Goal: Information Seeking & Learning: Learn about a topic

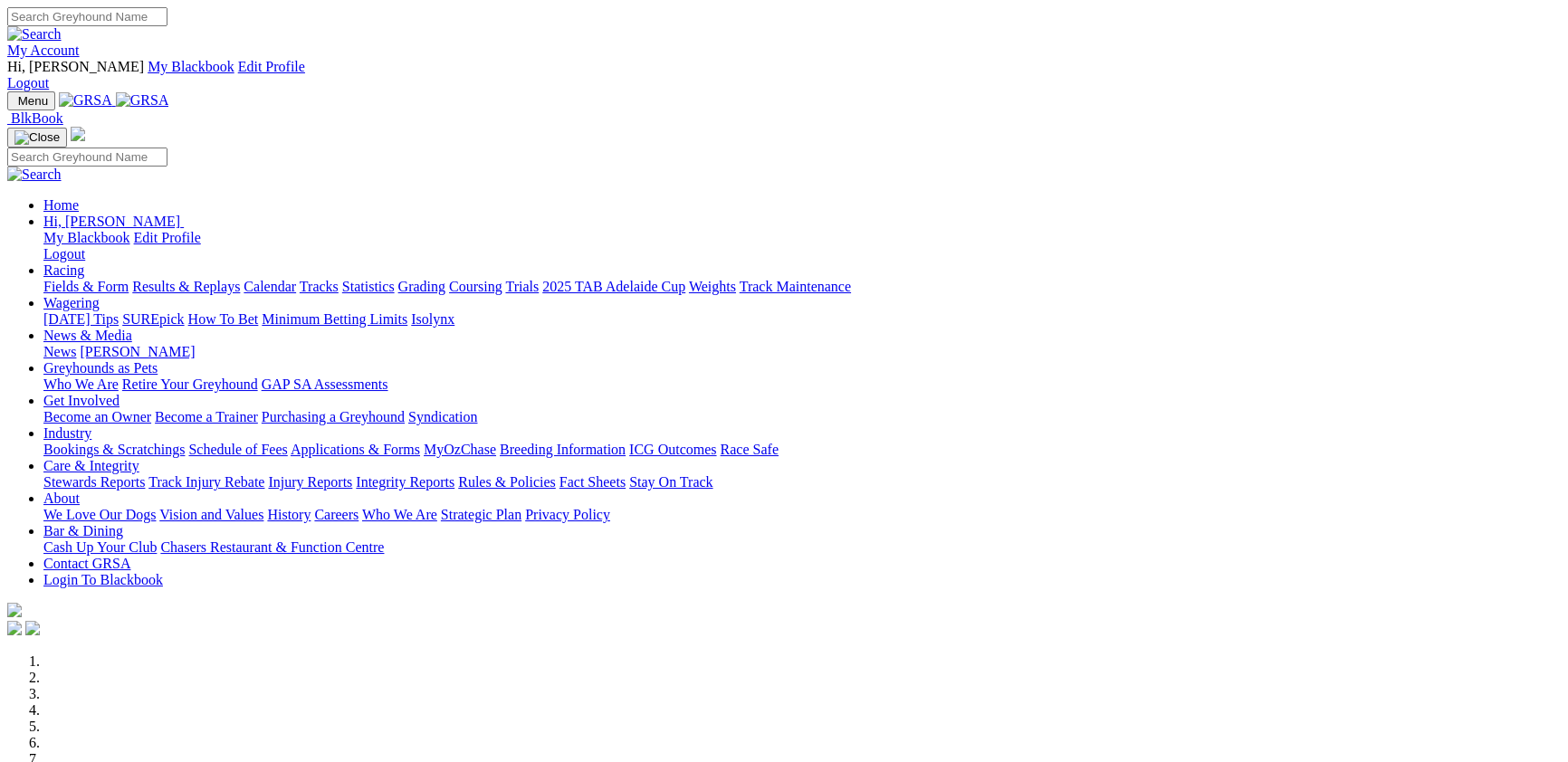
click at [84, 262] on link "Racing" at bounding box center [63, 270] width 40 height 15
click at [128, 279] on link "Fields & Form" at bounding box center [85, 286] width 85 height 15
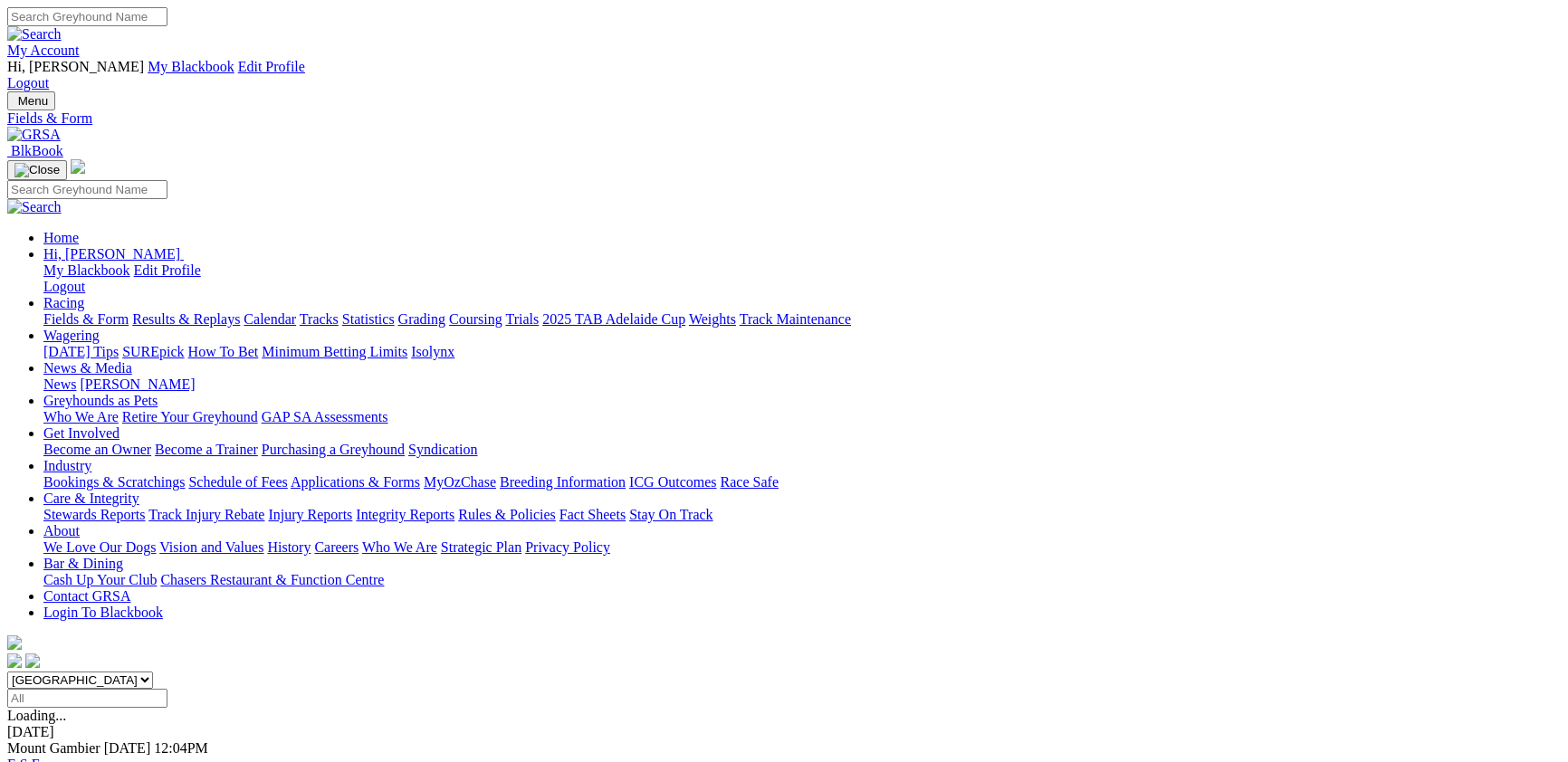
drag, startPoint x: 1014, startPoint y: 234, endPoint x: 815, endPoint y: 325, distance: 218.8
type input "Today, 4 Oct 2025"
click at [153, 671] on select "South Australia New South Wales Northern Territory Queensland Tasmania Victoria…" at bounding box center [81, 680] width 146 height 17
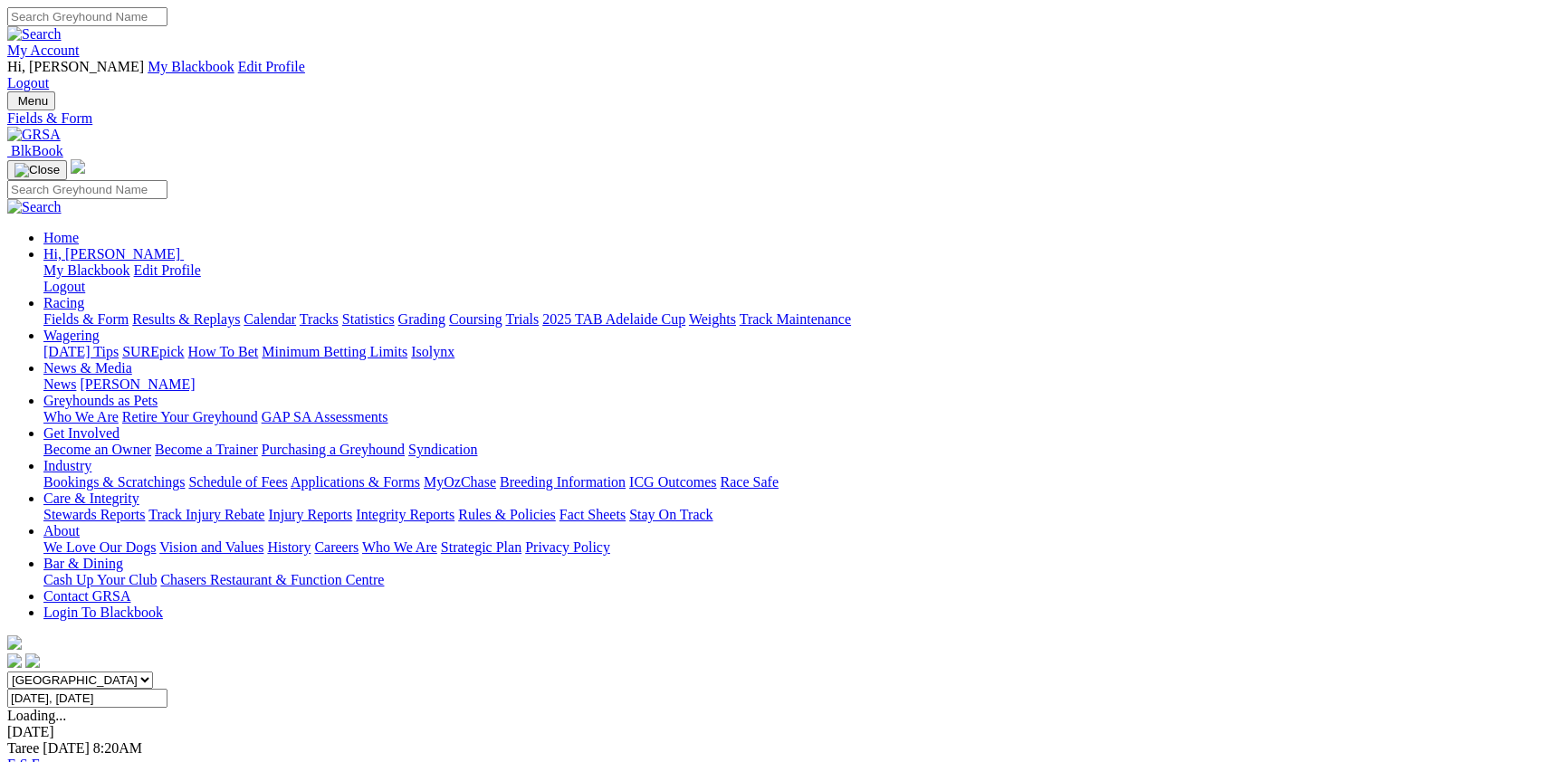
click at [153, 671] on select "South Australia New South Wales Northern Territory Queensland Tasmania Victoria…" at bounding box center [81, 680] width 146 height 17
click at [153, 671] on select "[GEOGRAPHIC_DATA] [GEOGRAPHIC_DATA] [GEOGRAPHIC_DATA] [GEOGRAPHIC_DATA] [GEOGRA…" at bounding box center [81, 680] width 146 height 17
click at [153, 671] on select "South Australia New South Wales Northern Territory Queensland Tasmania Victoria…" at bounding box center [81, 680] width 146 height 17
select select "WA"
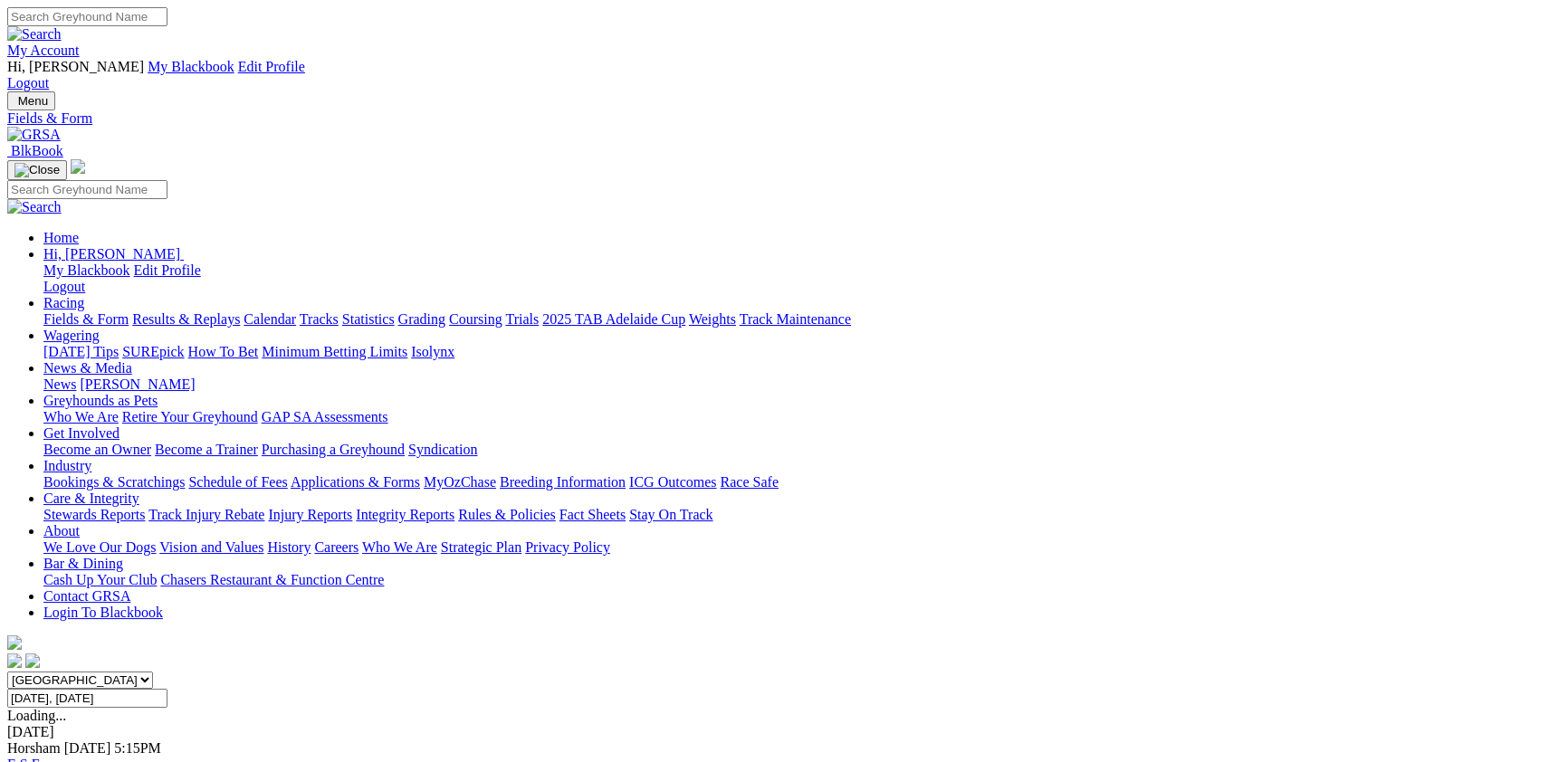
click at [153, 671] on select "South Australia New South Wales Northern Territory Queensland Tasmania Victoria…" at bounding box center [81, 680] width 146 height 17
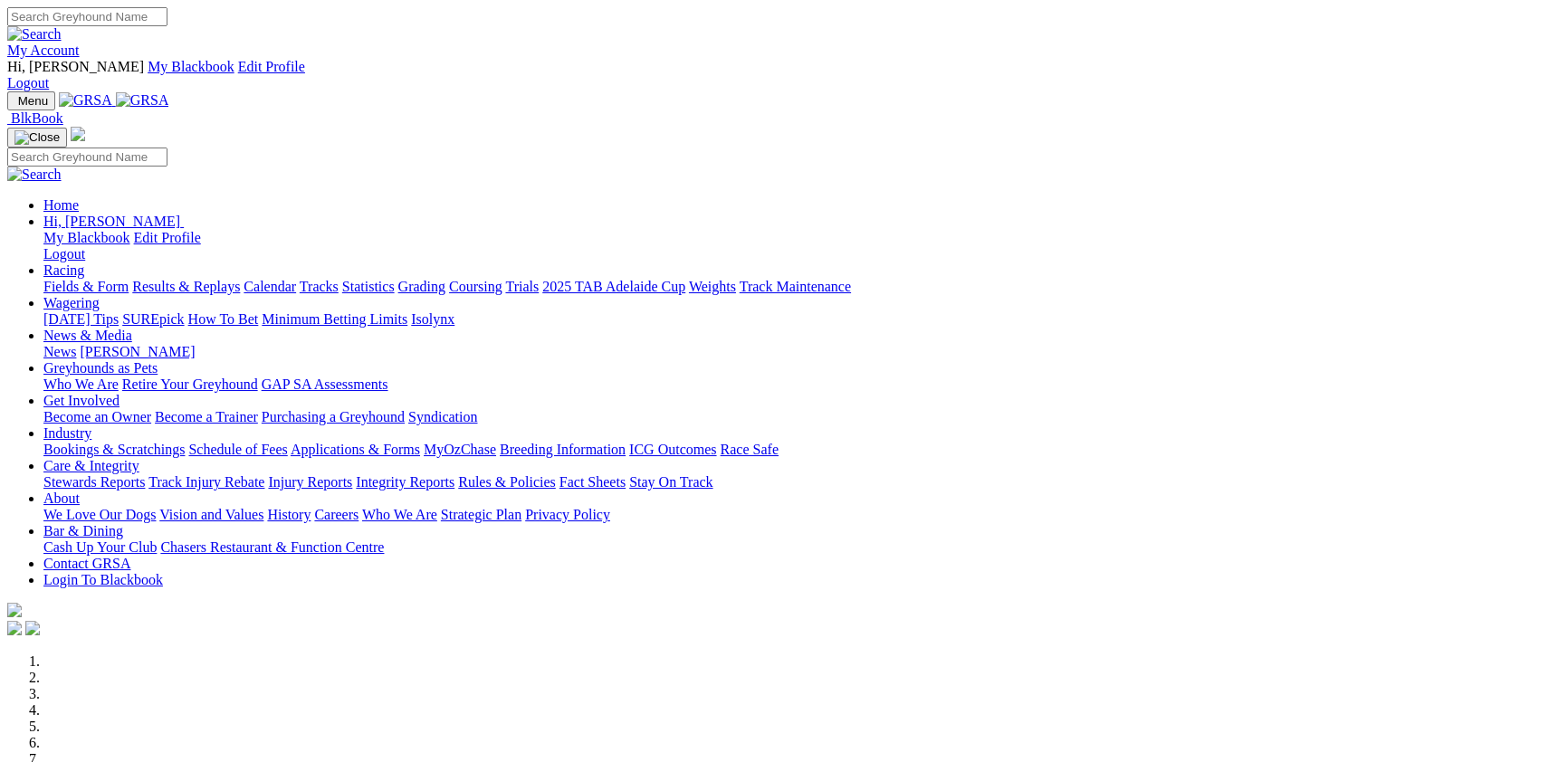
click at [128, 279] on link "Fields & Form" at bounding box center [85, 286] width 85 height 15
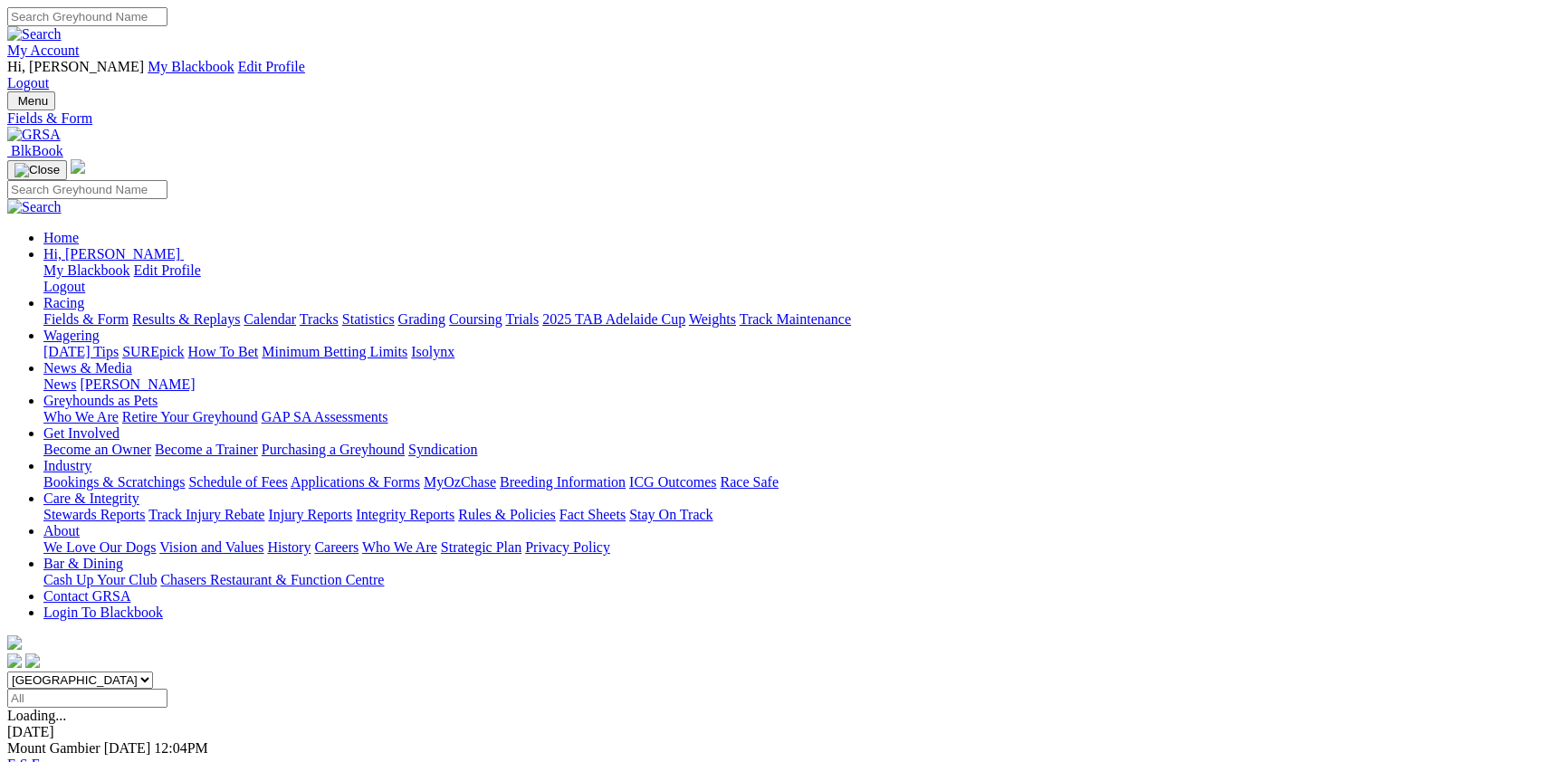
drag, startPoint x: 558, startPoint y: 226, endPoint x: 538, endPoint y: 437, distance: 211.9
select select "WA"
click at [153, 671] on select "South Australia New South Wales Northern Territory Queensland Tasmania Victoria…" at bounding box center [81, 680] width 146 height 17
click at [40, 756] on link "F" at bounding box center [36, 764] width 8 height 15
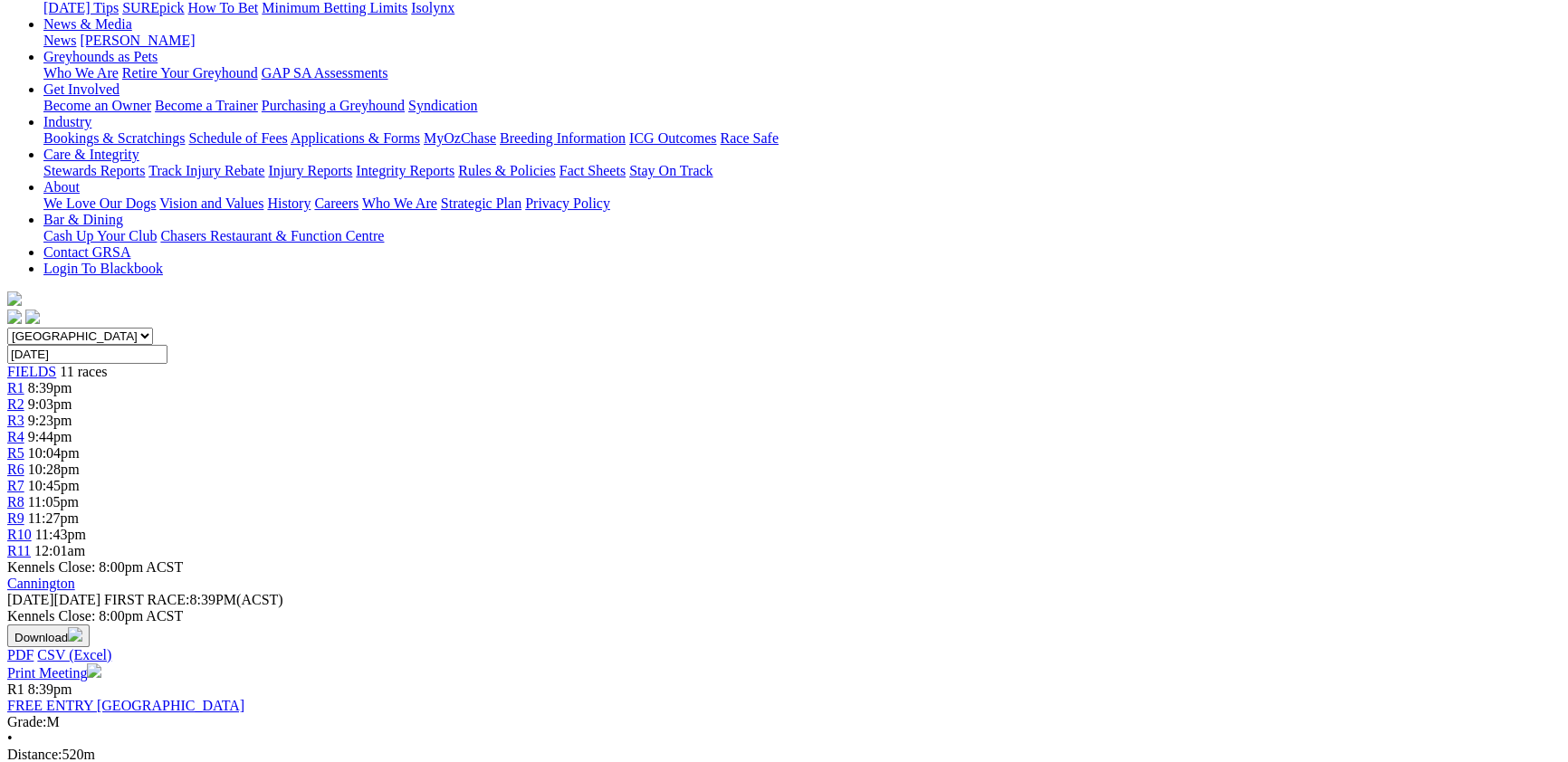
scroll to position [394, 0]
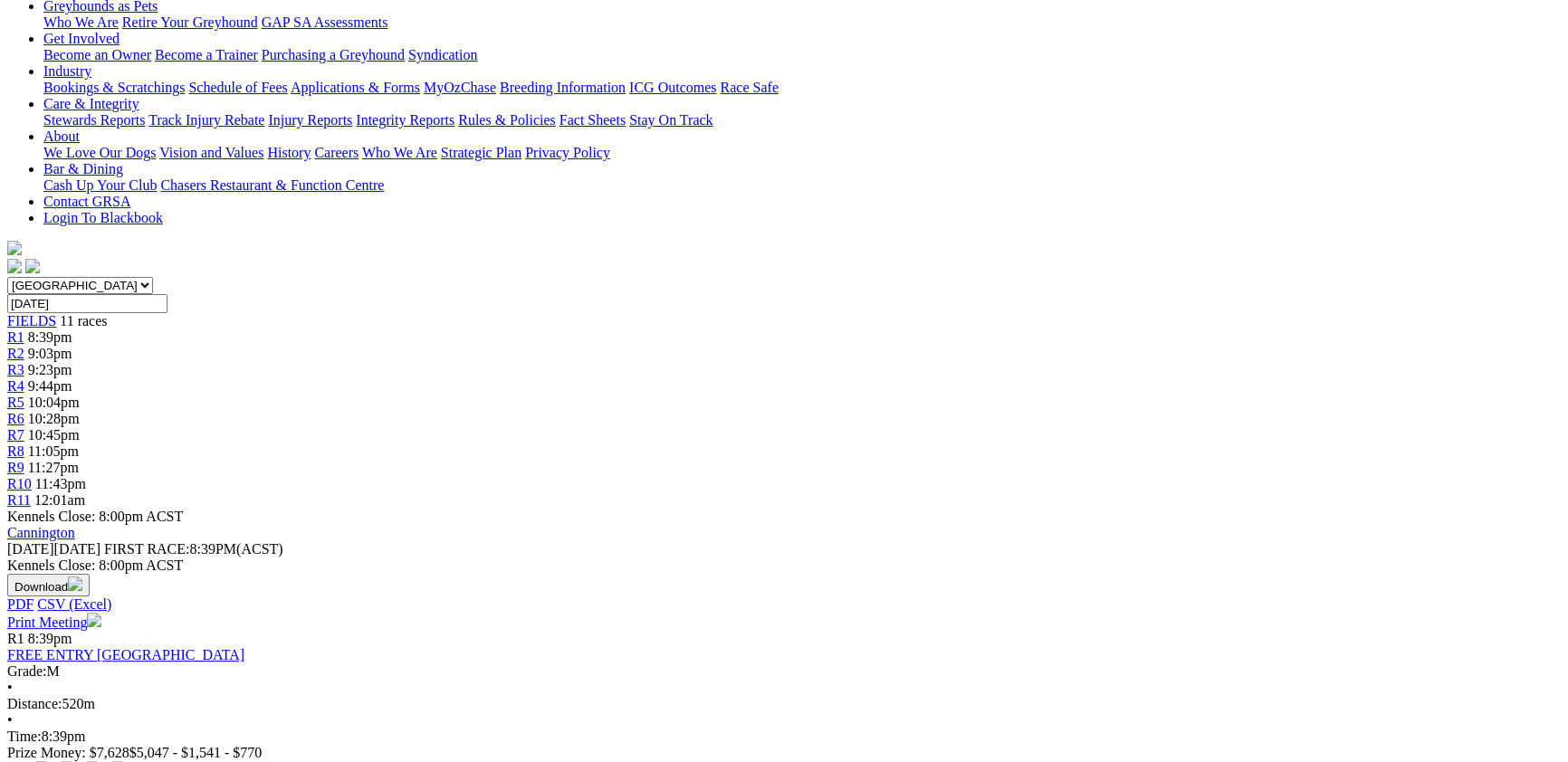
click at [244, 647] on link "FREE ENTRY [GEOGRAPHIC_DATA]" at bounding box center [126, 654] width 237 height 15
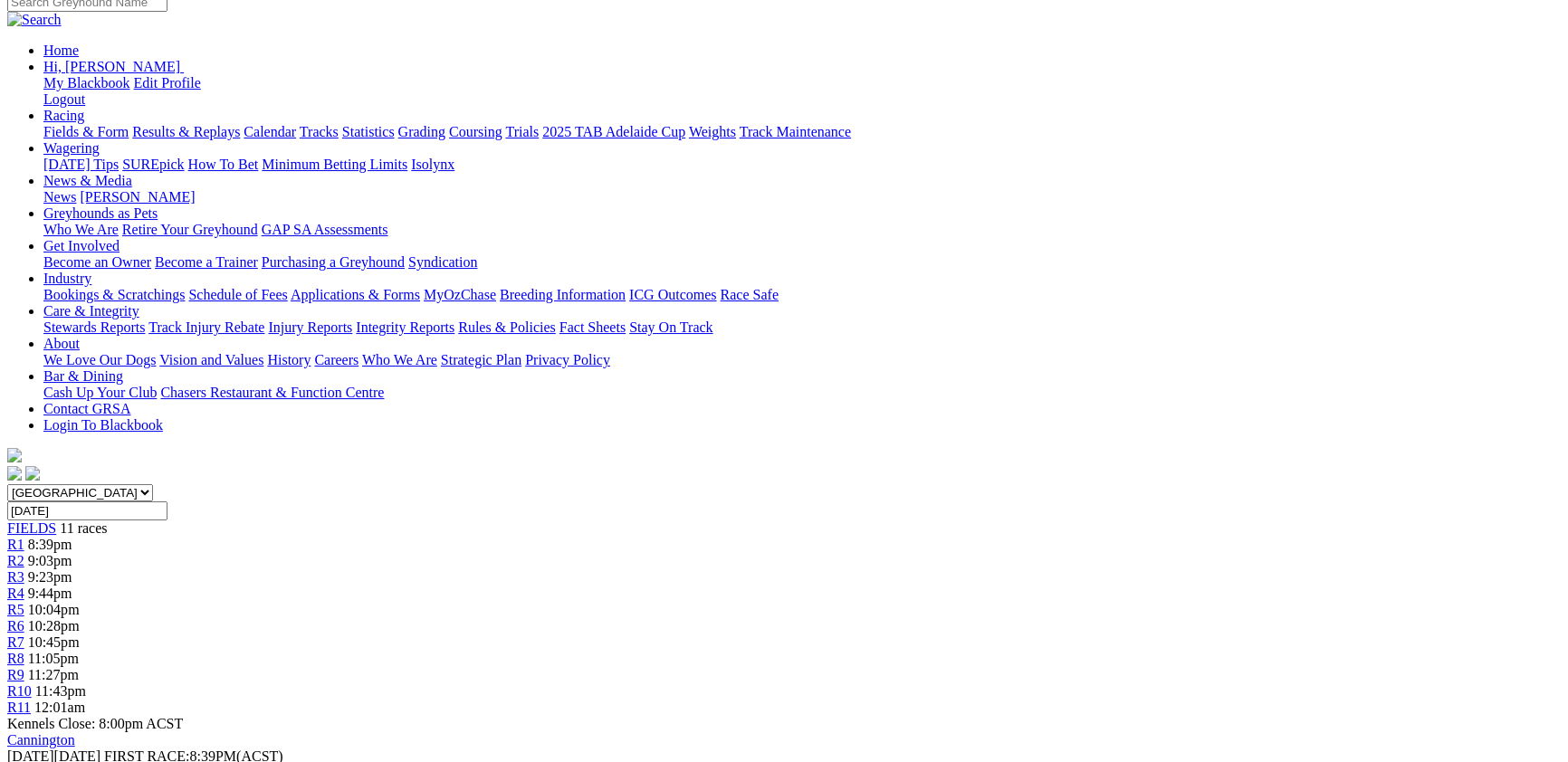
scroll to position [198, 0]
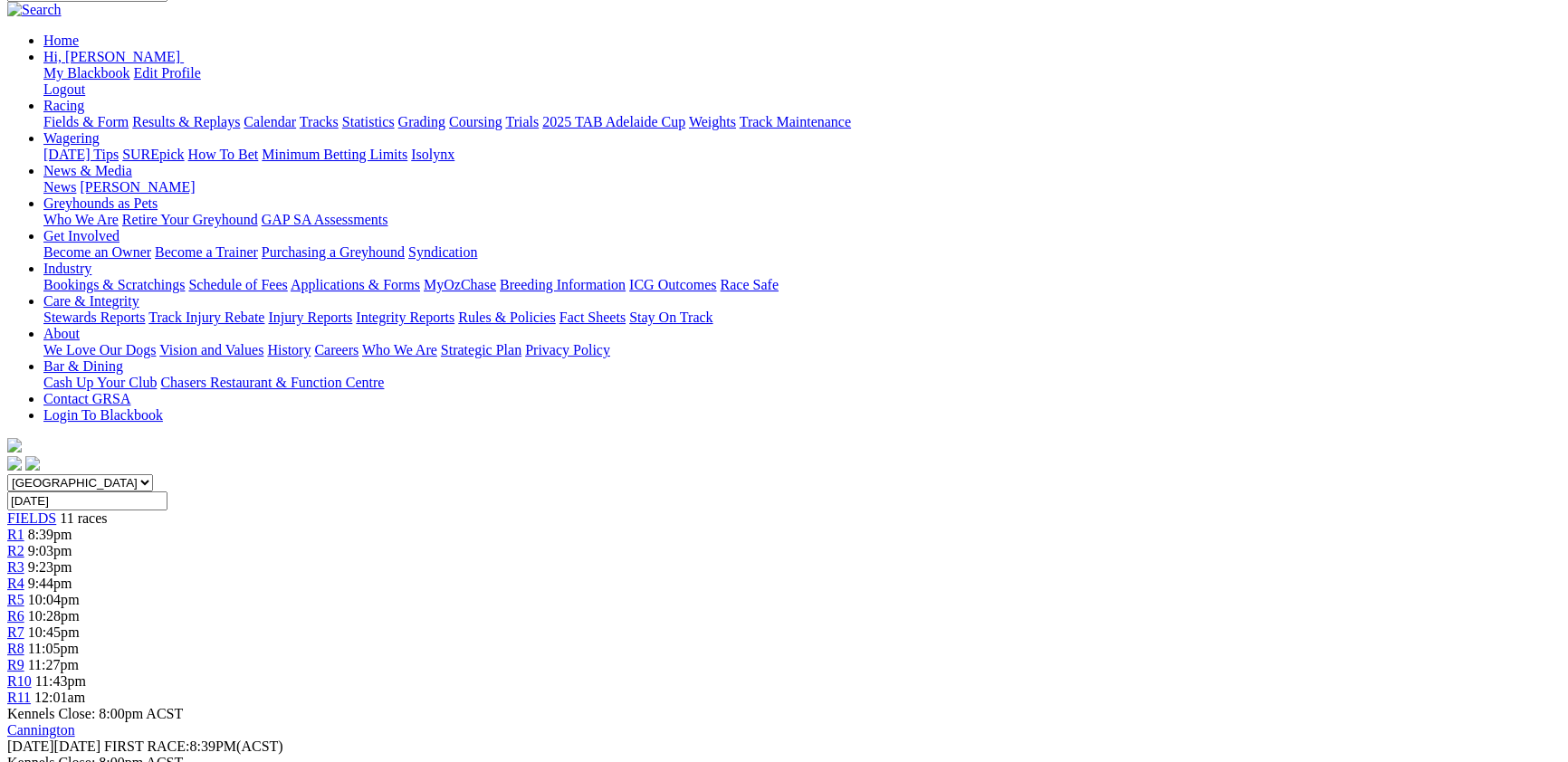
click at [24, 543] on span "R2" at bounding box center [16, 550] width 17 height 15
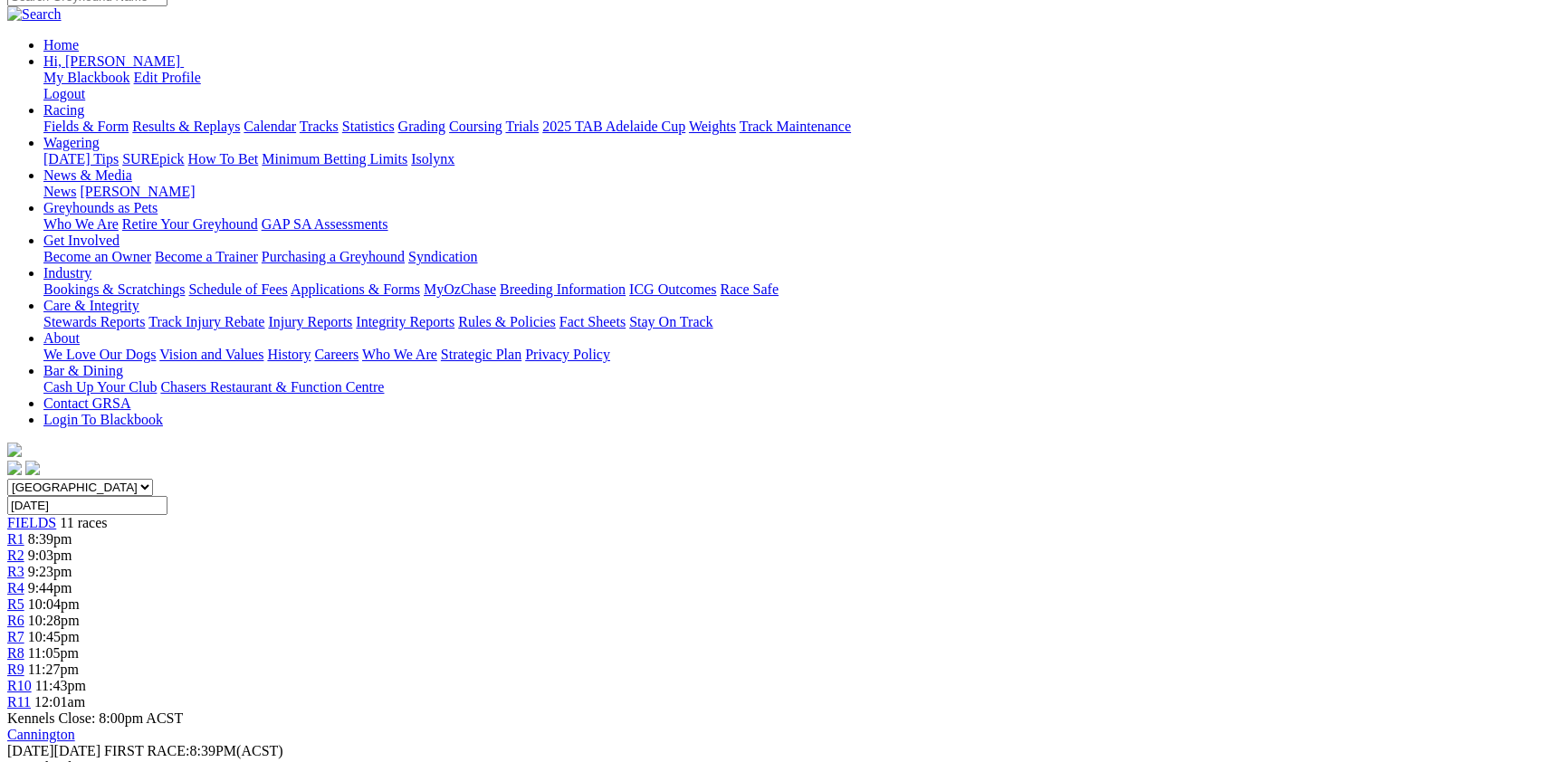
scroll to position [198, 0]
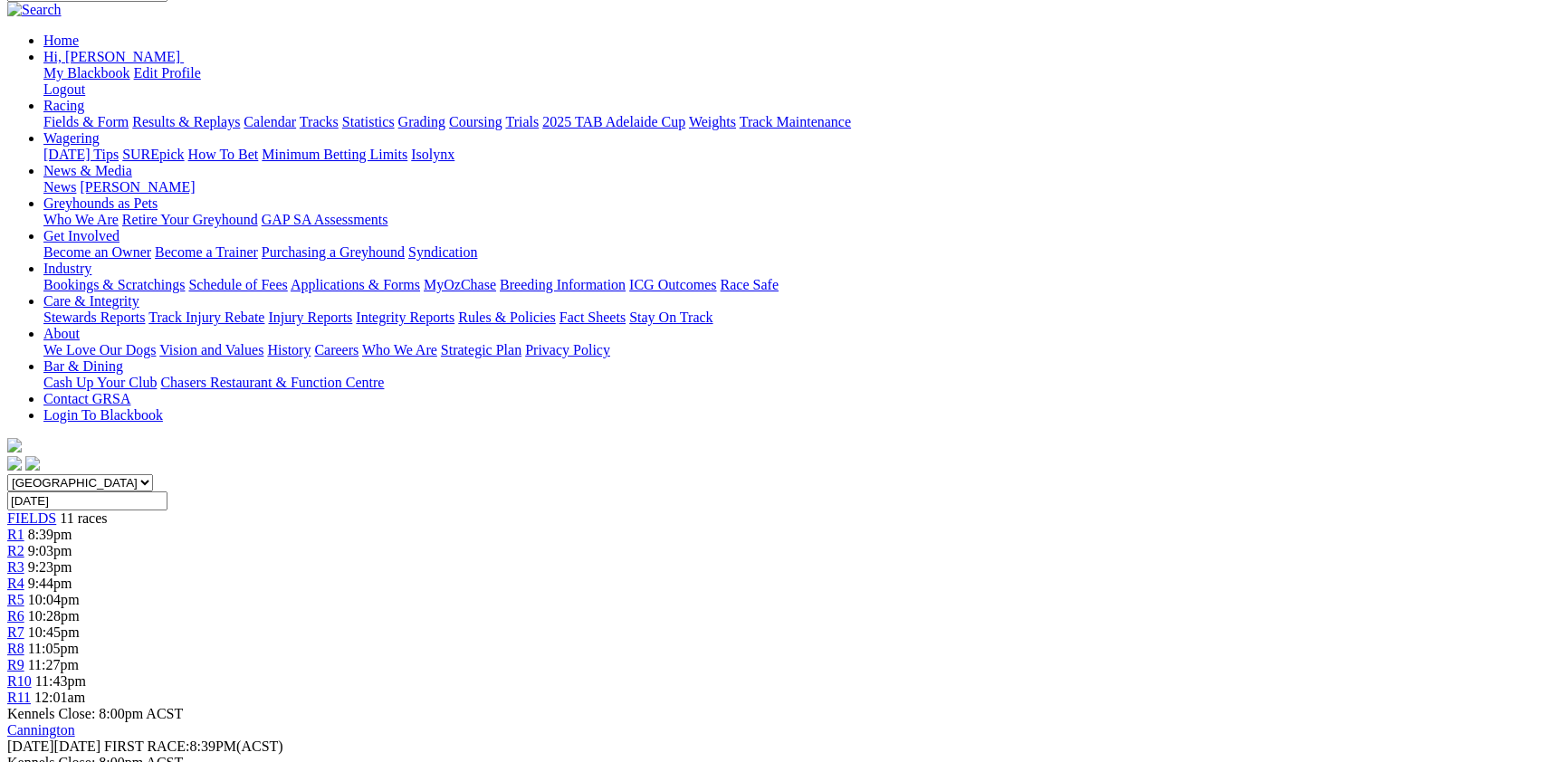
click at [72, 559] on span "9:23pm" at bounding box center [50, 566] width 44 height 15
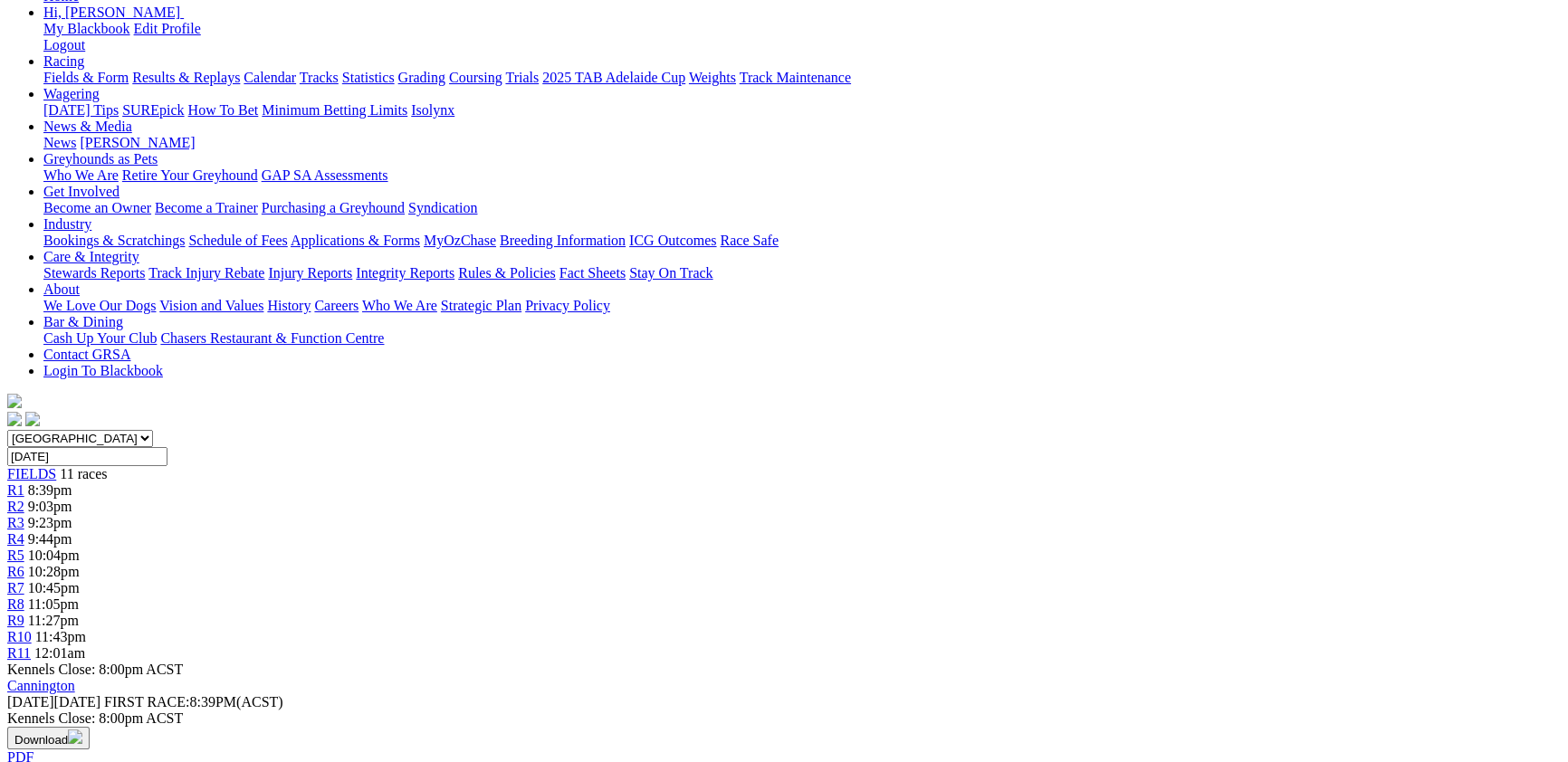
scroll to position [198, 0]
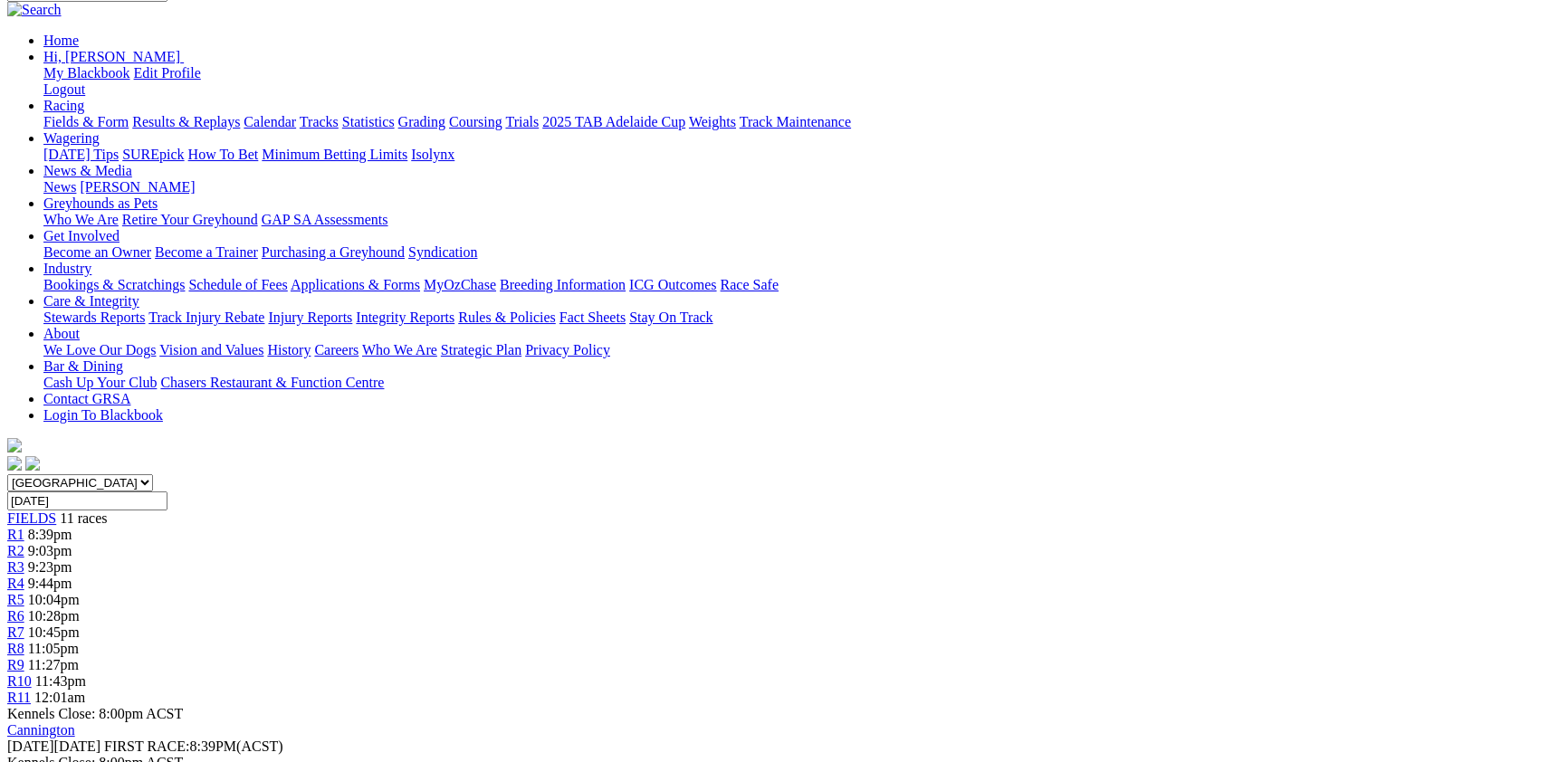
click at [72, 576] on span "9:44pm" at bounding box center [50, 583] width 44 height 15
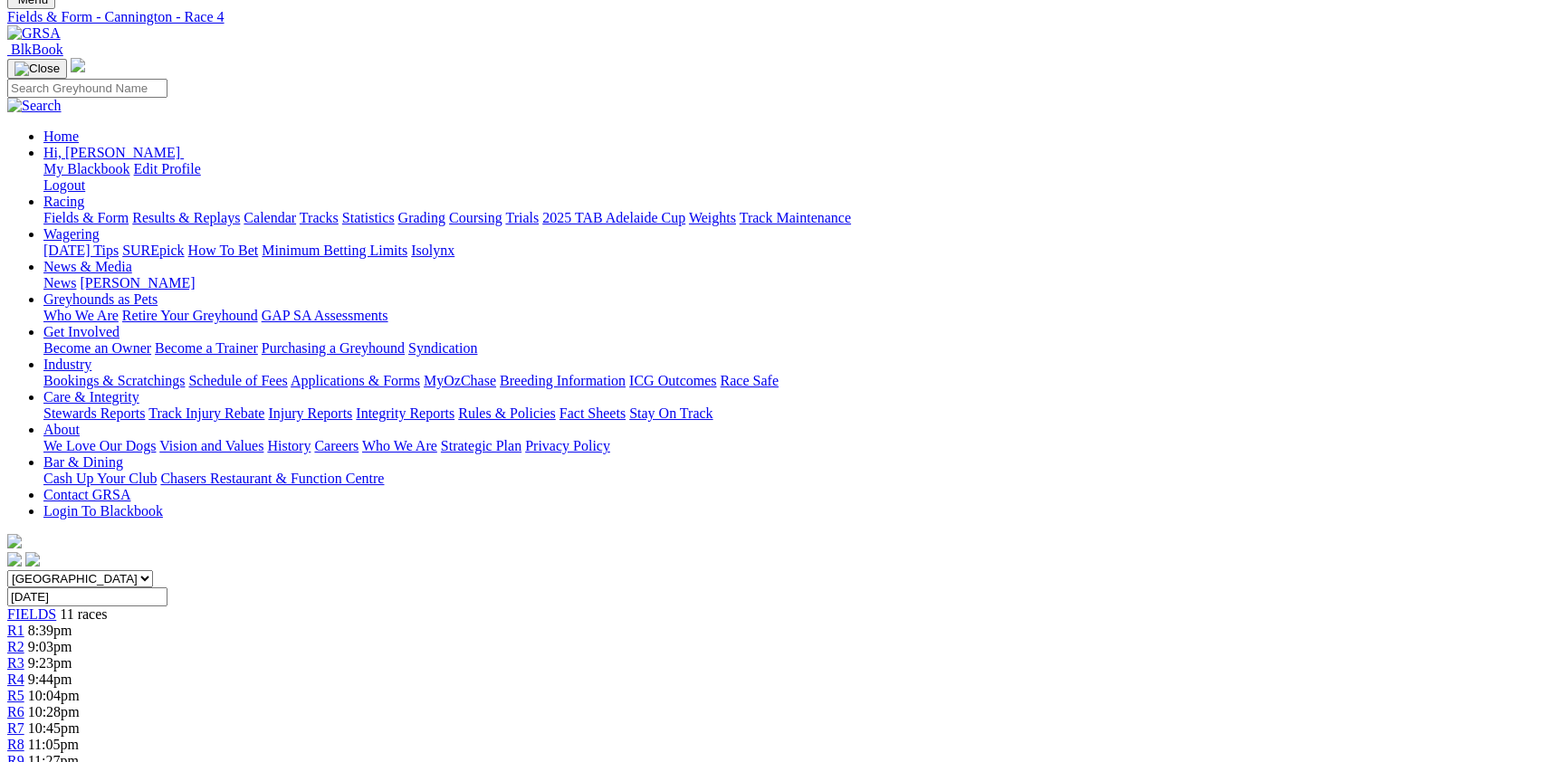
scroll to position [98, 0]
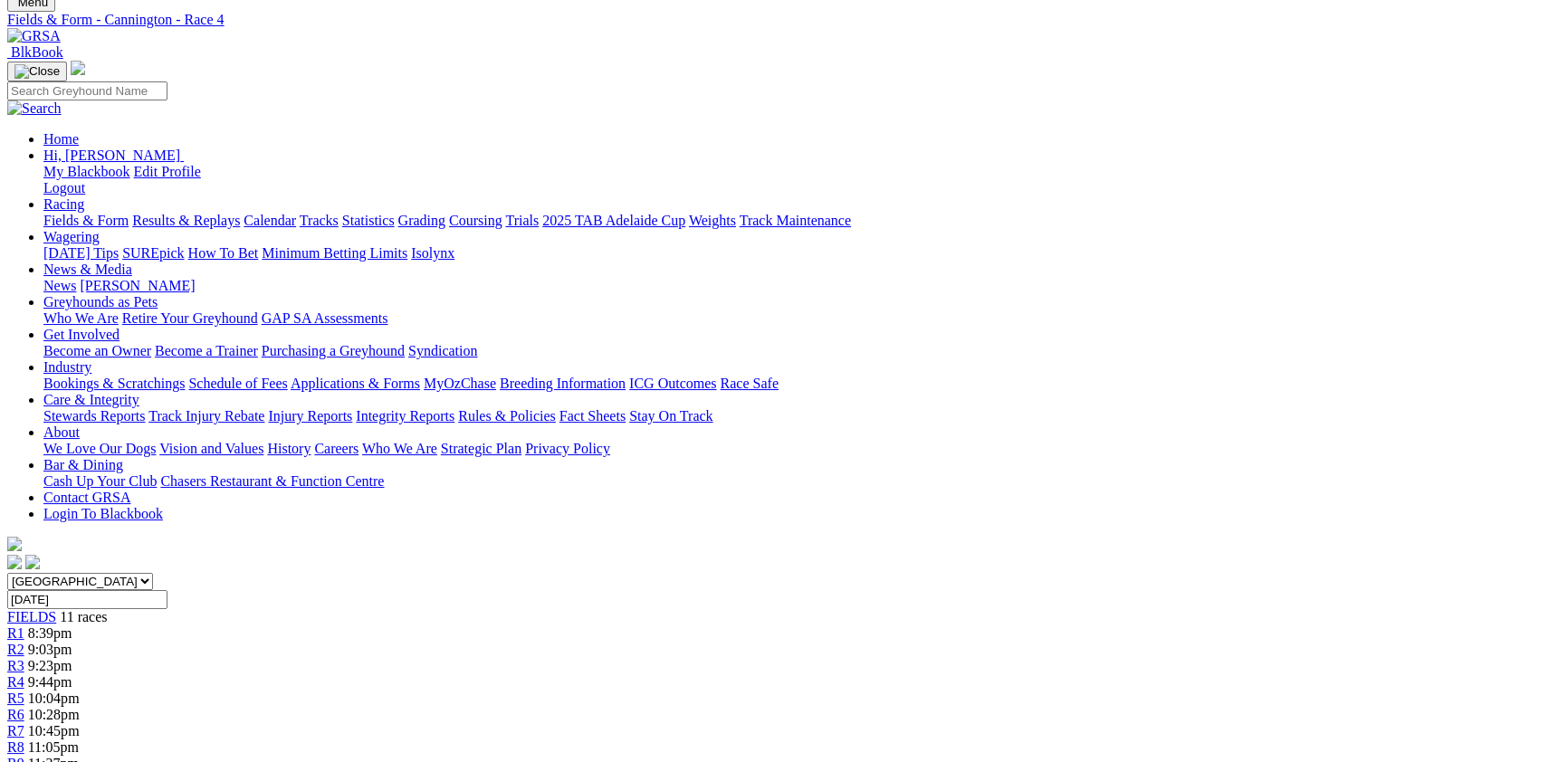
click at [765, 690] on div "R5 10:04pm" at bounding box center [784, 697] width 1554 height 16
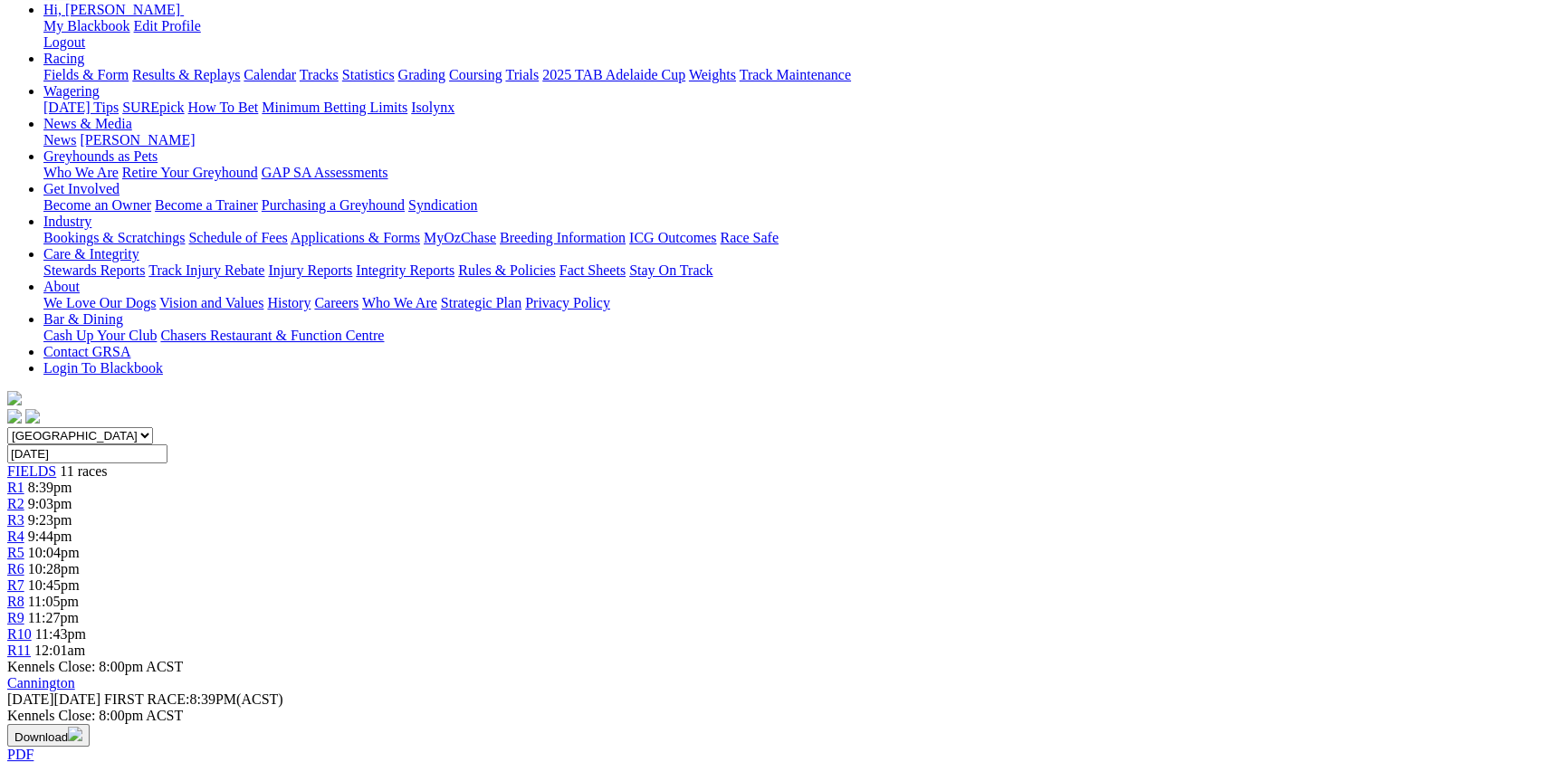
scroll to position [198, 0]
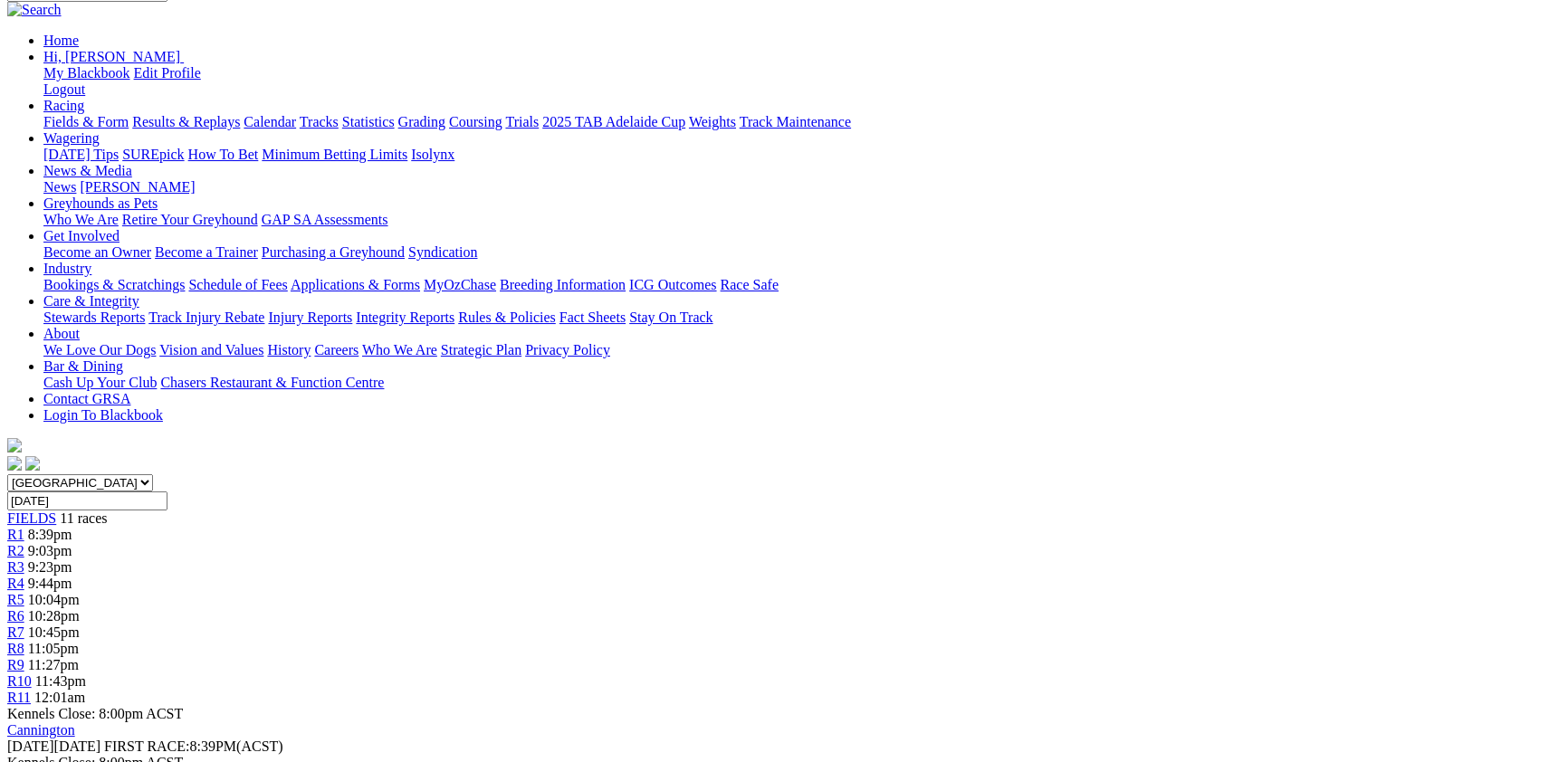
click at [80, 608] on span "10:28pm" at bounding box center [53, 616] width 52 height 15
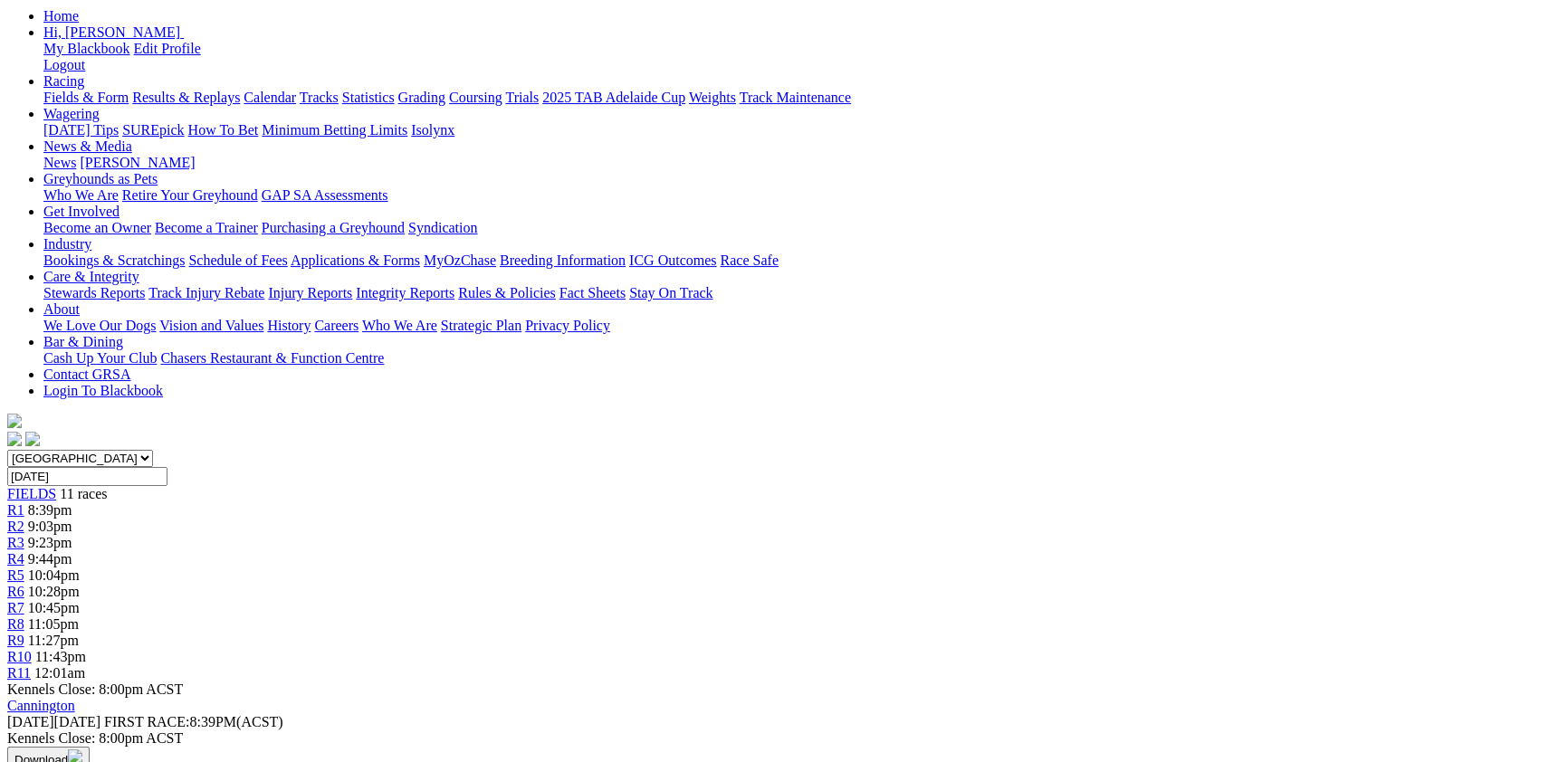
scroll to position [98, 0]
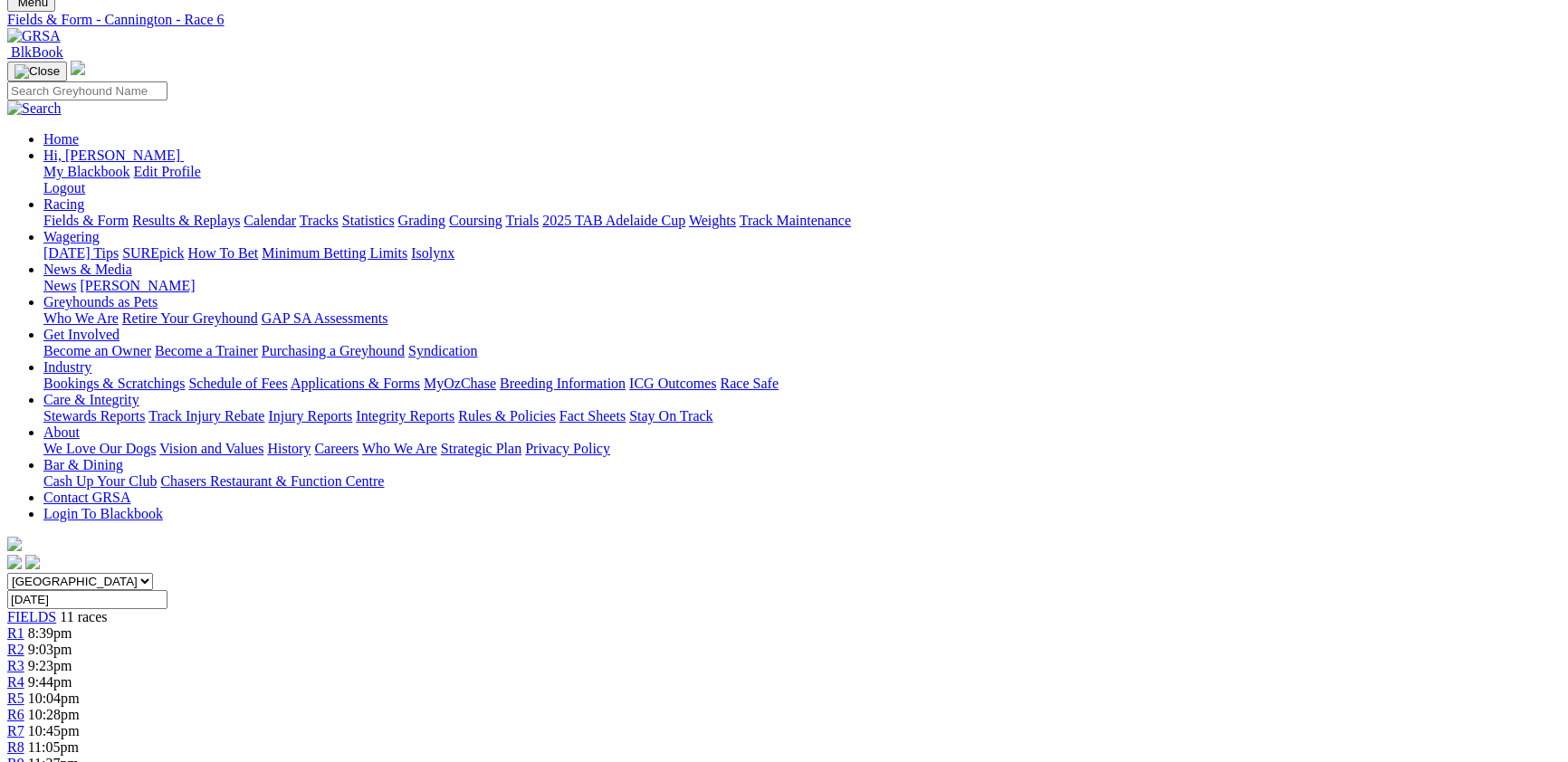
click at [24, 723] on link "R7" at bounding box center [16, 730] width 17 height 15
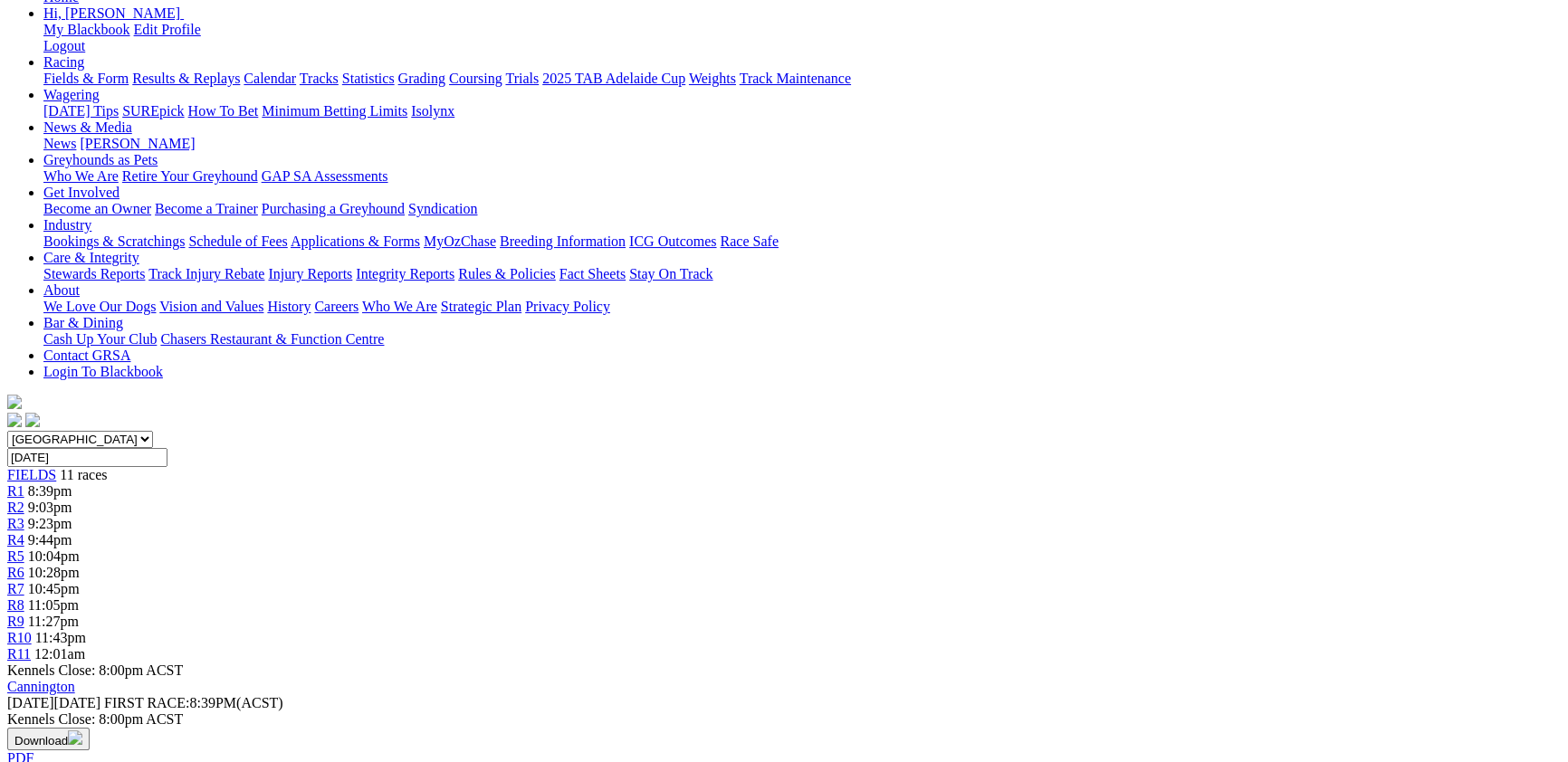
scroll to position [198, 0]
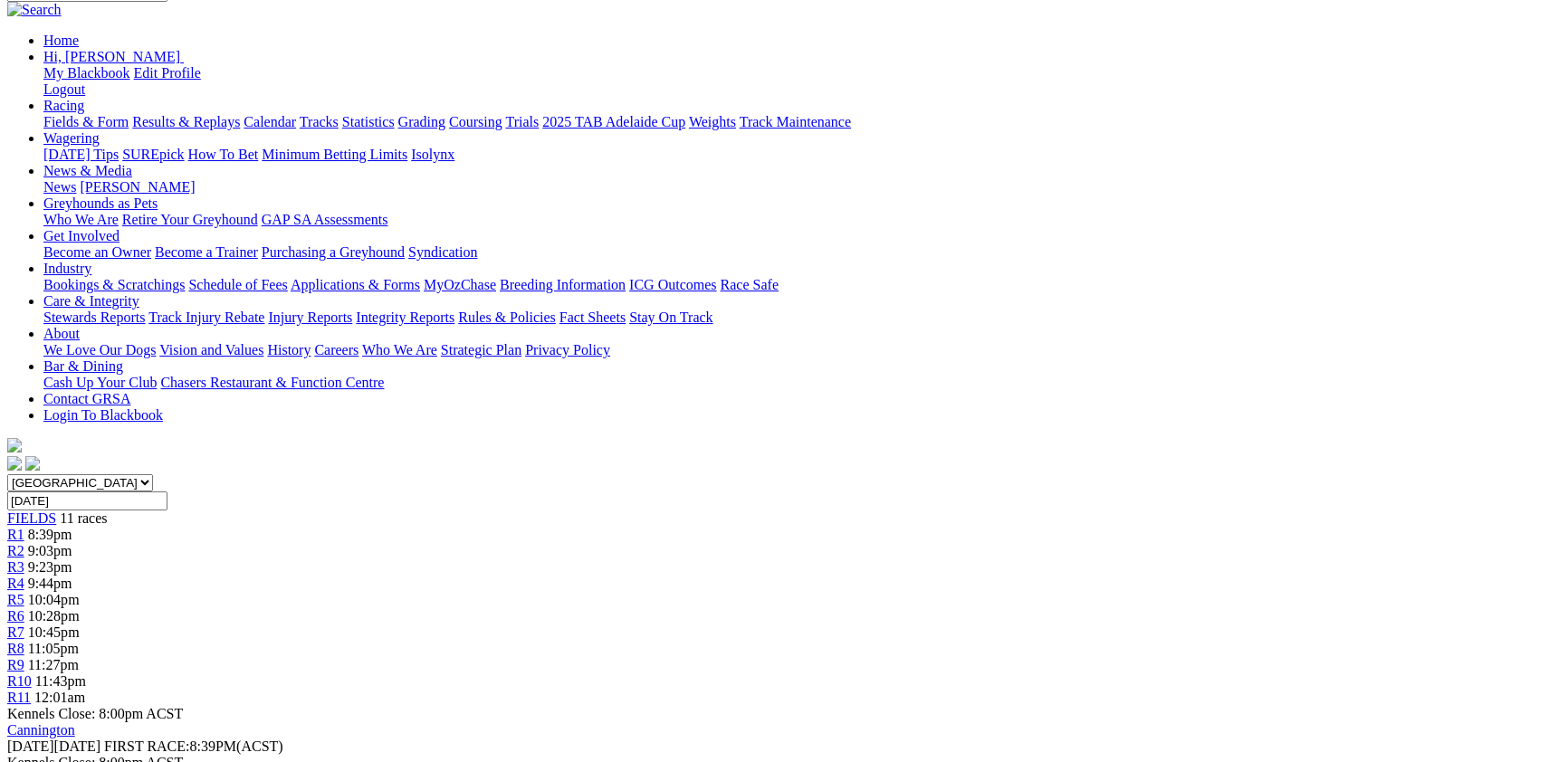
click at [1010, 640] on div "R8 11:05pm" at bounding box center [784, 648] width 1554 height 16
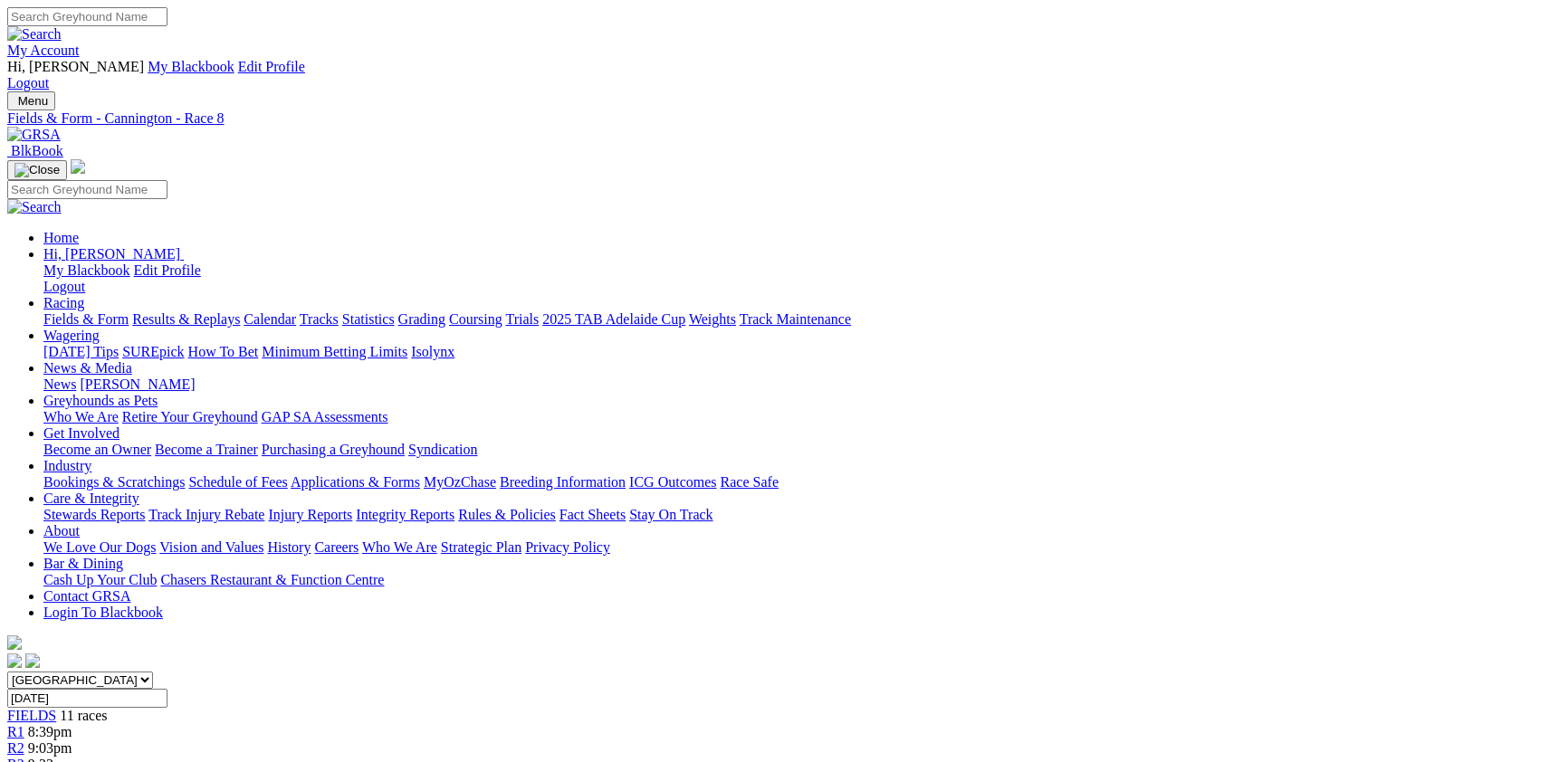
select select "NSW"
click at [153, 671] on select "South Australia New South Wales Northern Territory Queensland Tasmania Victoria…" at bounding box center [81, 680] width 146 height 17
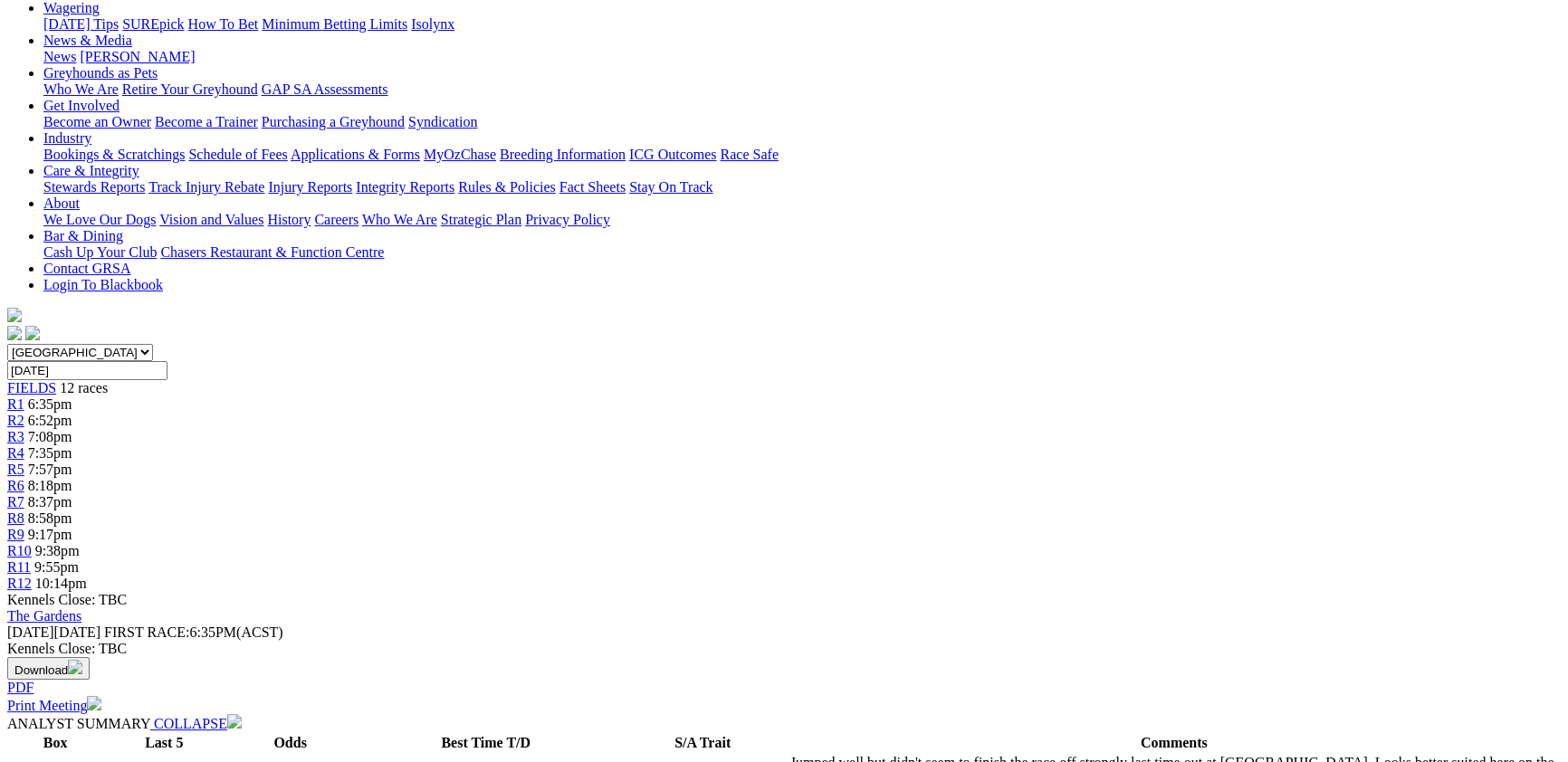
scroll to position [198, 0]
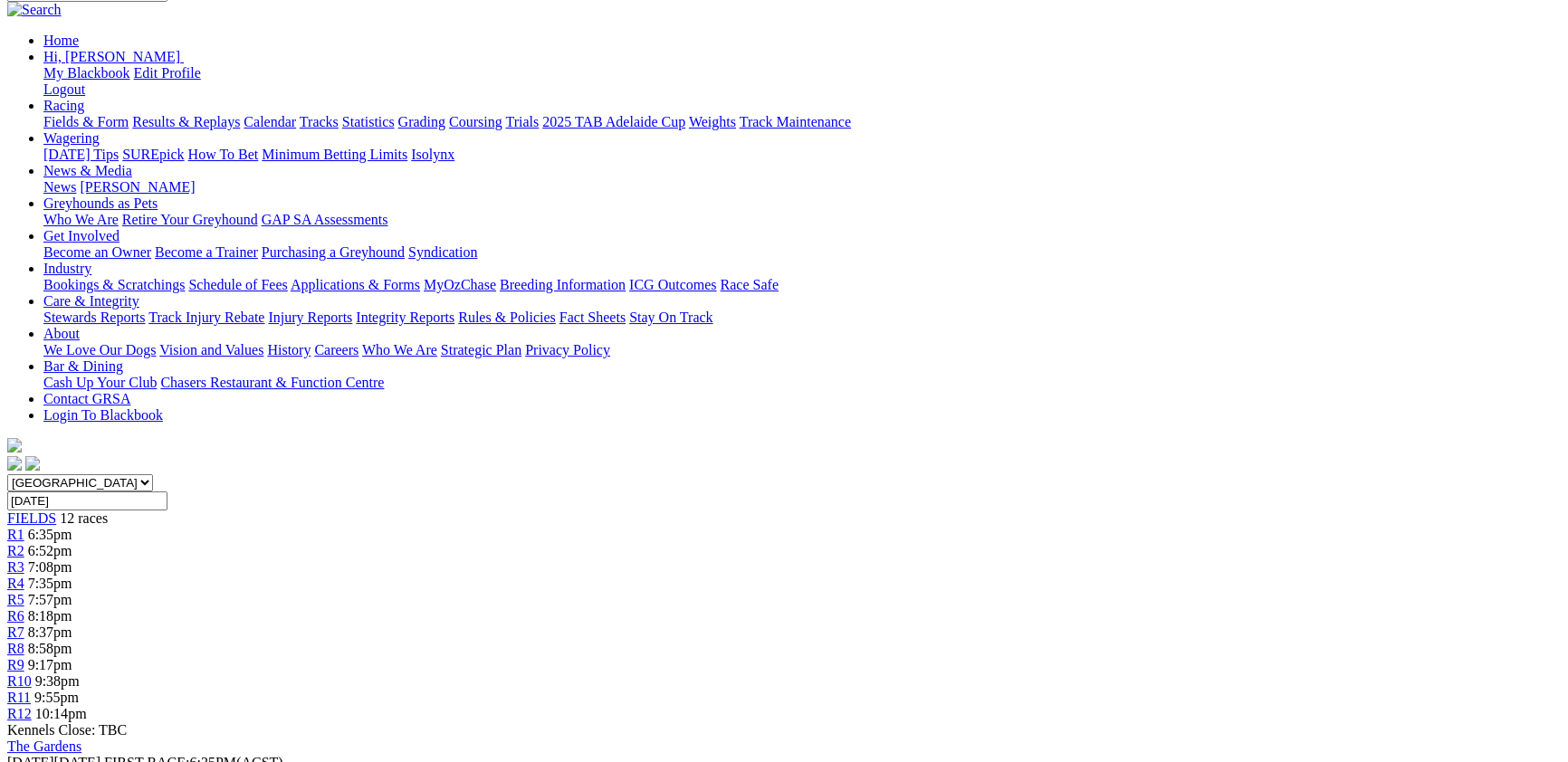
click at [24, 543] on link "R2" at bounding box center [16, 550] width 17 height 15
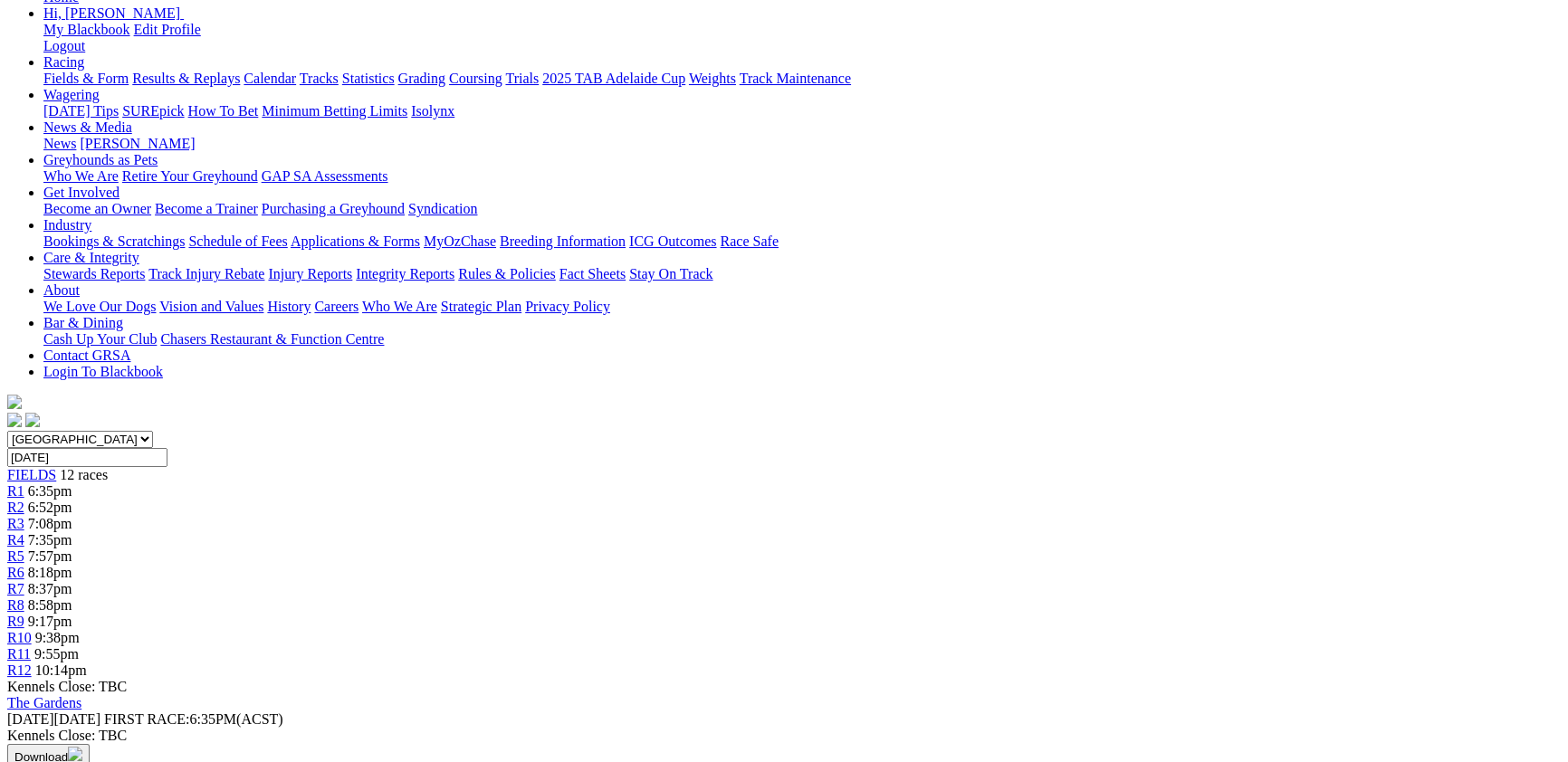
scroll to position [198, 0]
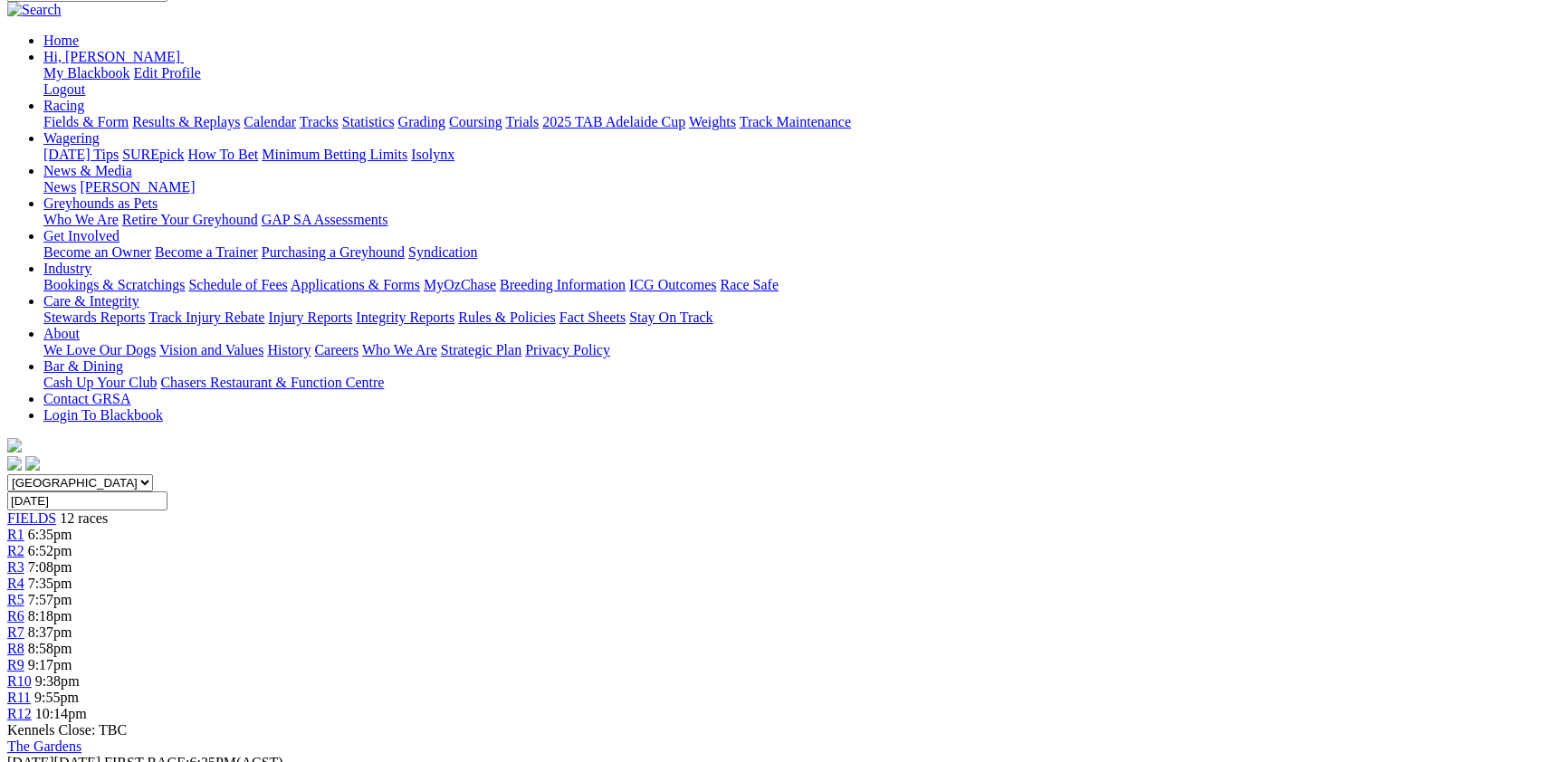
click at [24, 559] on span "R3" at bounding box center [16, 566] width 17 height 15
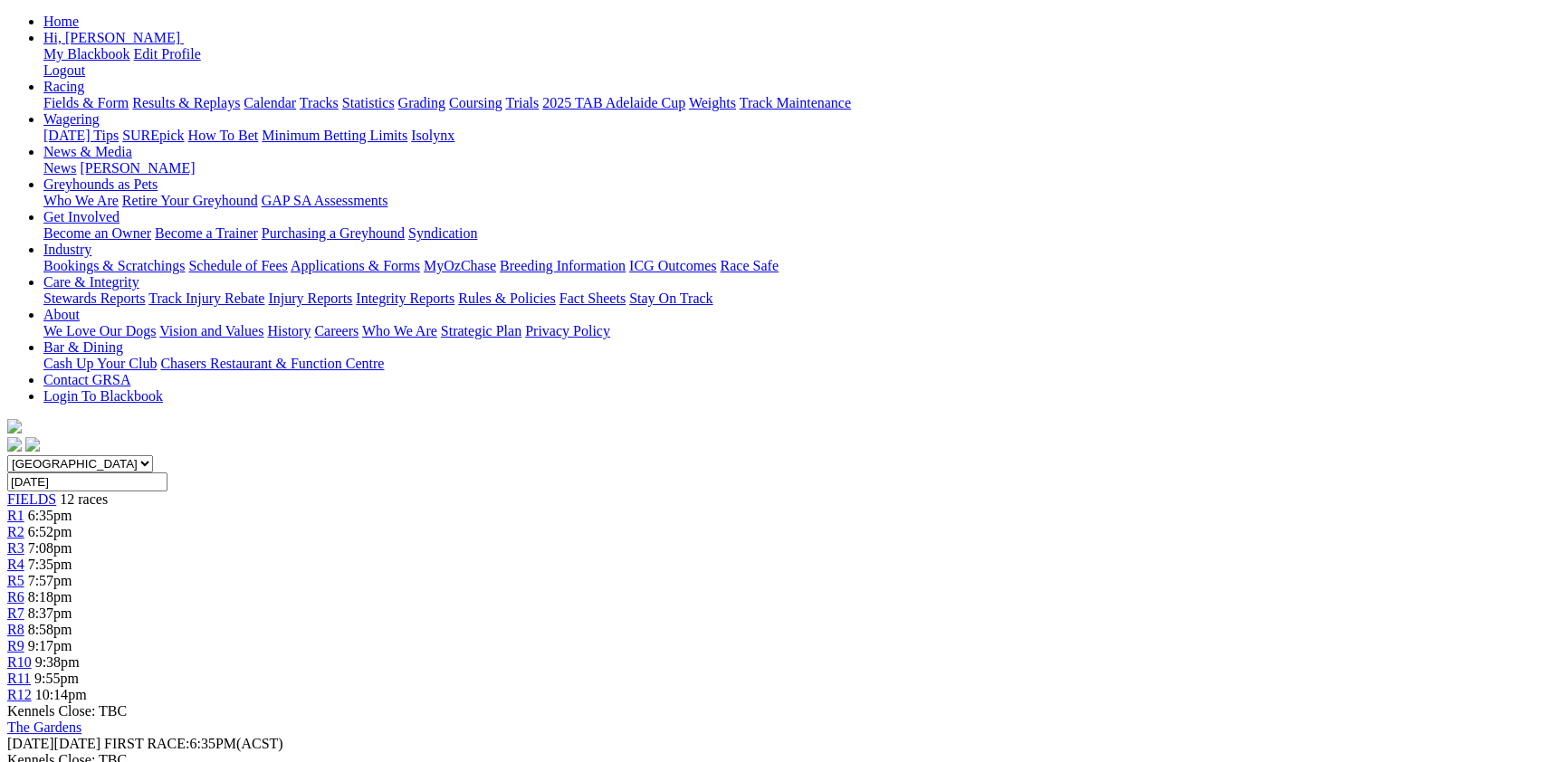
scroll to position [198, 0]
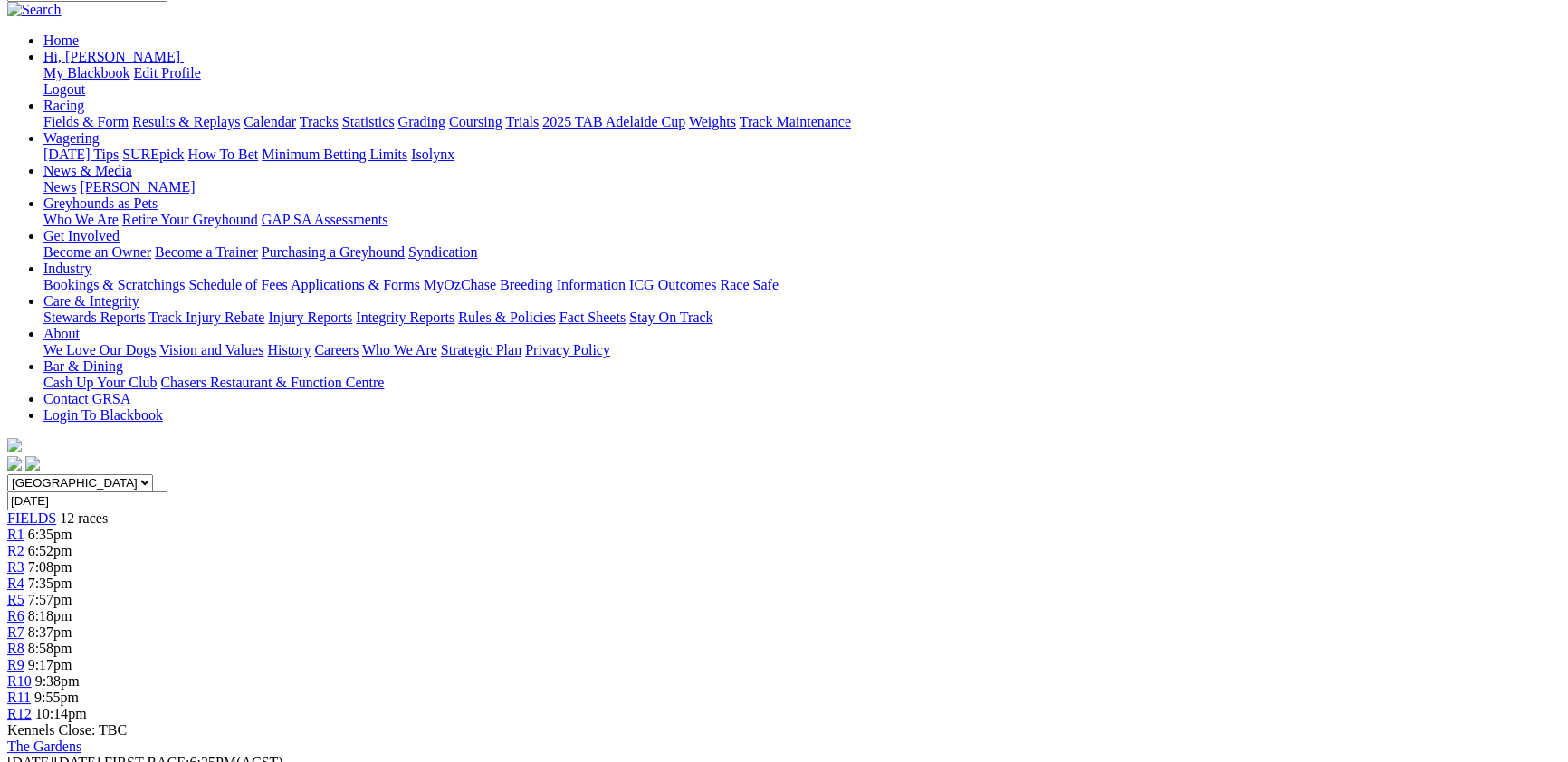
click at [72, 576] on span "7:35pm" at bounding box center [50, 583] width 44 height 15
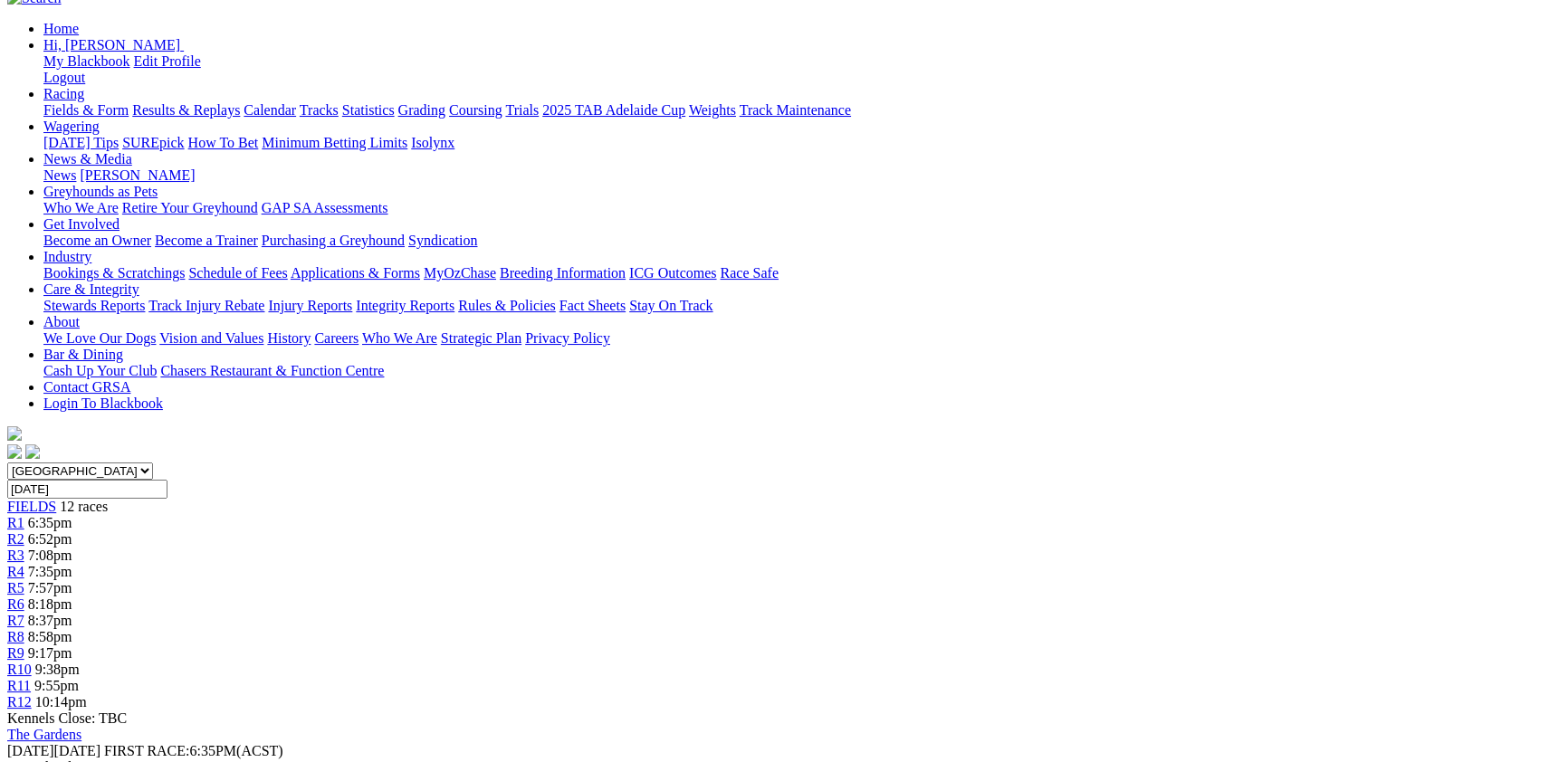
scroll to position [98, 0]
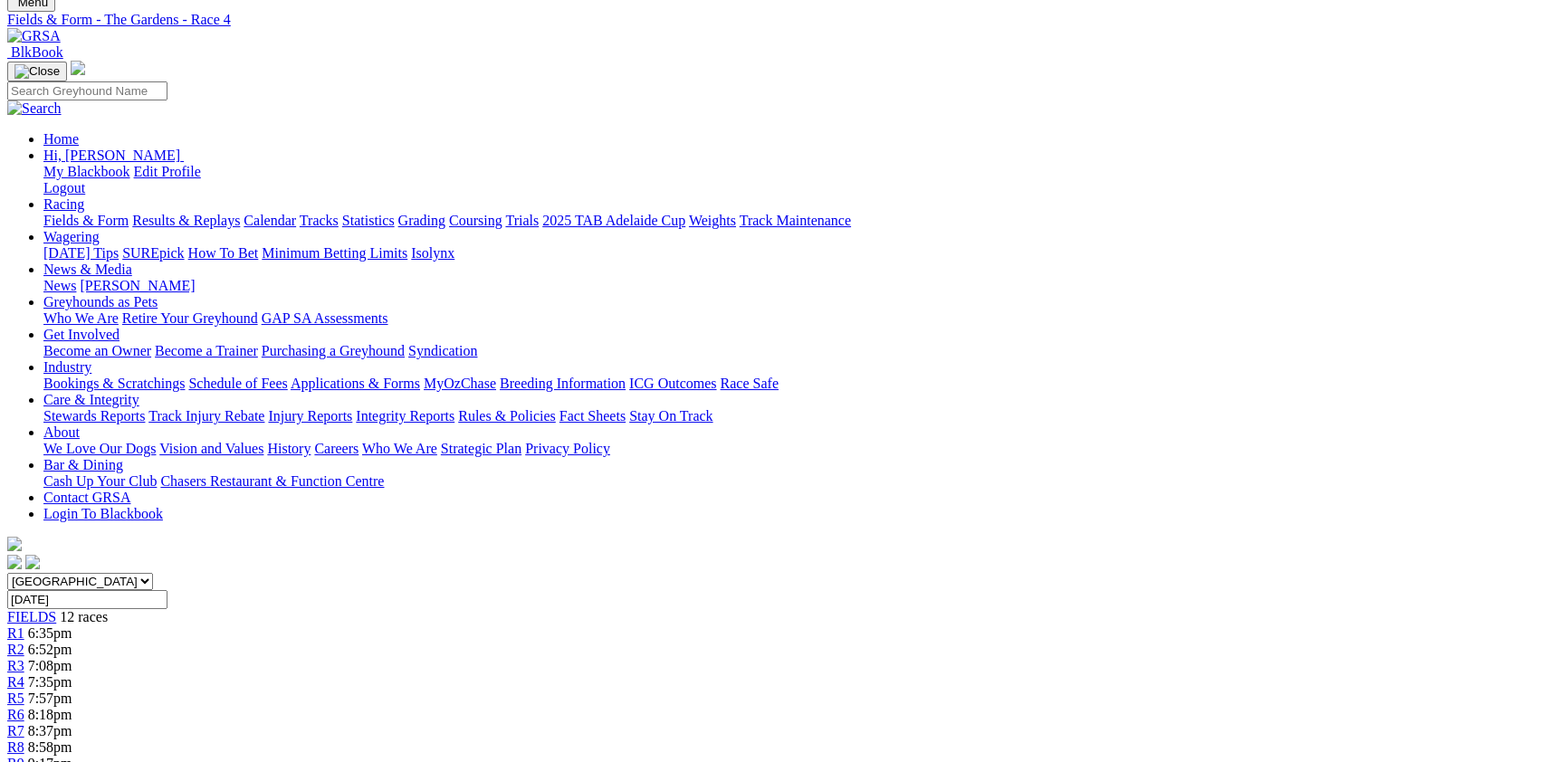
click at [24, 690] on link "R5" at bounding box center [16, 697] width 17 height 15
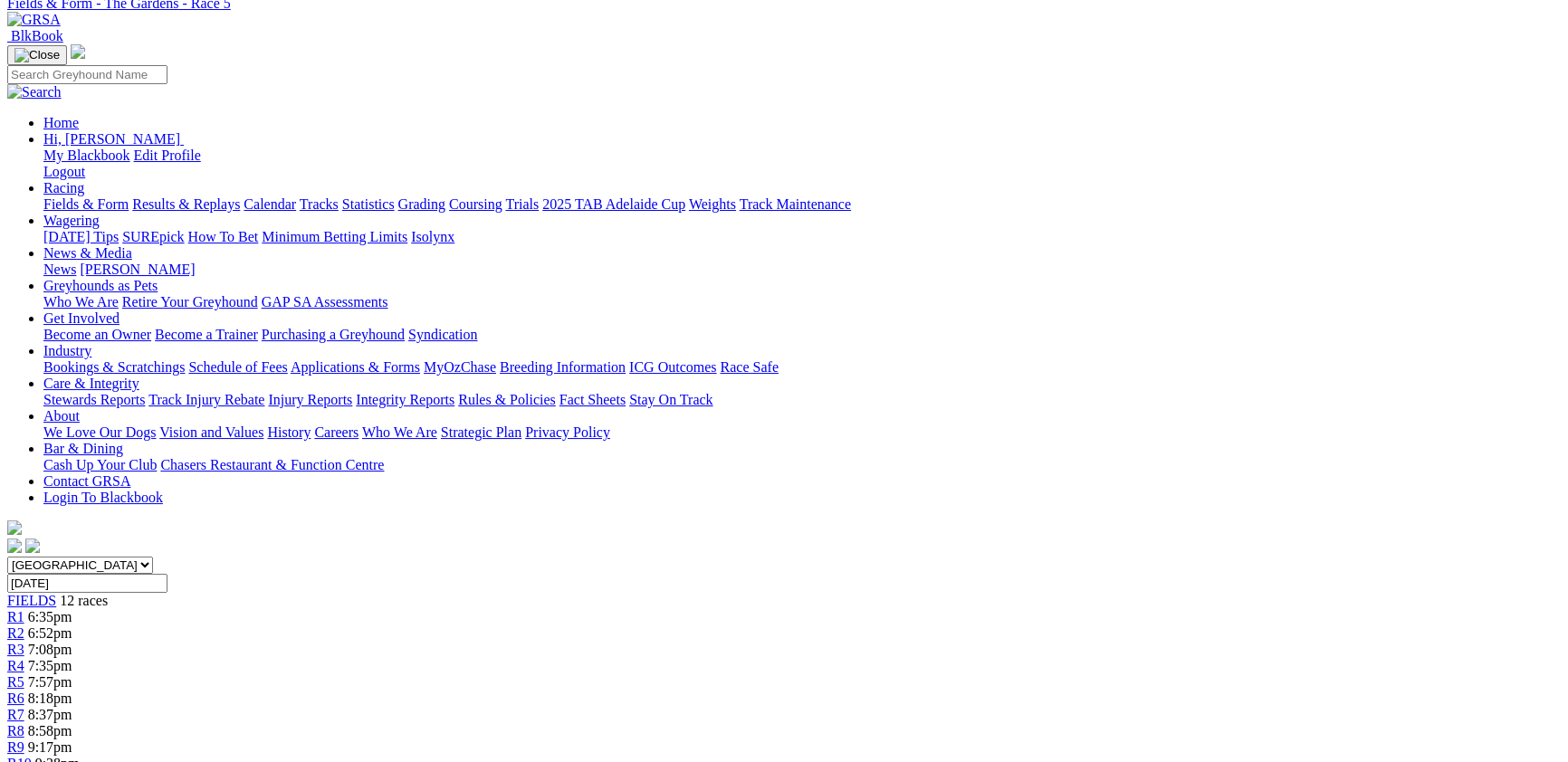
scroll to position [198, 0]
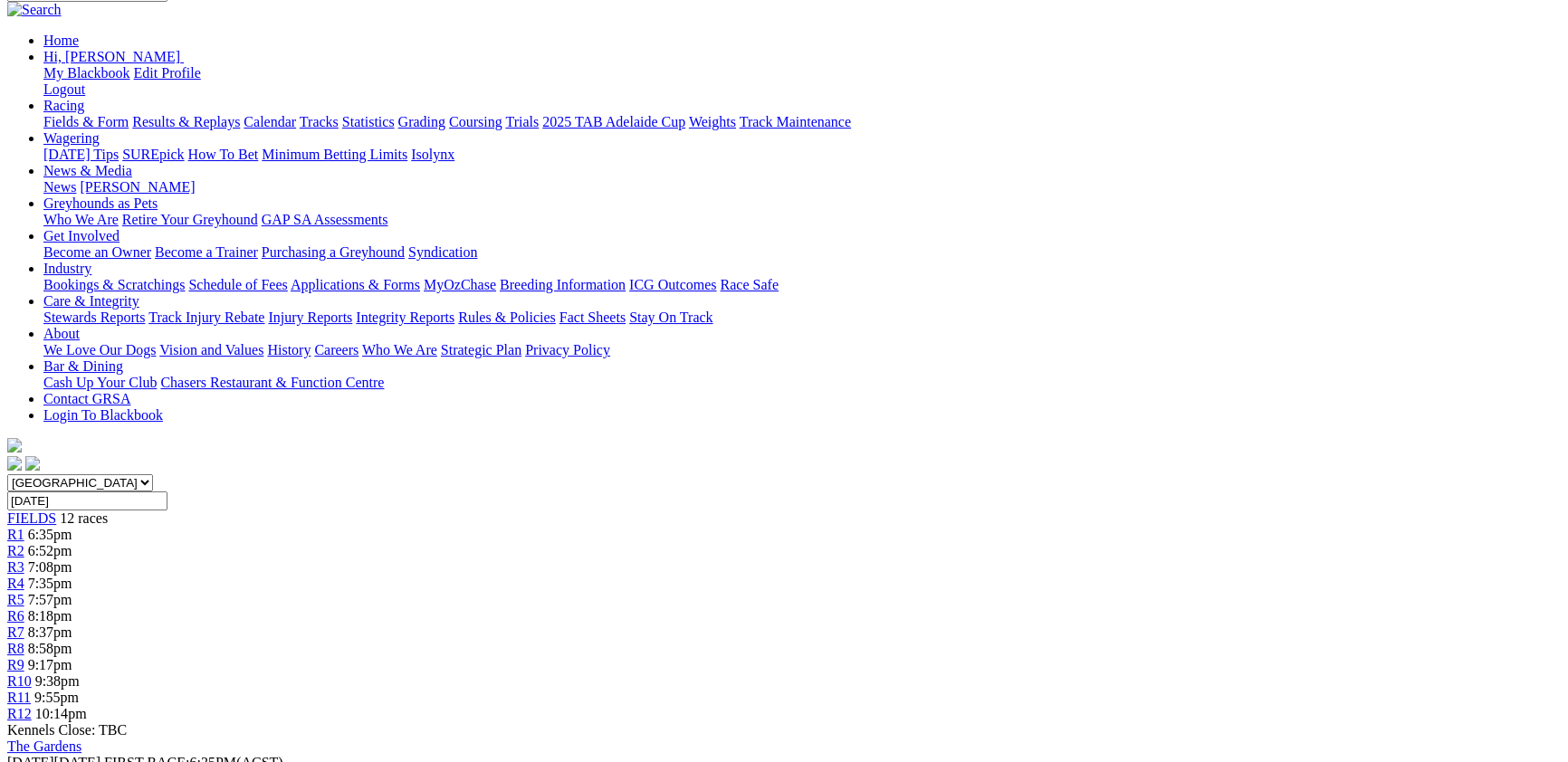
click at [72, 608] on span "8:18pm" at bounding box center [50, 616] width 44 height 15
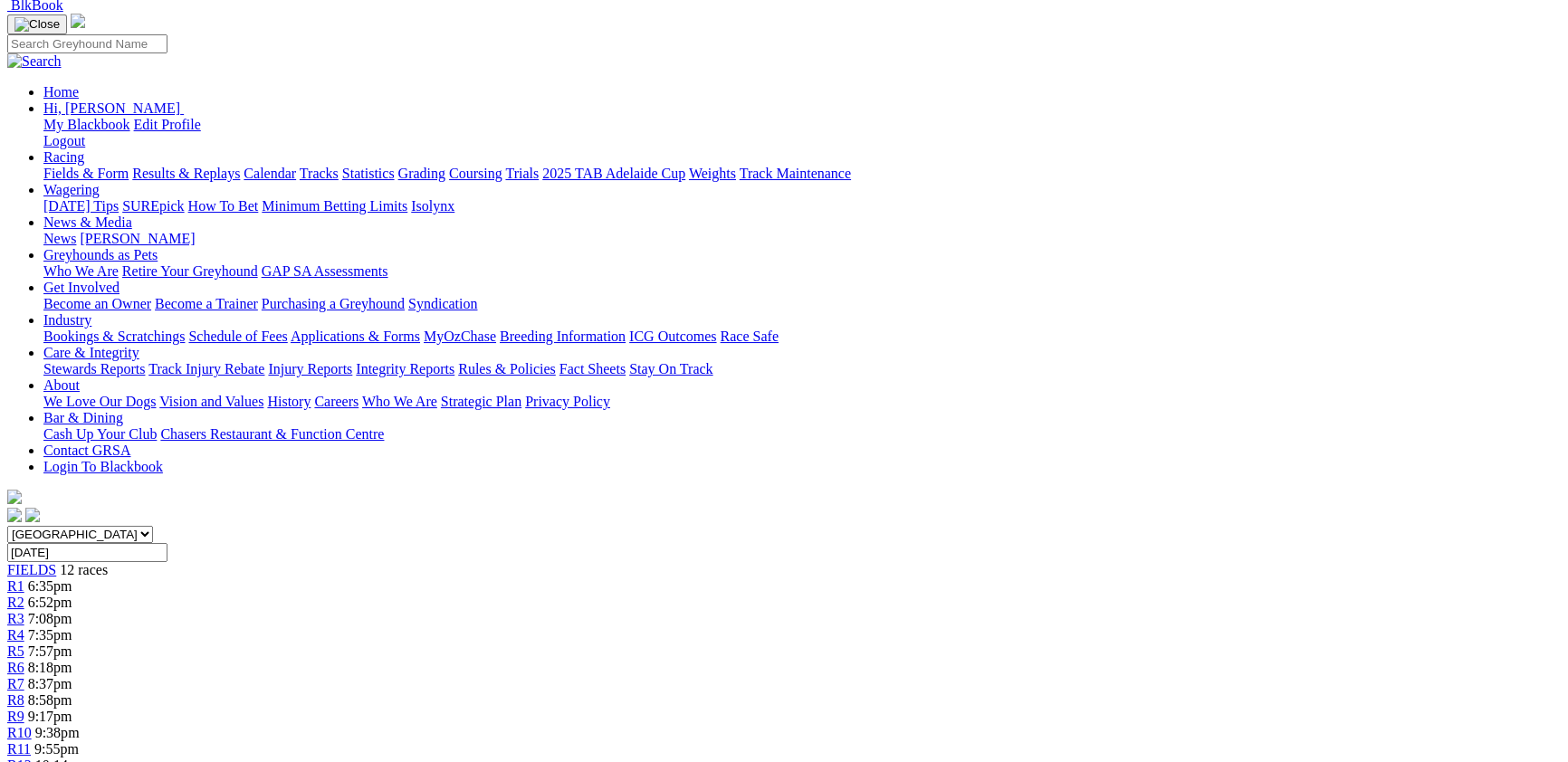
scroll to position [98, 0]
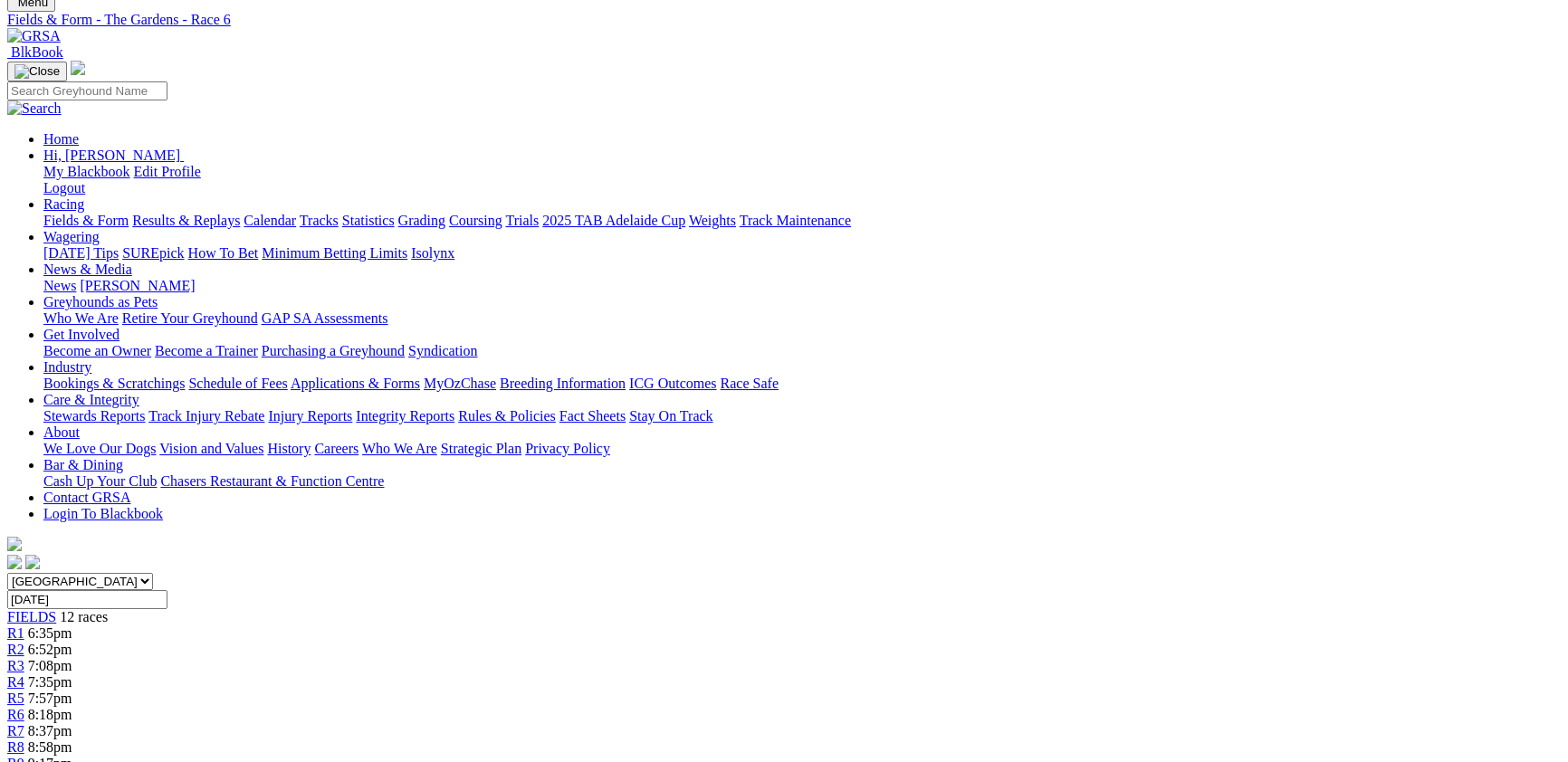
click at [878, 573] on div "South Australia New South Wales Northern Territory Queensland Tasmania Victoria…" at bounding box center [784, 696] width 1554 height 248
click at [72, 723] on span "8:37pm" at bounding box center [50, 730] width 44 height 15
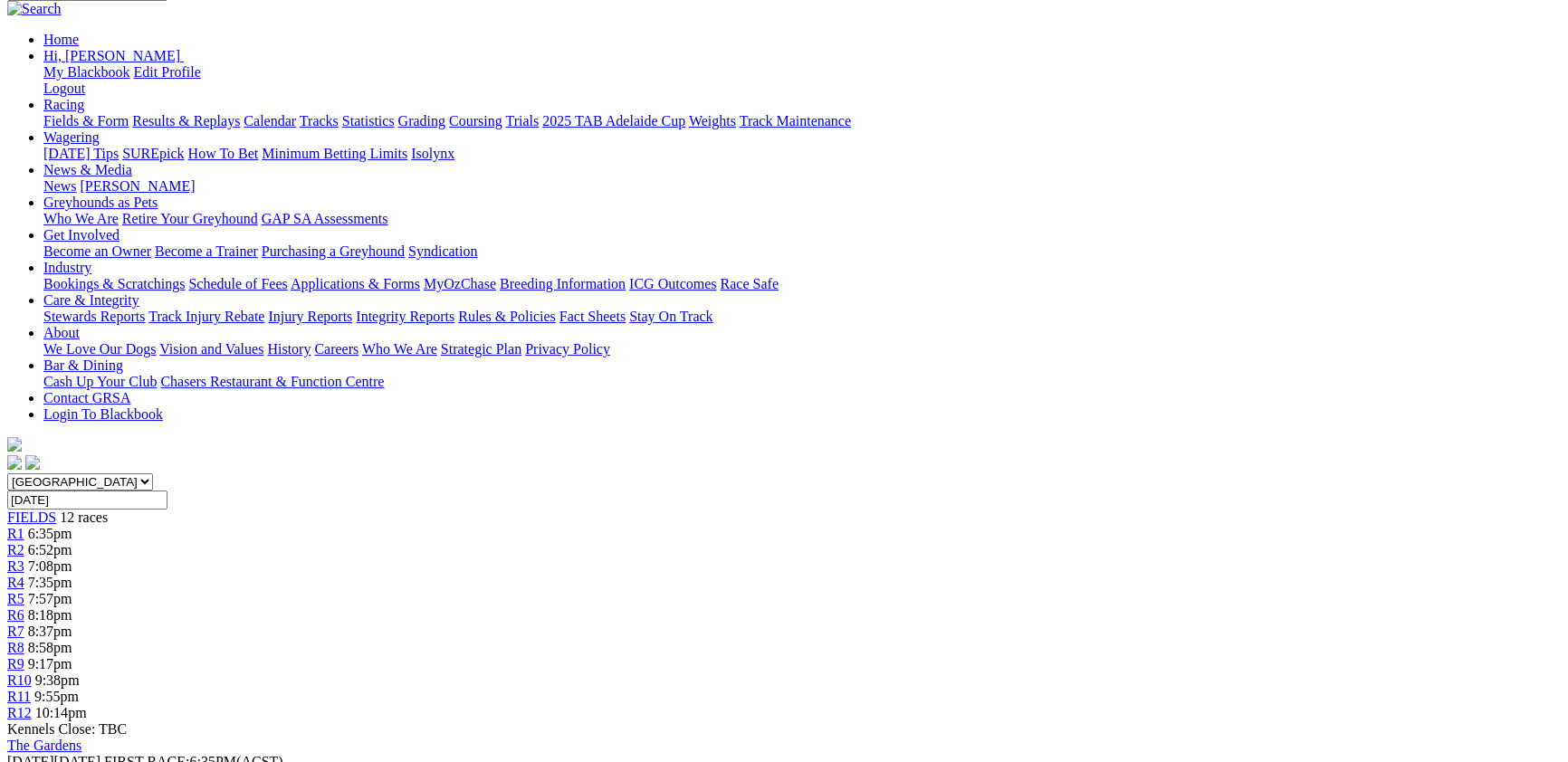
scroll to position [198, 0]
click at [72, 640] on span "8:58pm" at bounding box center [50, 648] width 44 height 15
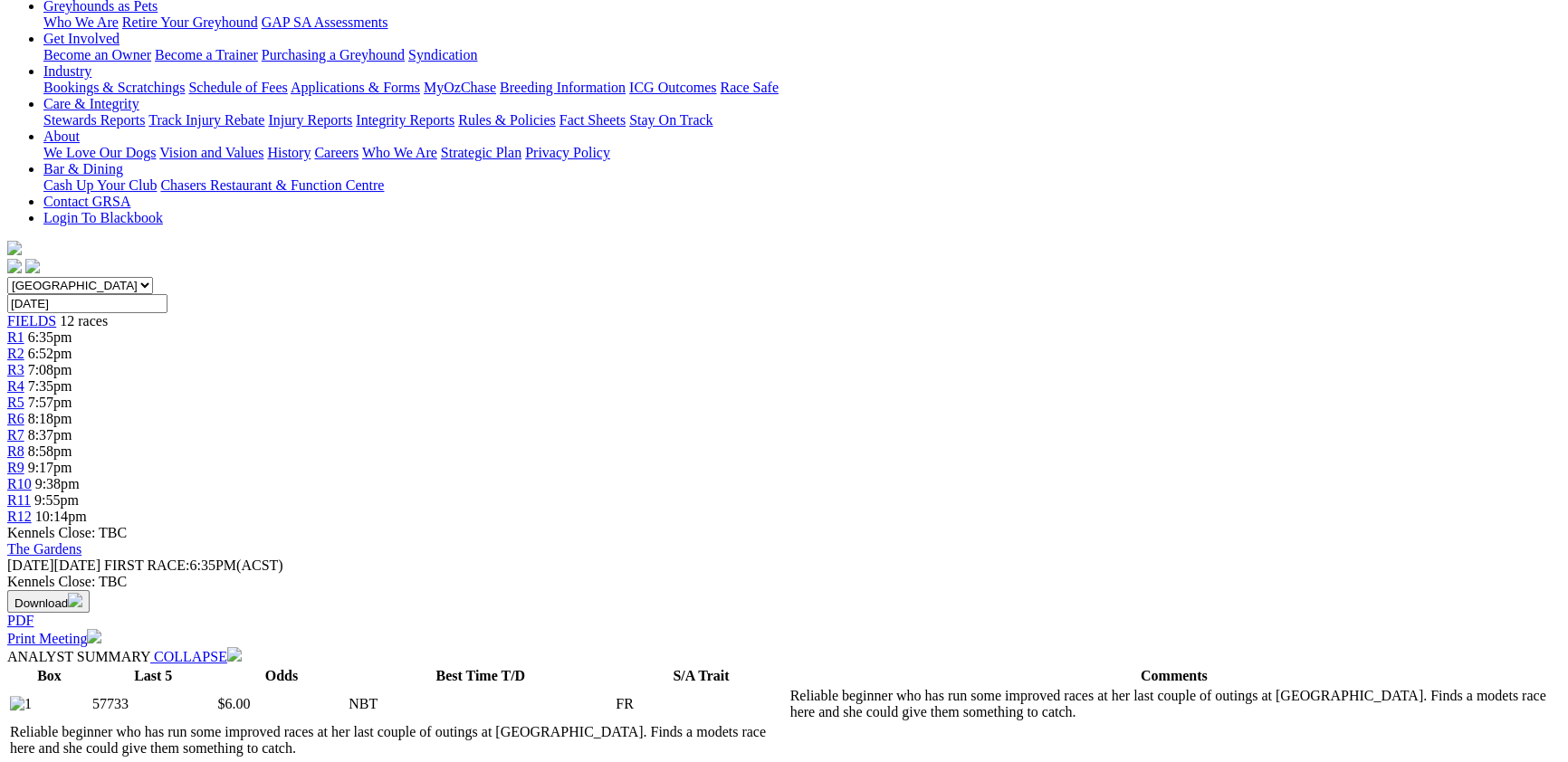
scroll to position [198, 0]
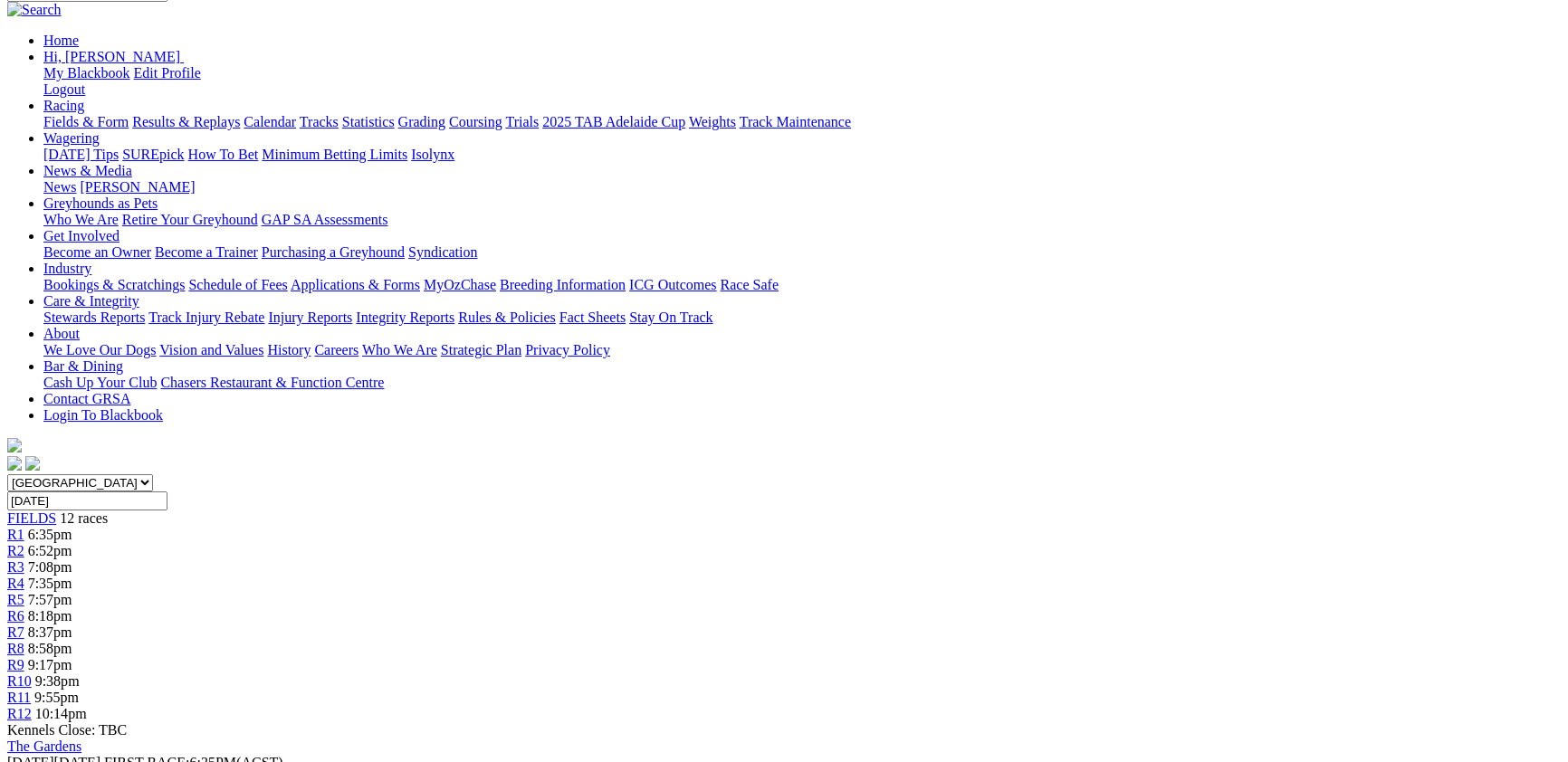
click at [31, 690] on span "R11" at bounding box center [19, 697] width 23 height 15
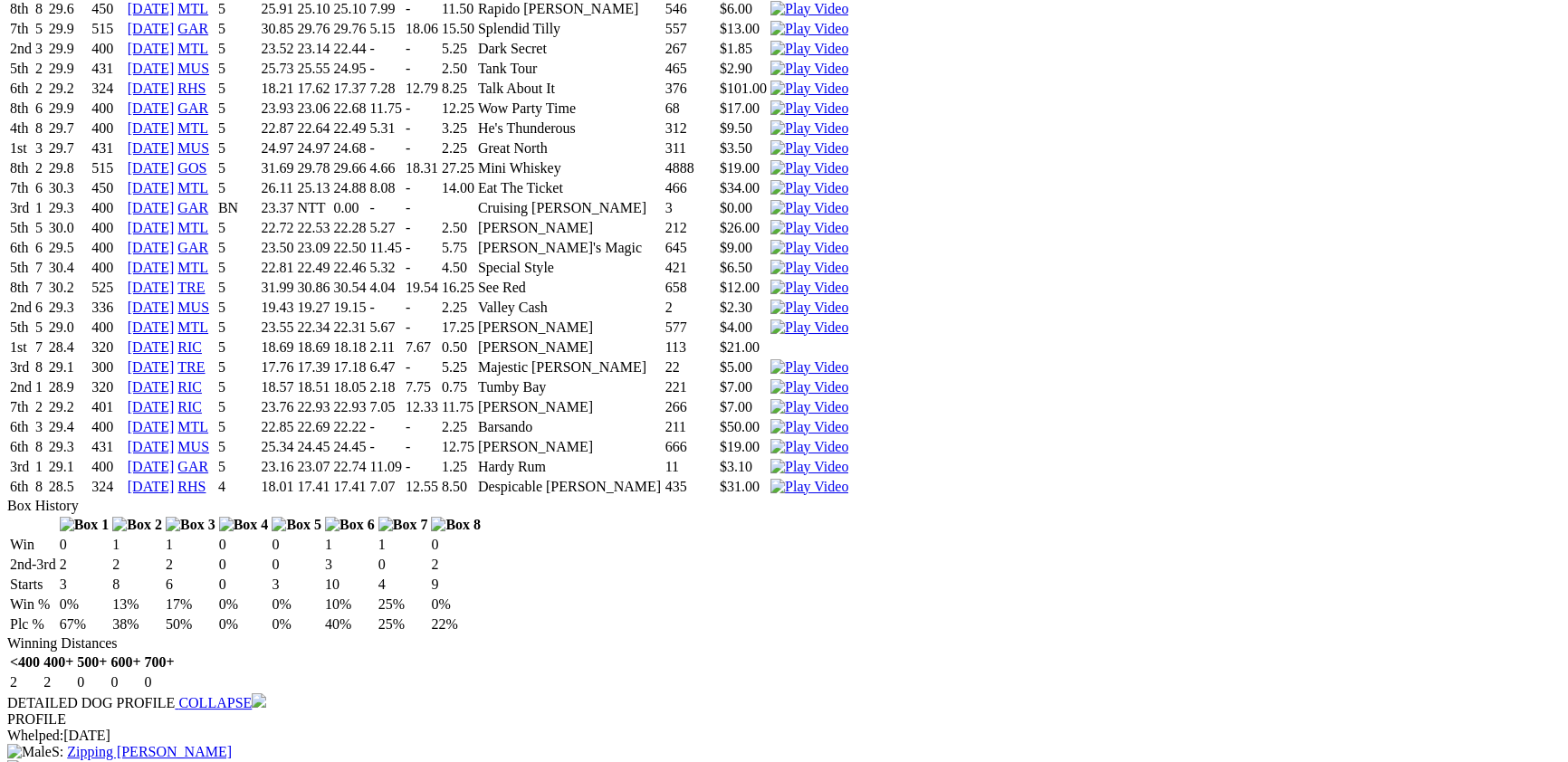
scroll to position [4442, 0]
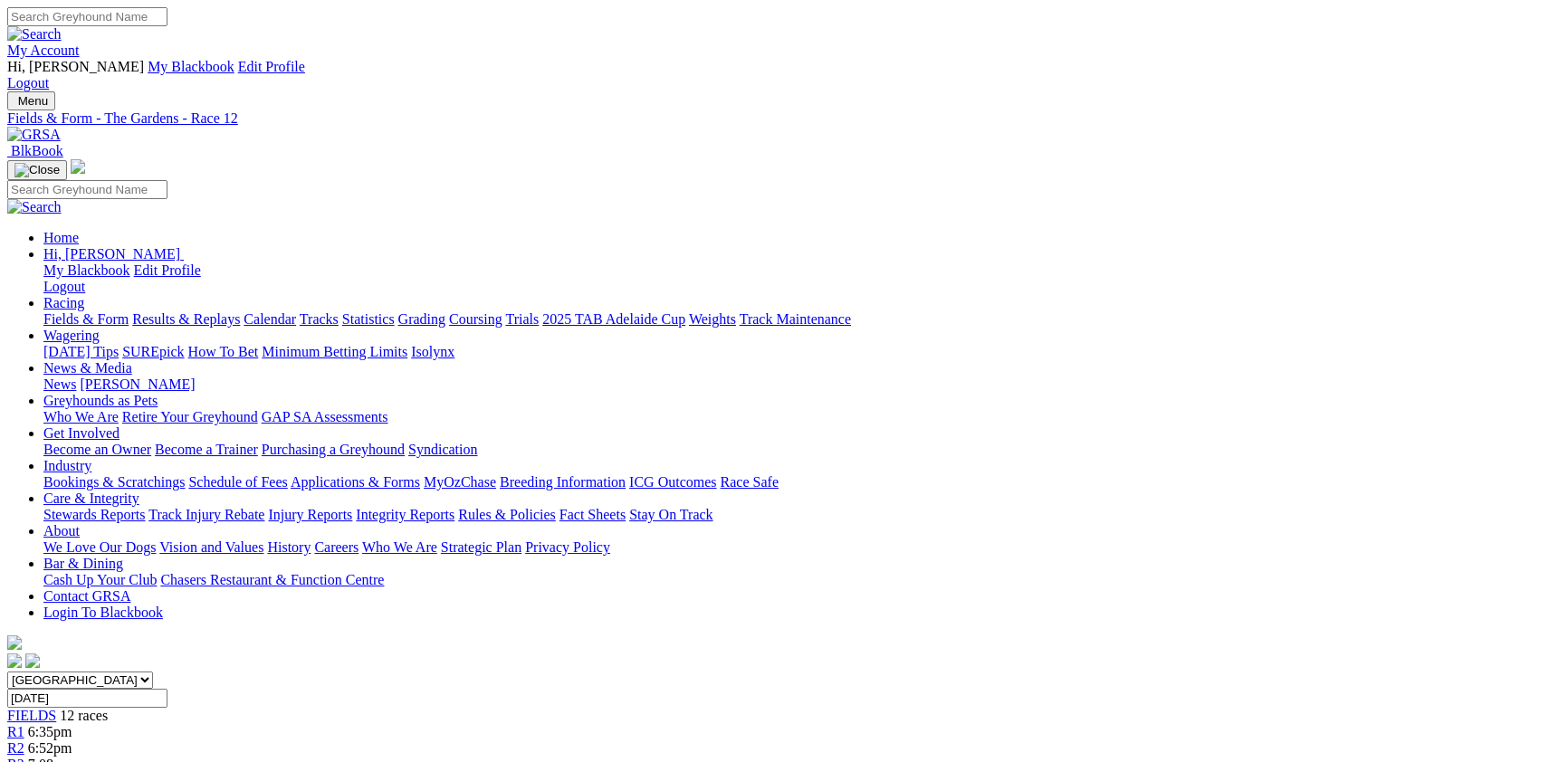
click at [153, 671] on select "South Australia New South Wales Northern Territory Queensland Tasmania Victoria…" at bounding box center [81, 680] width 146 height 17
click at [56, 708] on span "FIELDS" at bounding box center [32, 715] width 49 height 15
click at [122, 311] on link "Fields & Form" at bounding box center [85, 318] width 85 height 15
select select "[GEOGRAPHIC_DATA]"
click at [153, 671] on select "[GEOGRAPHIC_DATA] [GEOGRAPHIC_DATA] [GEOGRAPHIC_DATA] [GEOGRAPHIC_DATA] [GEOGRA…" at bounding box center [81, 680] width 146 height 17
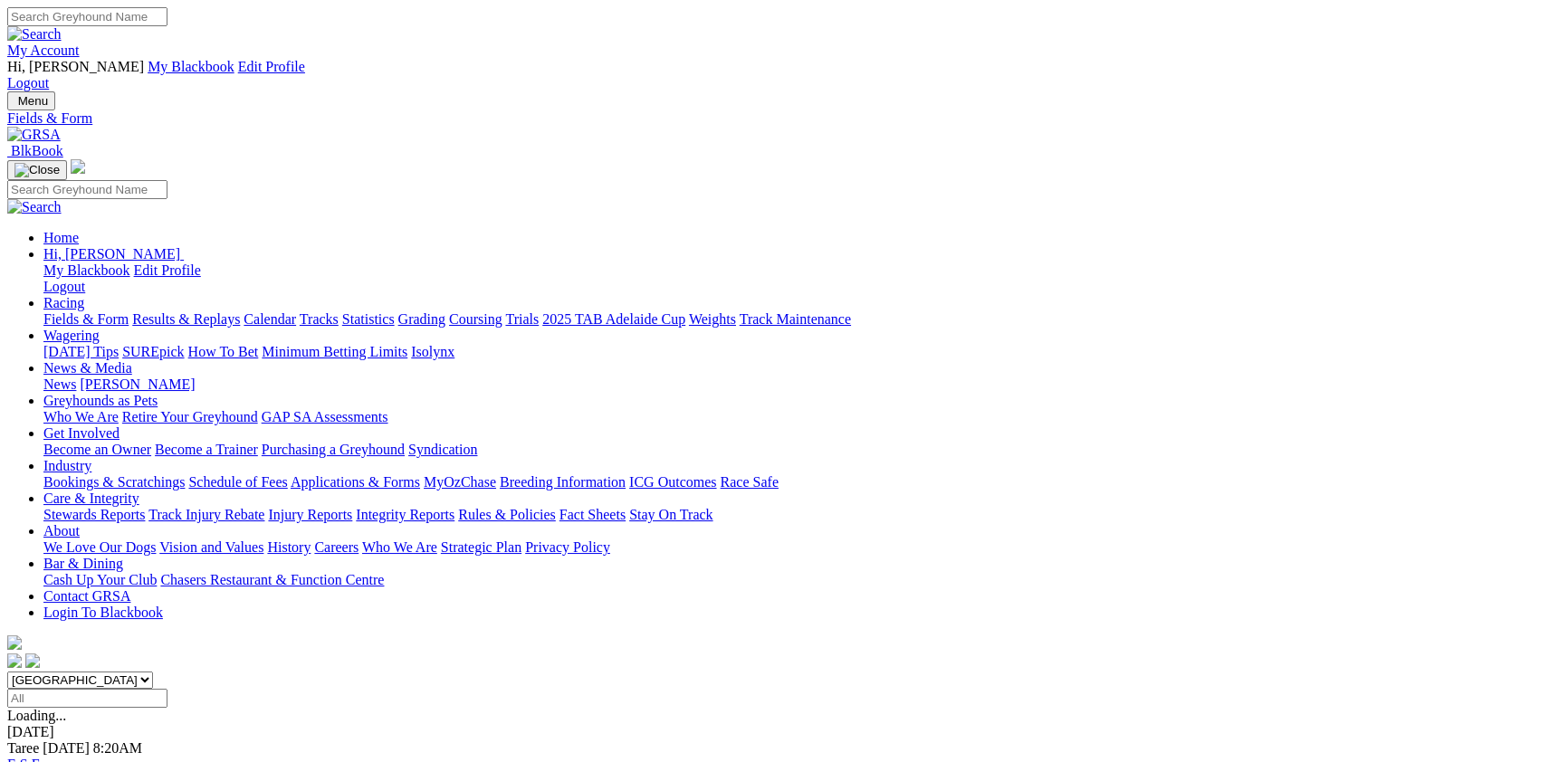
click at [40, 756] on link "F" at bounding box center [36, 764] width 8 height 15
click at [71, 724] on span "8:20am" at bounding box center [50, 731] width 43 height 15
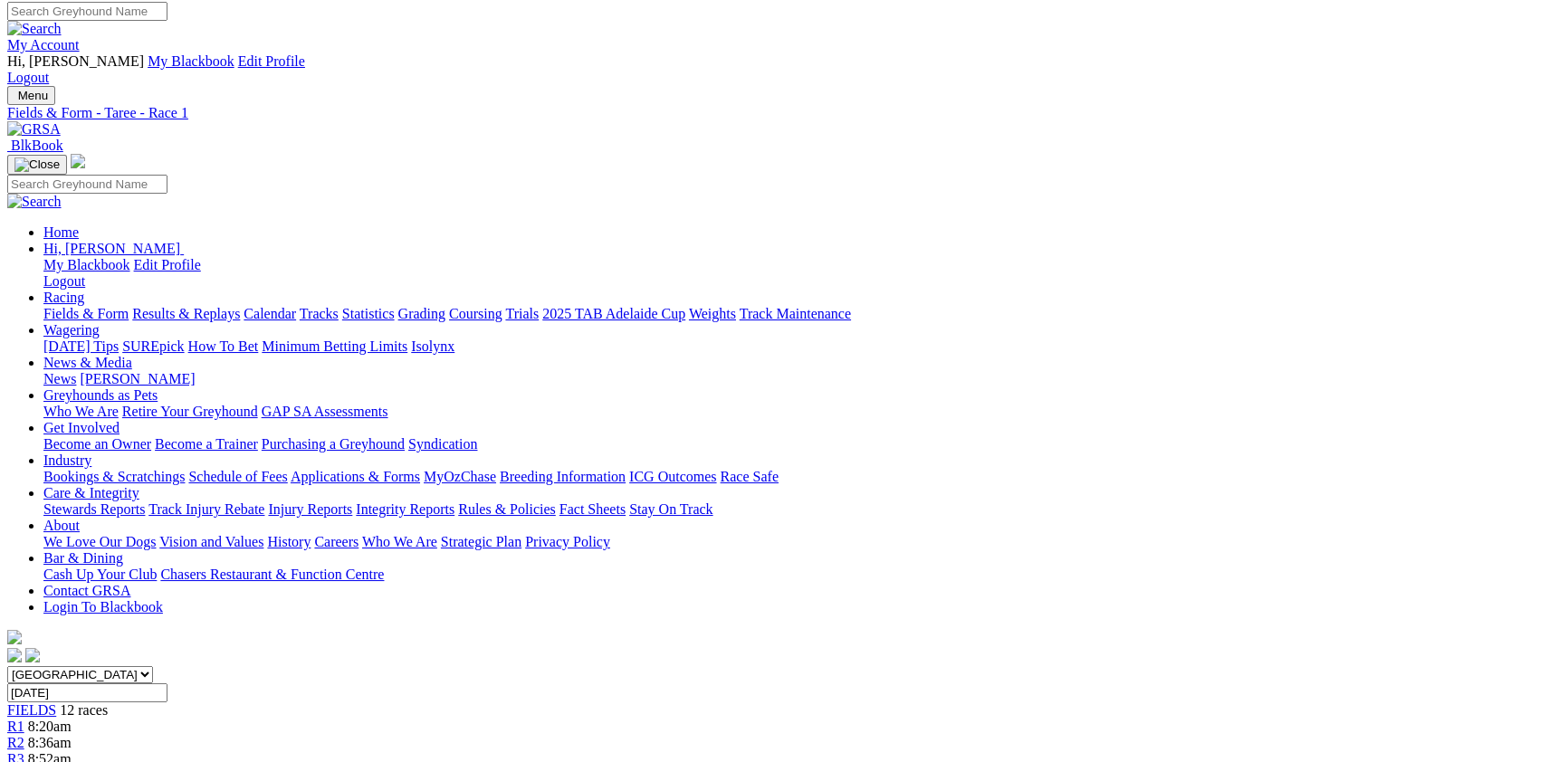
scroll to position [198, 0]
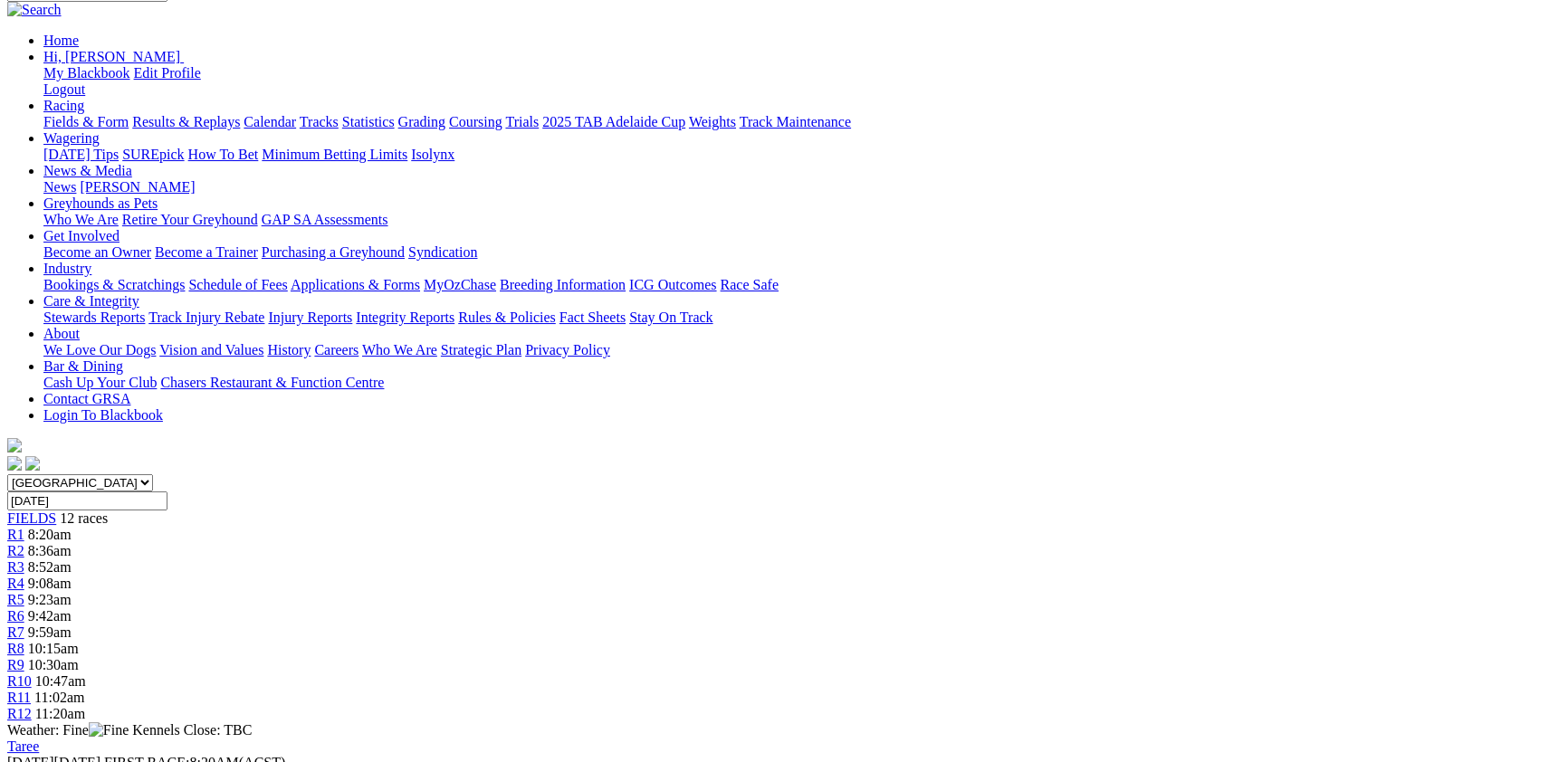
click at [71, 543] on span "8:36am" at bounding box center [50, 550] width 43 height 15
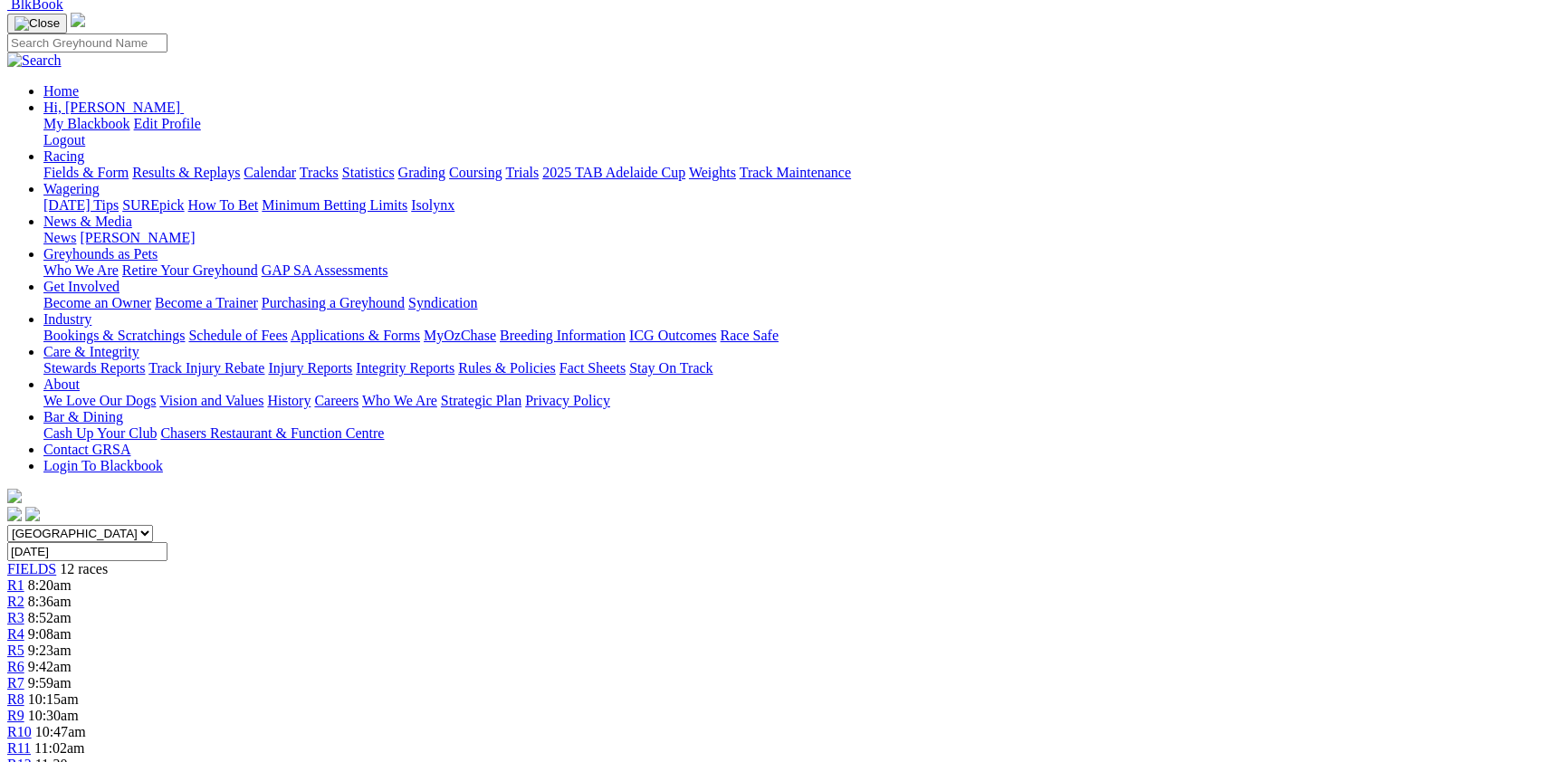
scroll to position [98, 0]
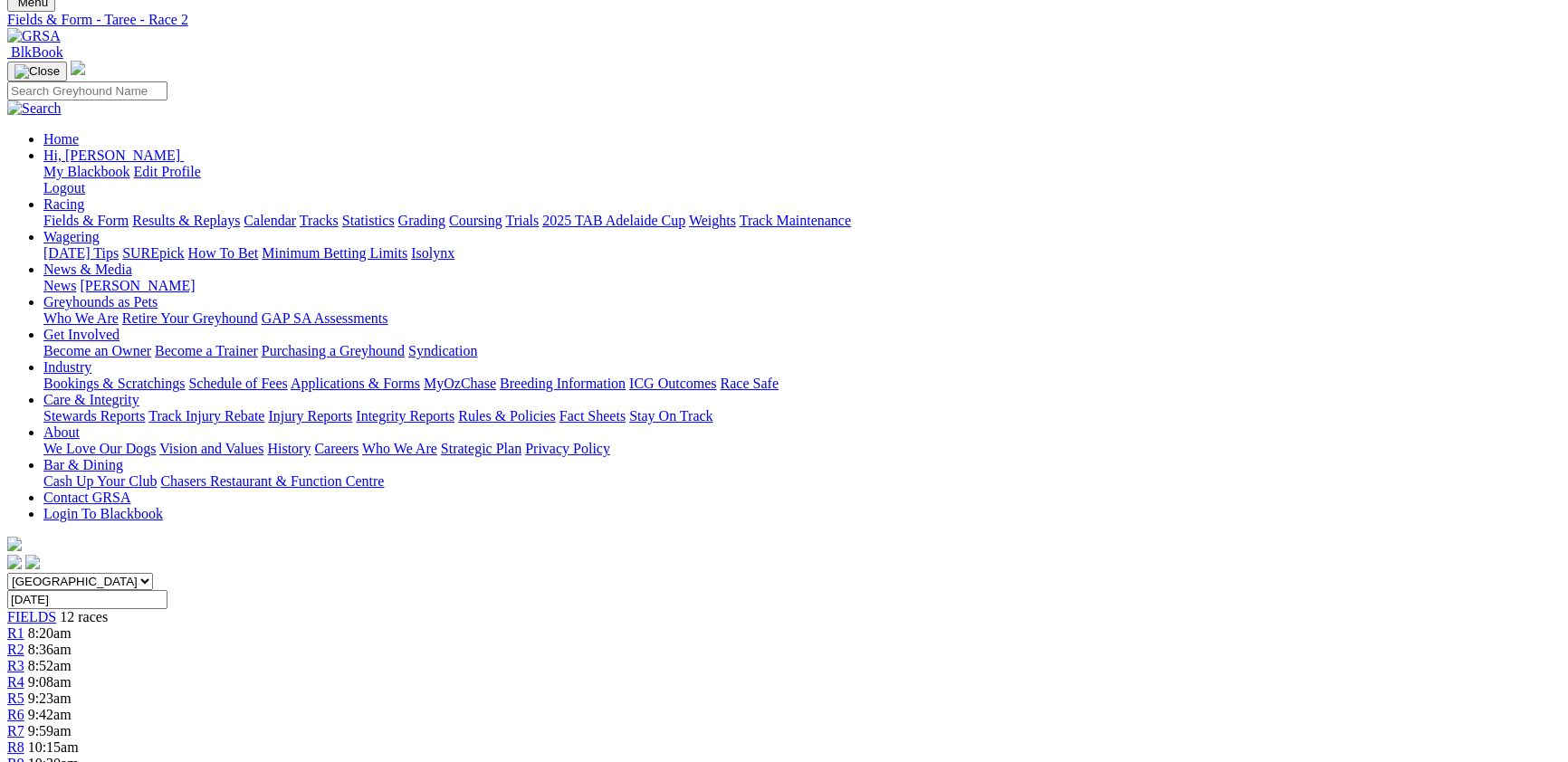
click at [561, 658] on div "R3 8:52am" at bounding box center [784, 666] width 1554 height 16
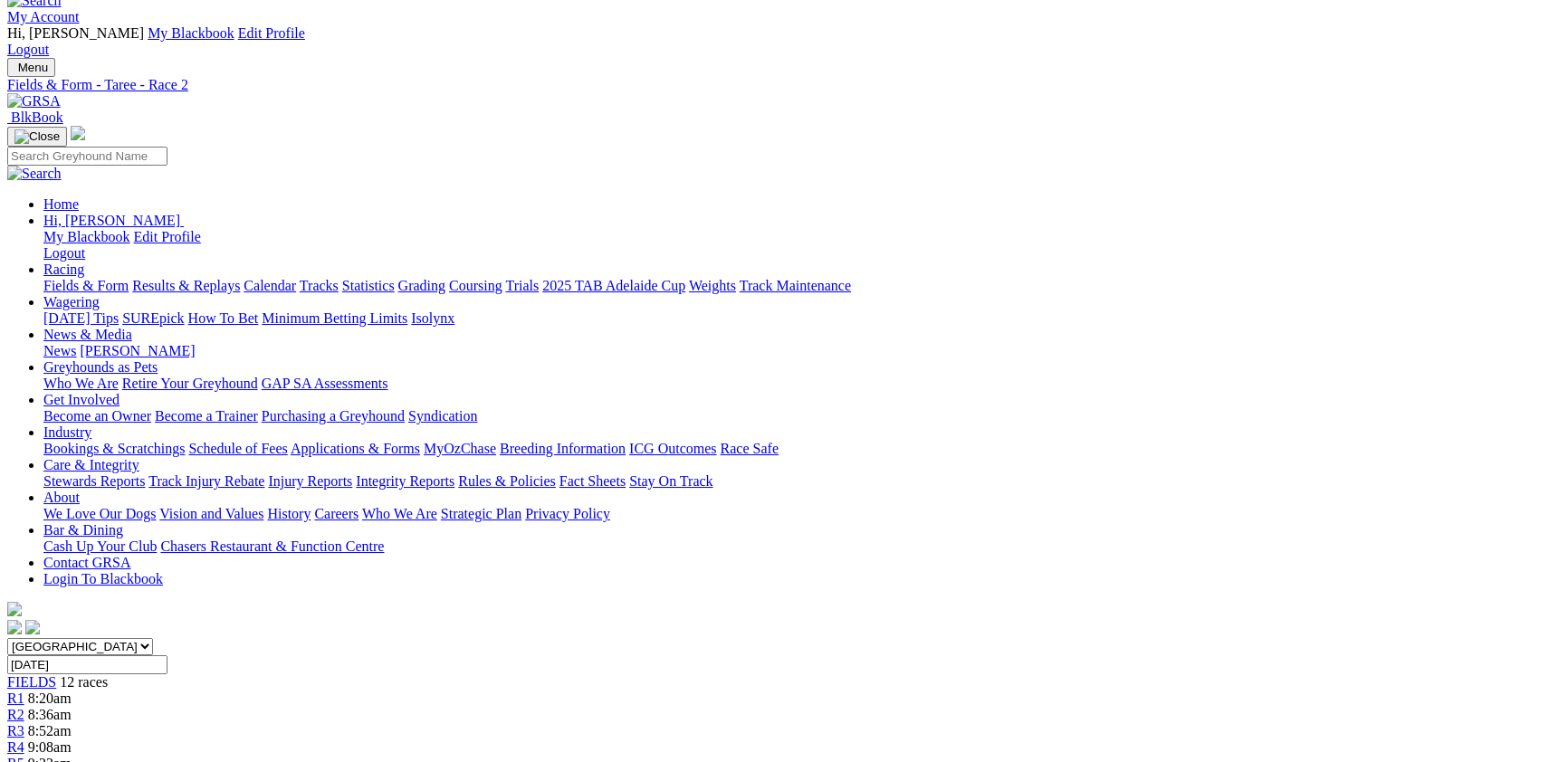
scroll to position [0, 0]
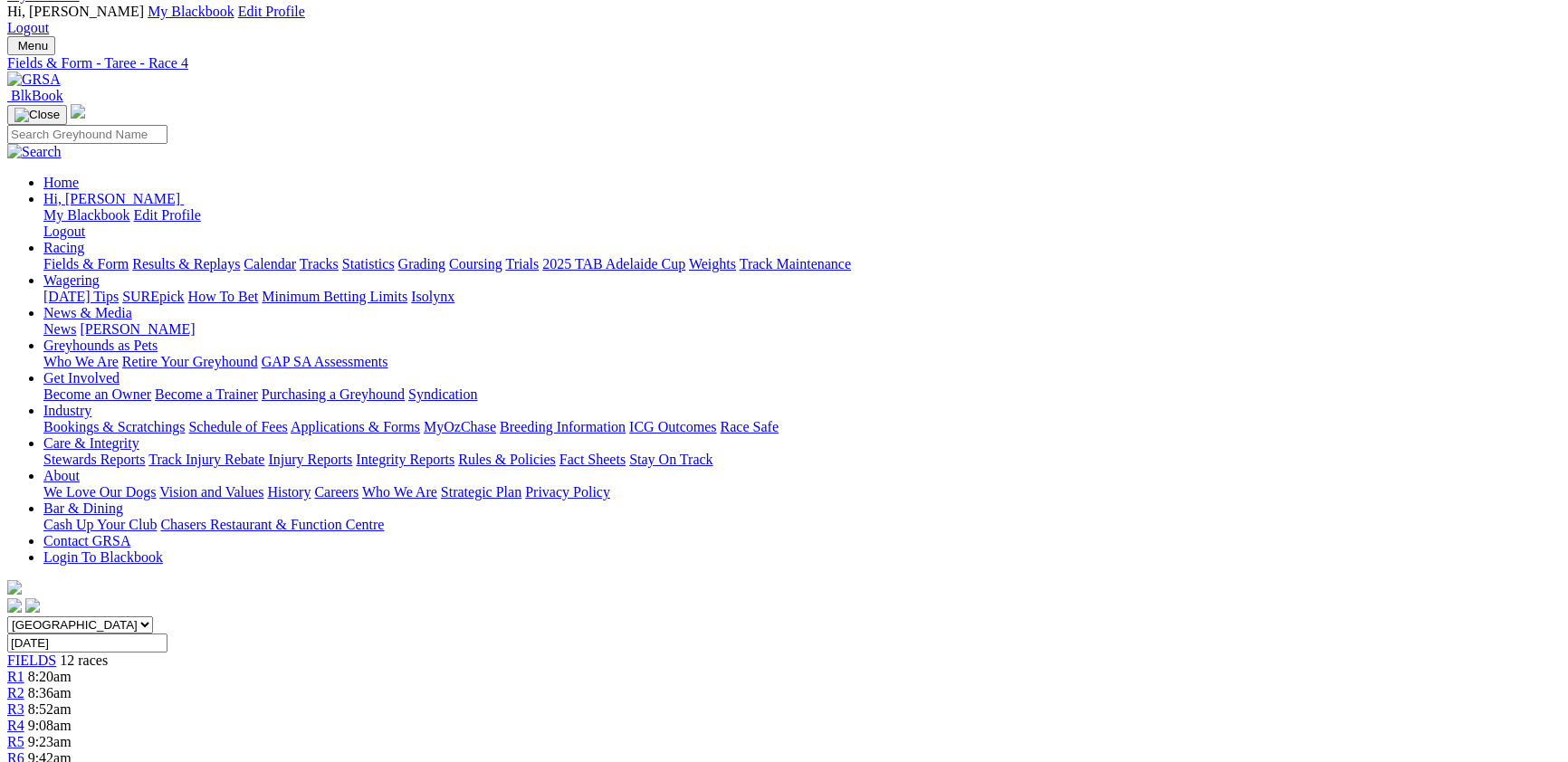
scroll to position [98, 0]
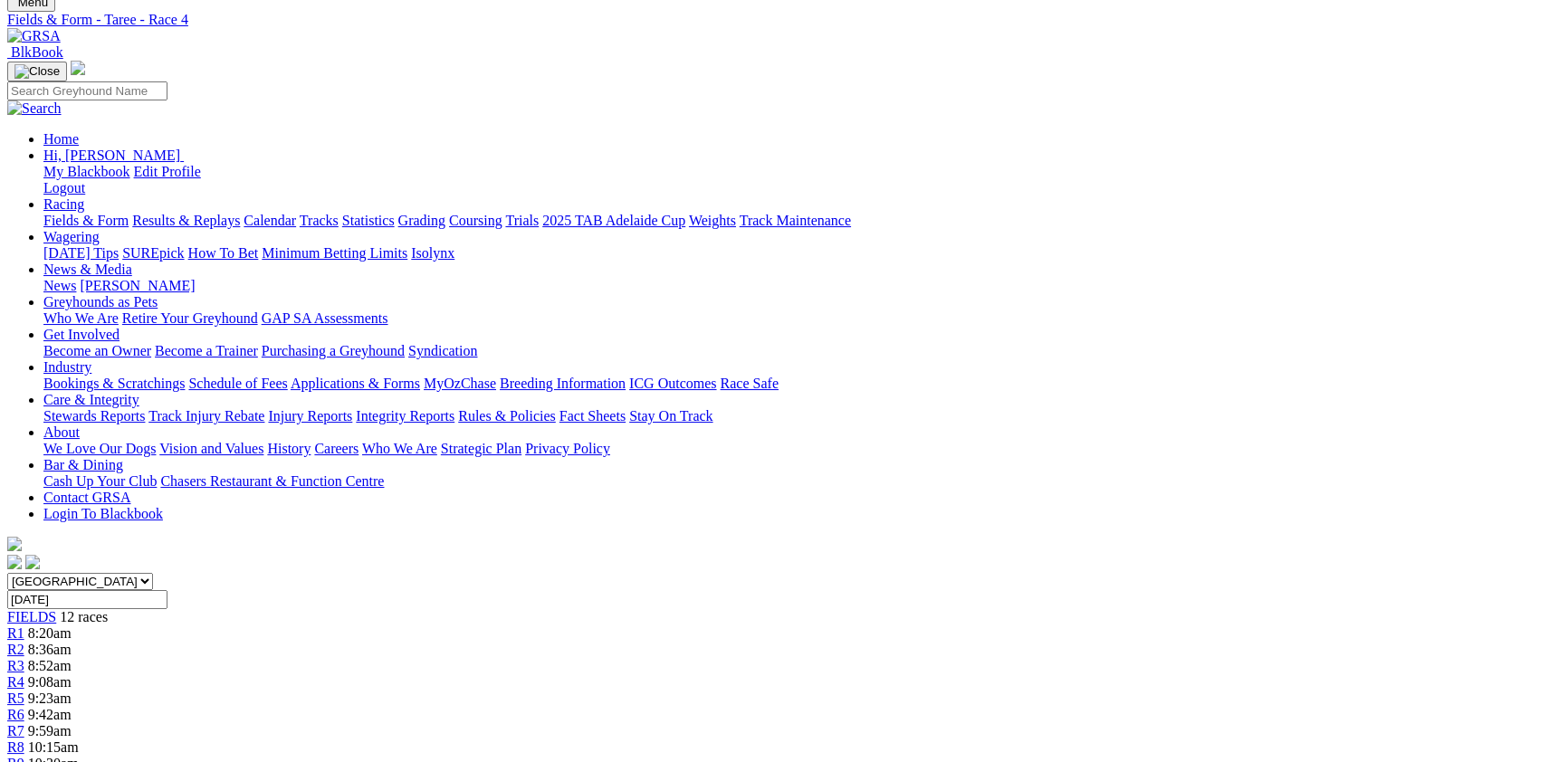
click at [723, 690] on div "R5 9:23am" at bounding box center [784, 697] width 1554 height 16
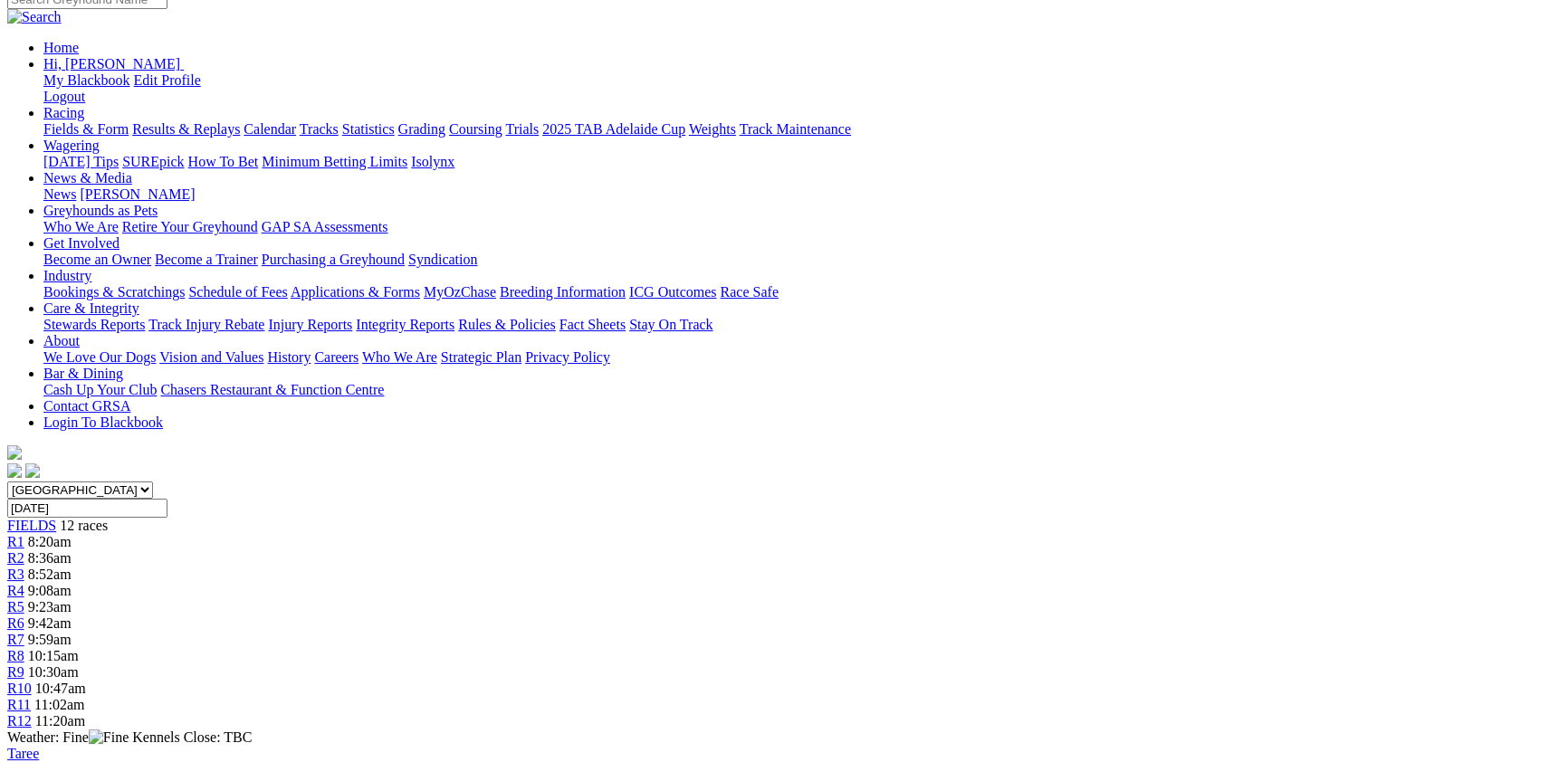
scroll to position [198, 0]
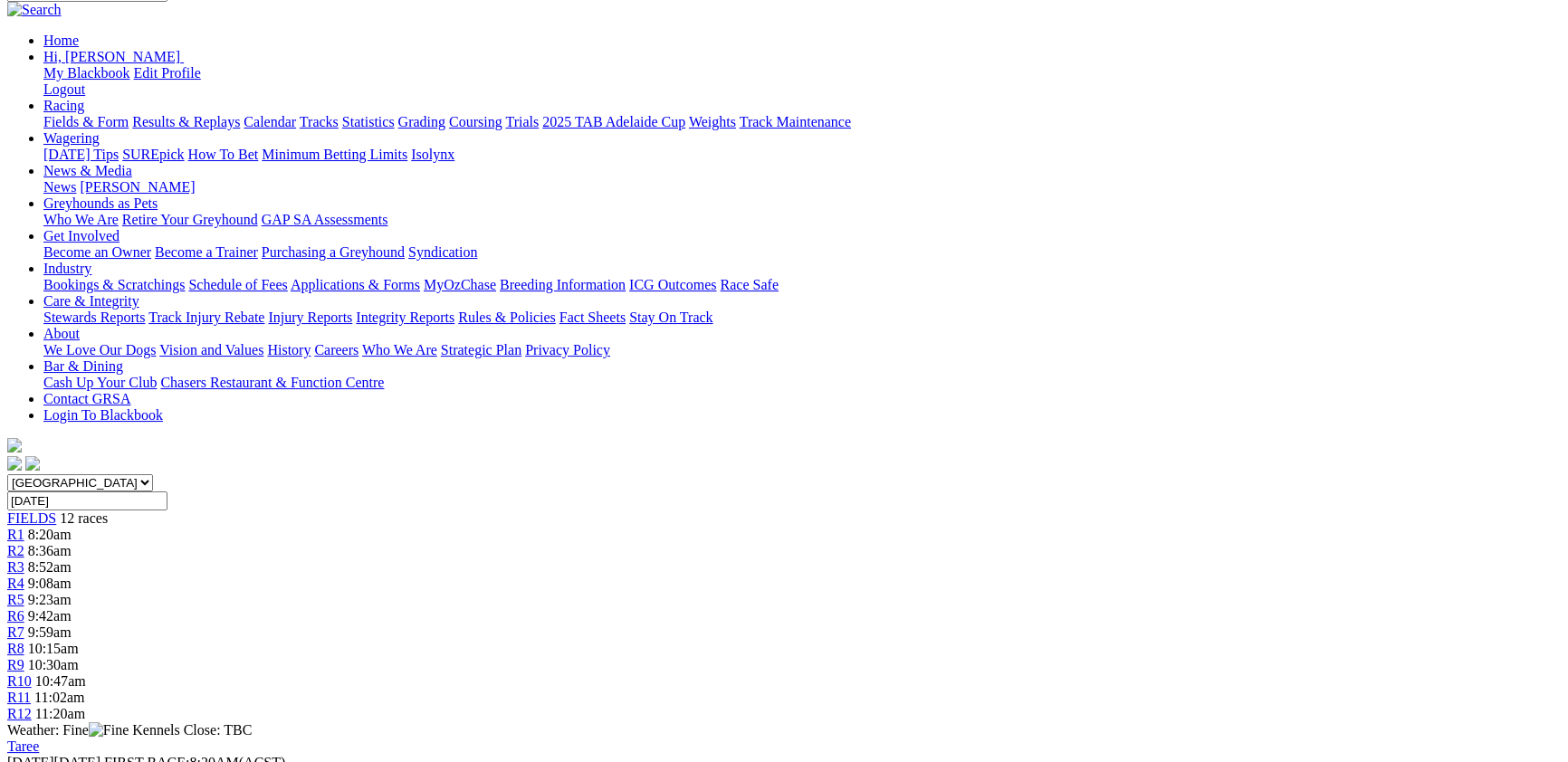
click at [812, 608] on div "R6 9:42am" at bounding box center [784, 616] width 1554 height 16
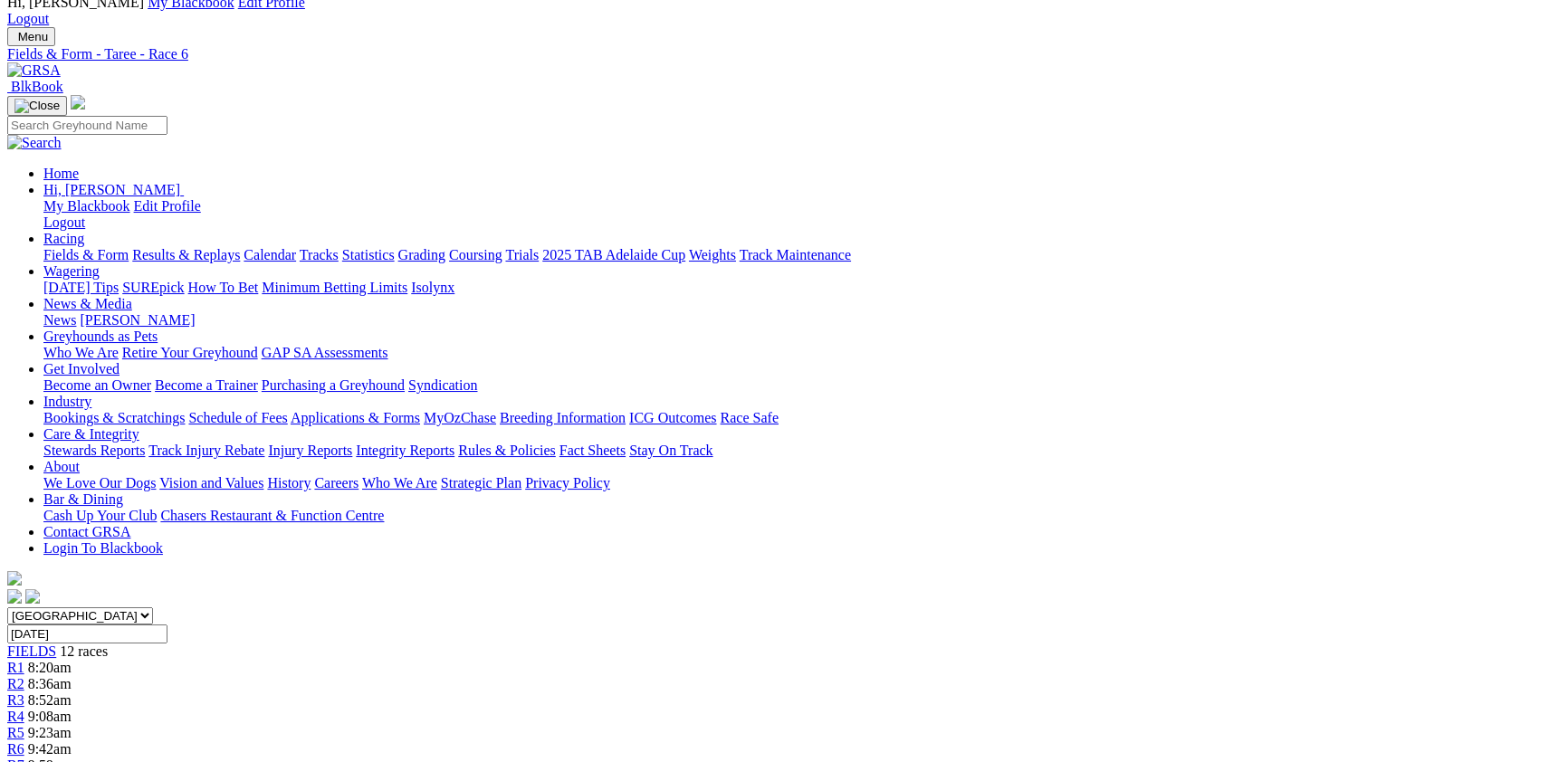
scroll to position [98, 0]
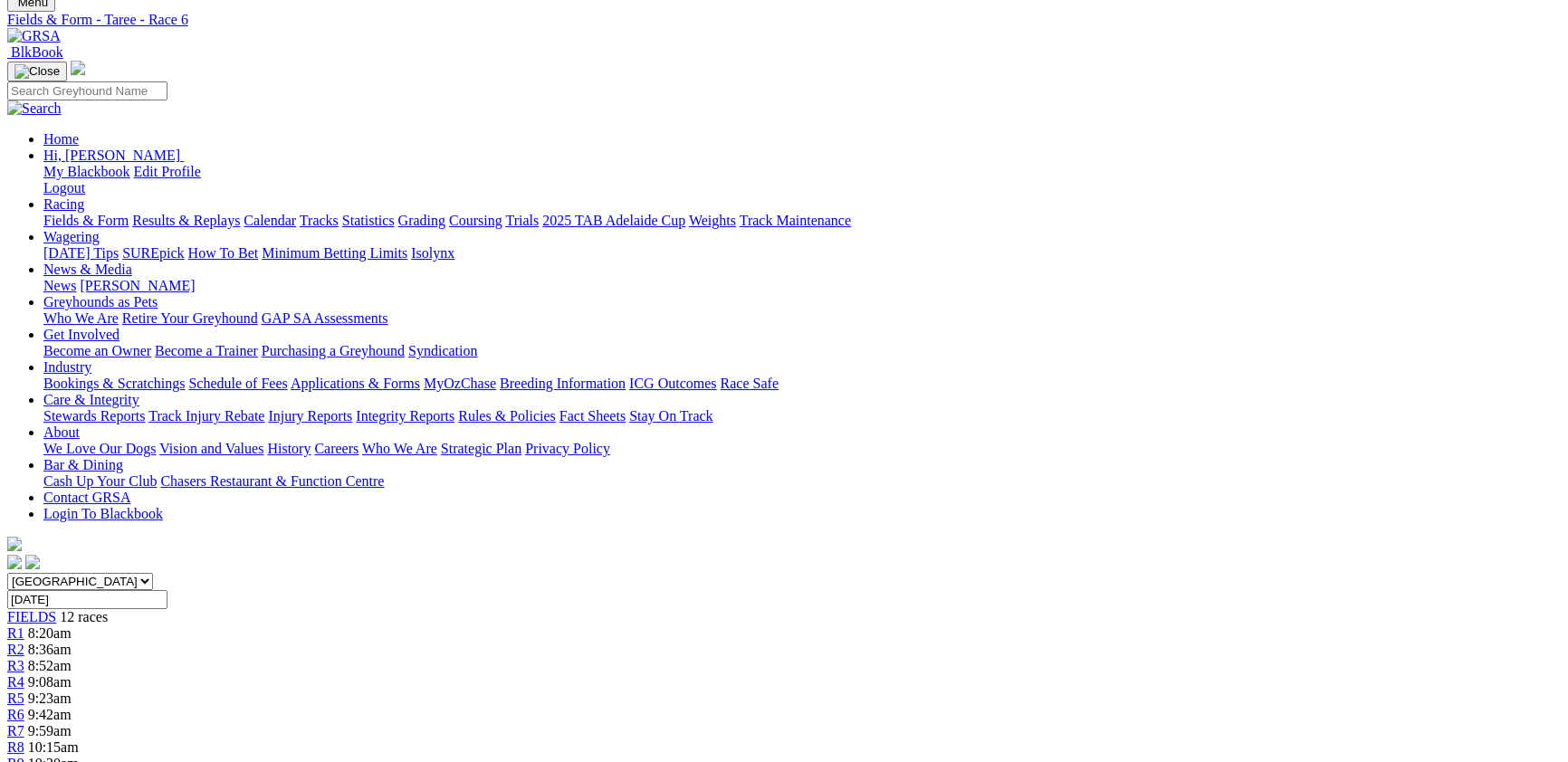
click at [71, 723] on span "9:59am" at bounding box center [50, 730] width 43 height 15
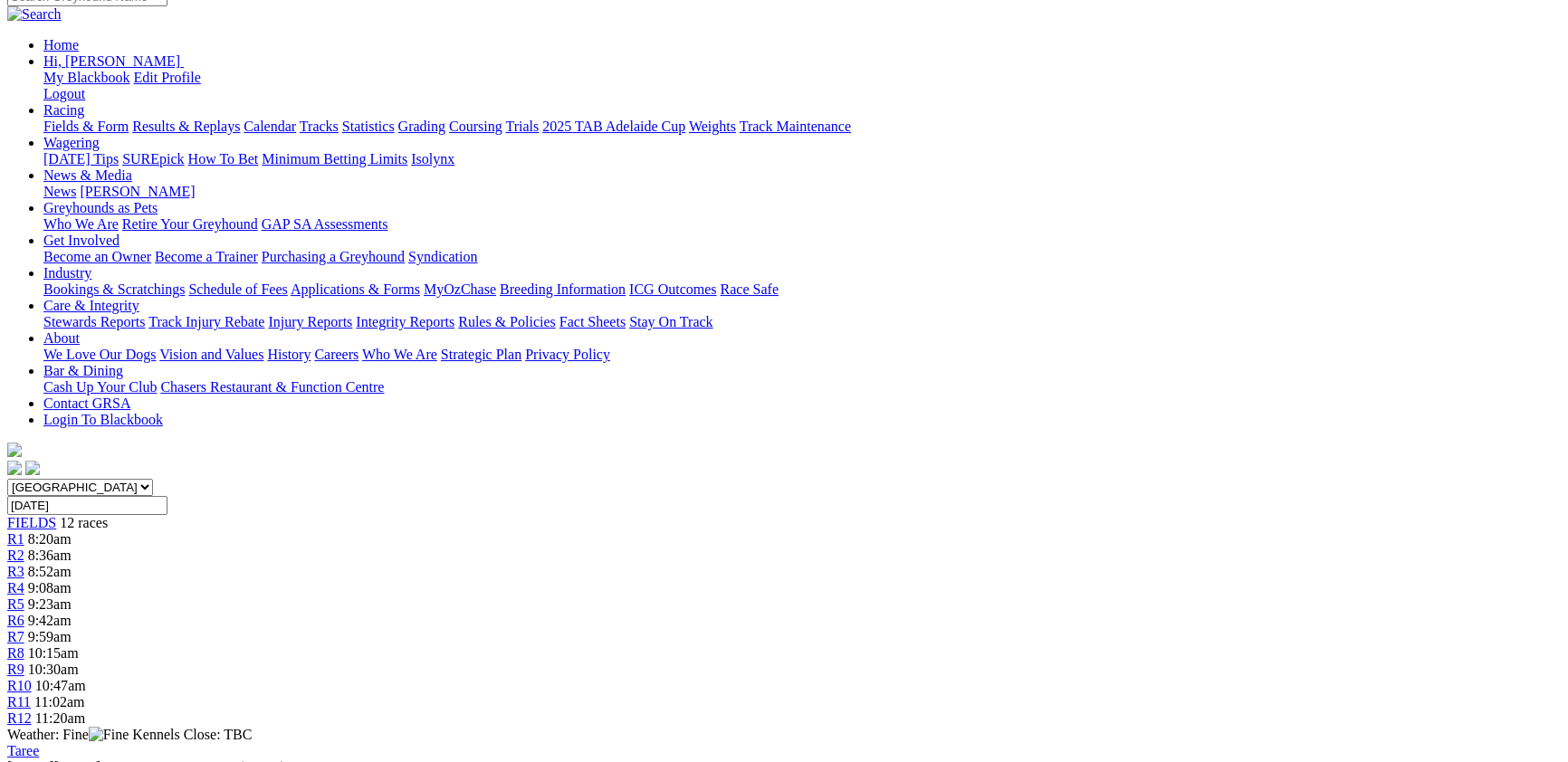
scroll to position [98, 0]
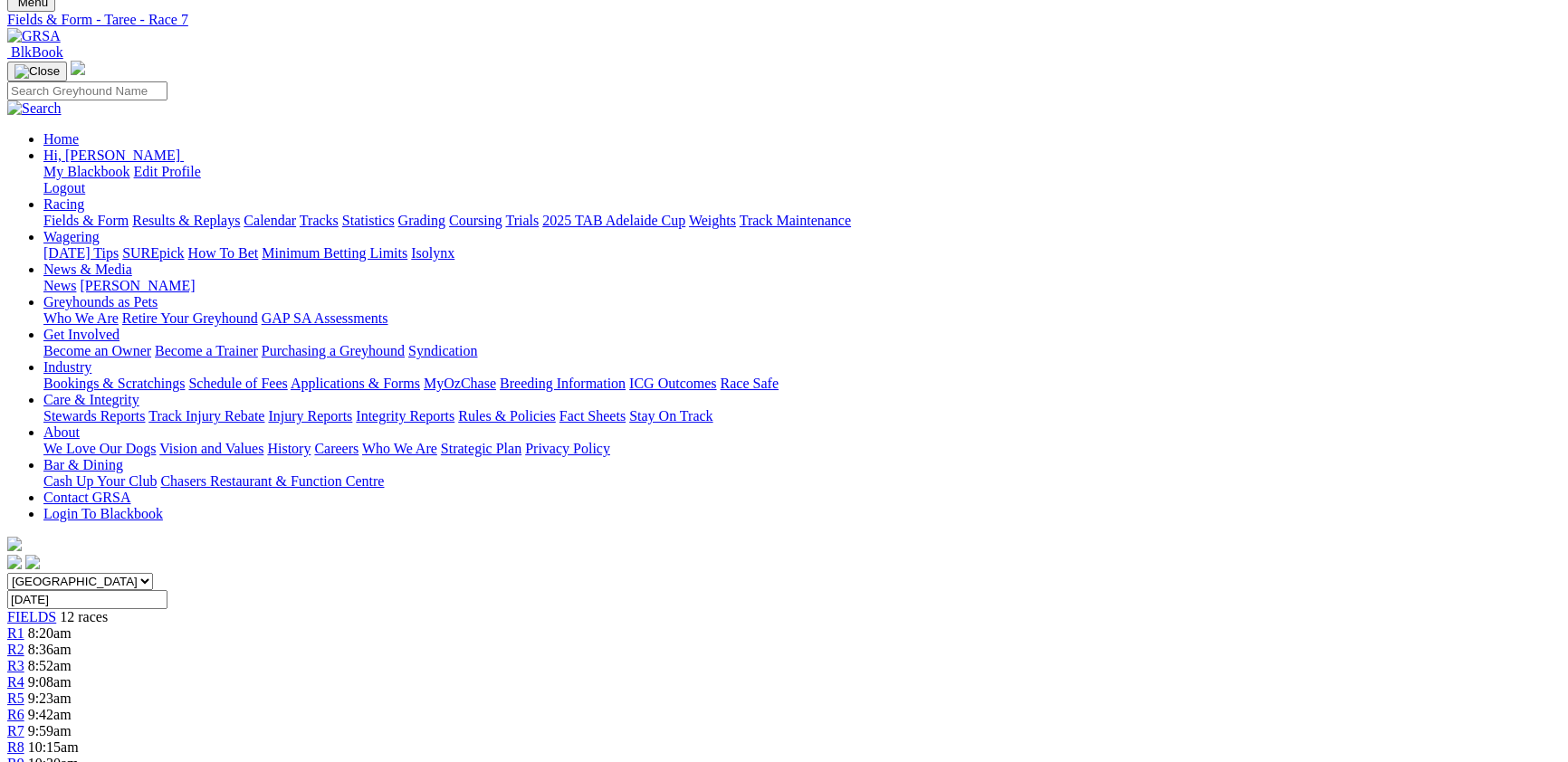
click at [919, 740] on div "R8 10:15am" at bounding box center [784, 747] width 1554 height 16
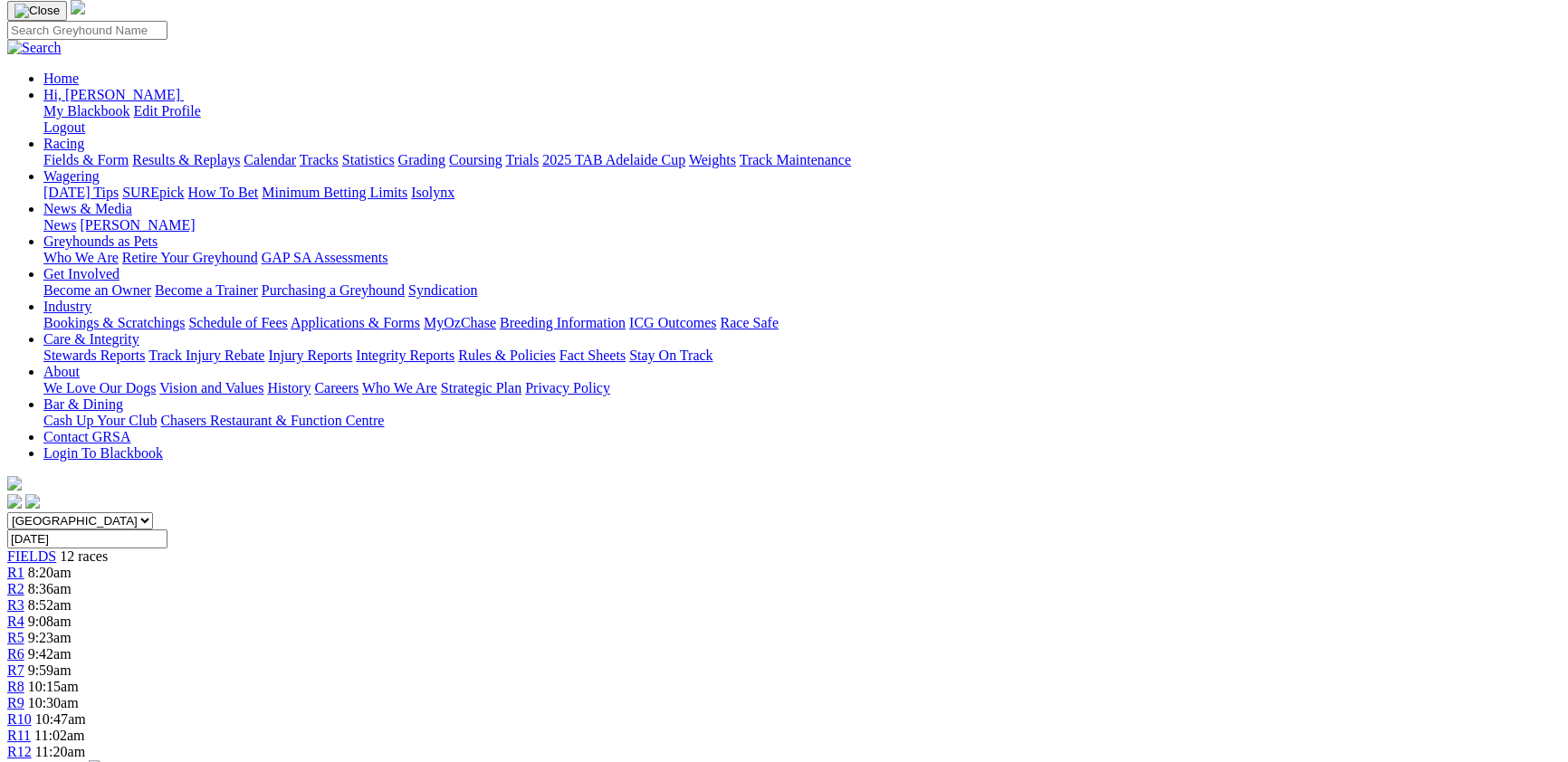
scroll to position [198, 0]
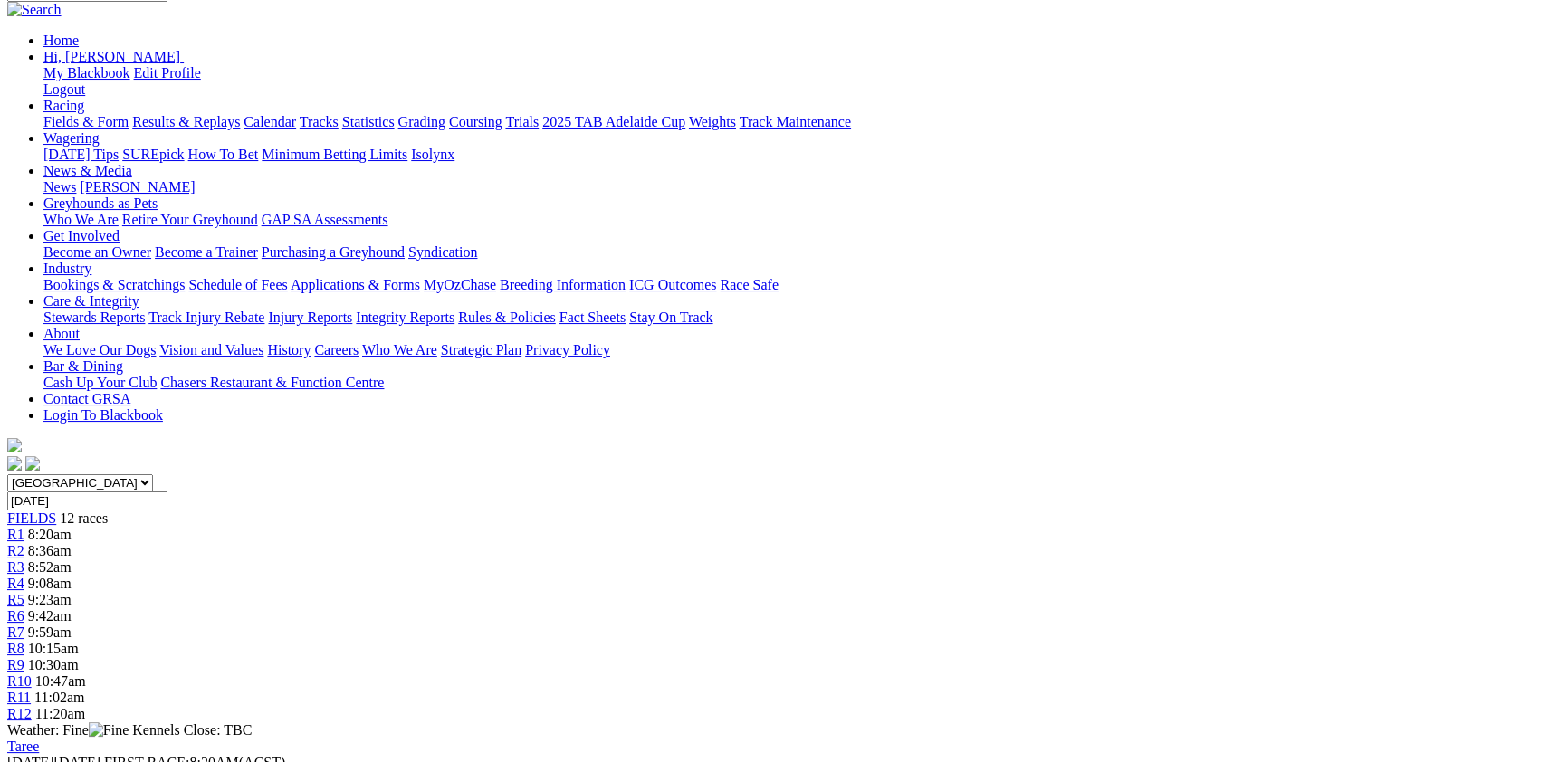
click at [79, 657] on span "10:30am" at bounding box center [53, 665] width 51 height 15
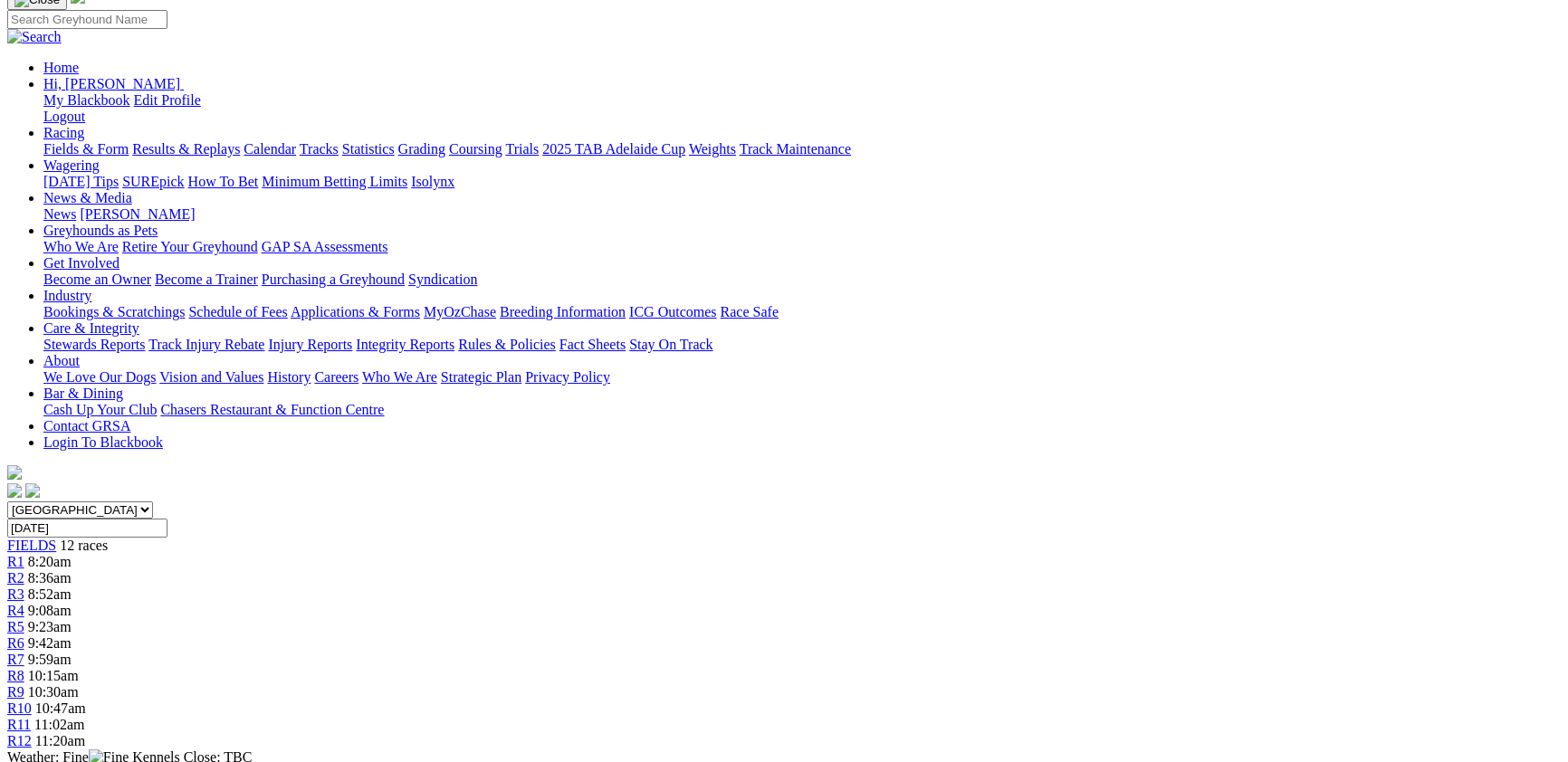
scroll to position [98, 0]
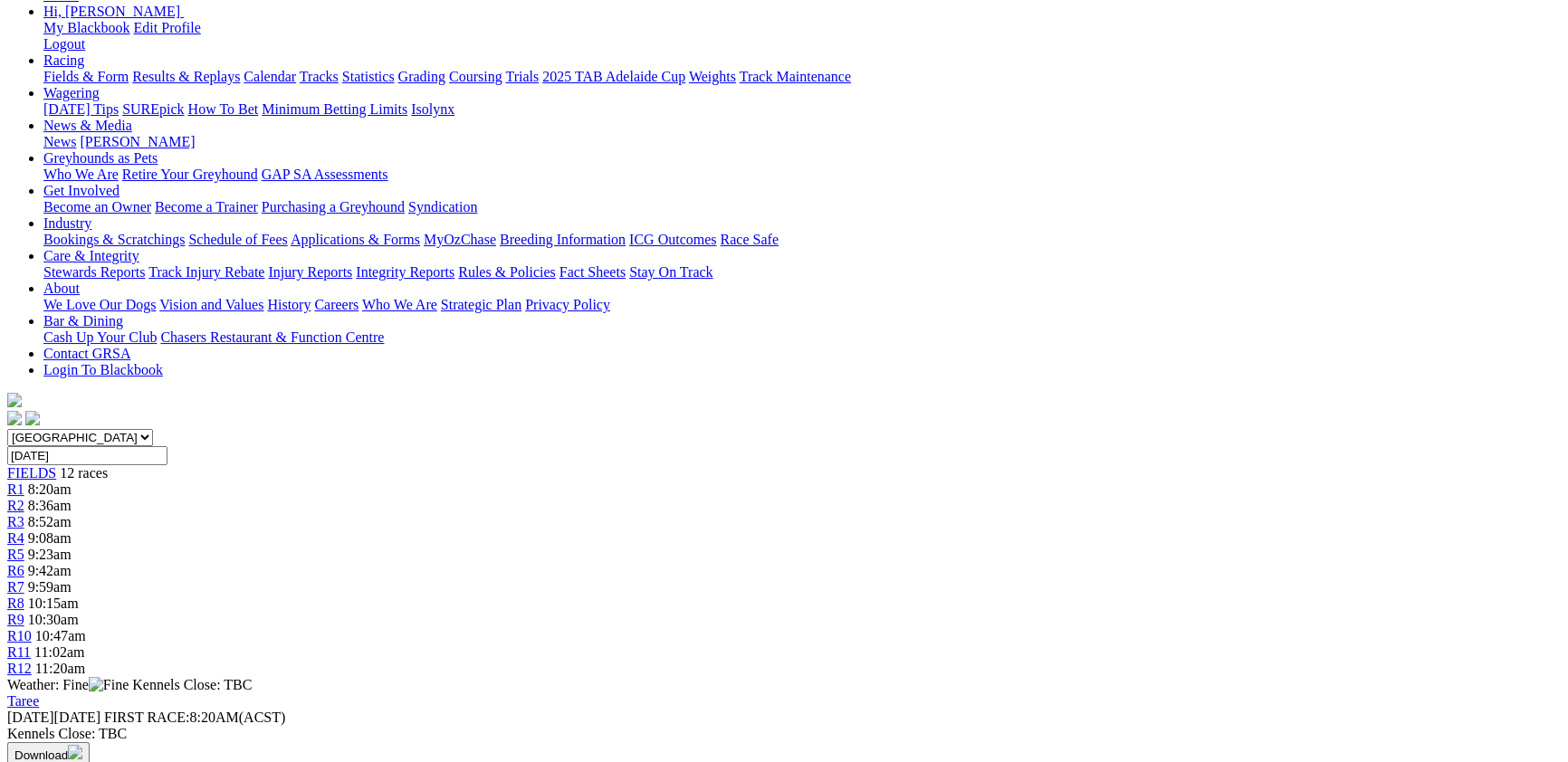
scroll to position [198, 0]
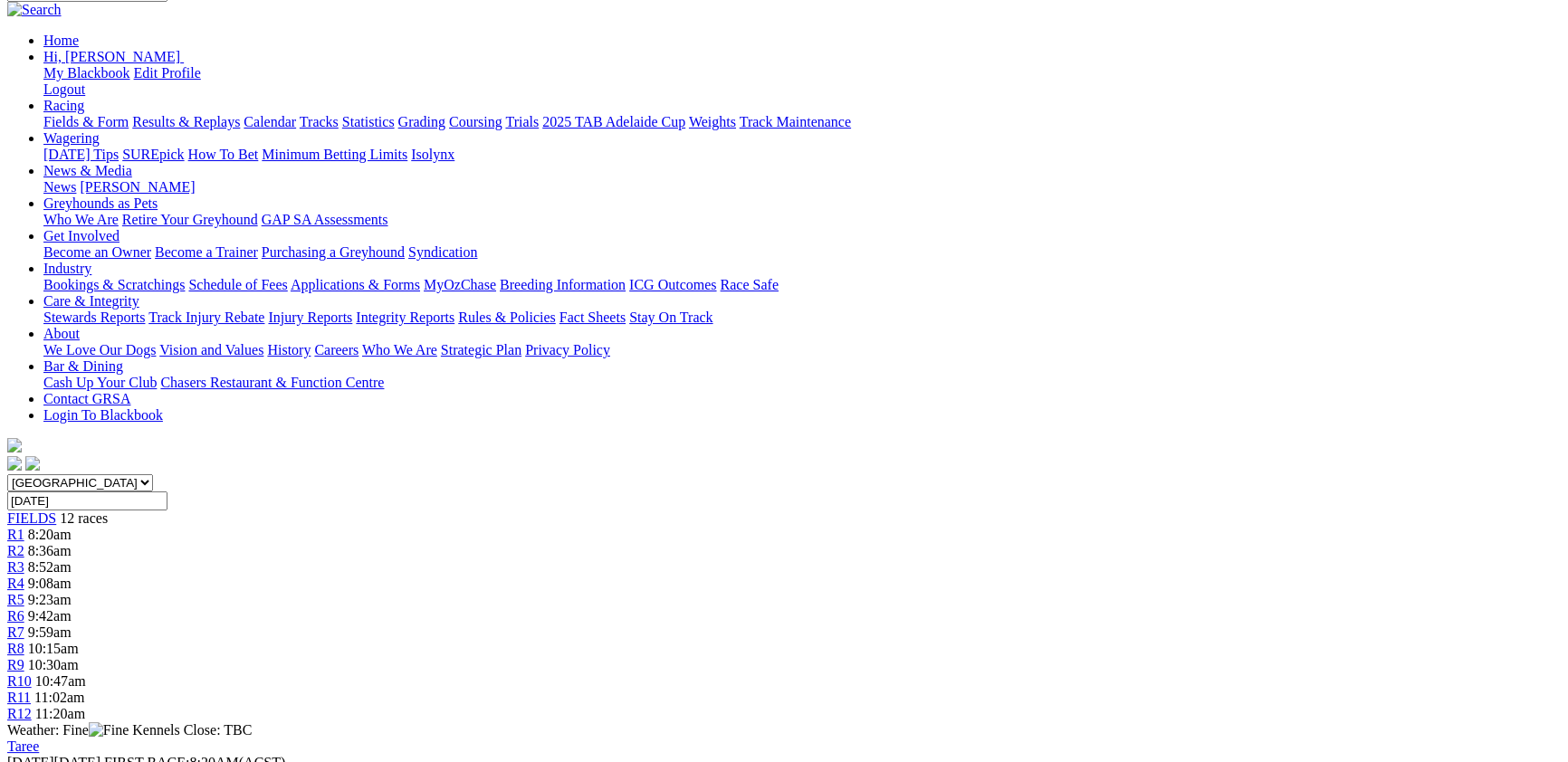
click at [31, 690] on span "R11" at bounding box center [19, 697] width 23 height 15
click at [32, 706] on link "R12" at bounding box center [20, 713] width 24 height 15
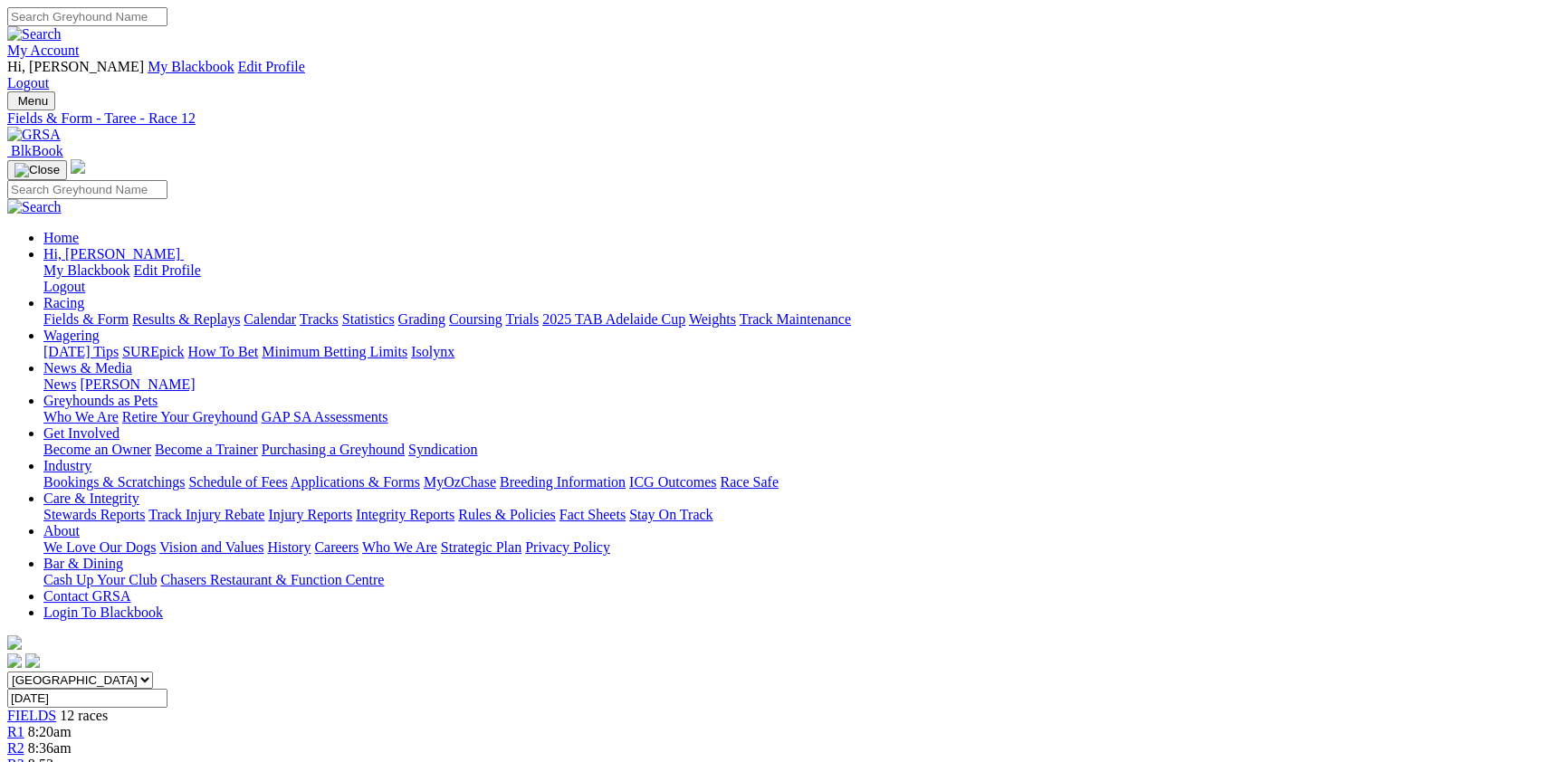
click at [56, 708] on span "FIELDS" at bounding box center [32, 715] width 49 height 15
drag, startPoint x: 0, startPoint y: 0, endPoint x: 156, endPoint y: 139, distance: 208.9
click at [128, 311] on link "Fields & Form" at bounding box center [85, 318] width 85 height 15
select select "[GEOGRAPHIC_DATA]"
click at [153, 671] on select "[GEOGRAPHIC_DATA] [GEOGRAPHIC_DATA] [GEOGRAPHIC_DATA] [GEOGRAPHIC_DATA] [GEOGRA…" at bounding box center [81, 680] width 146 height 17
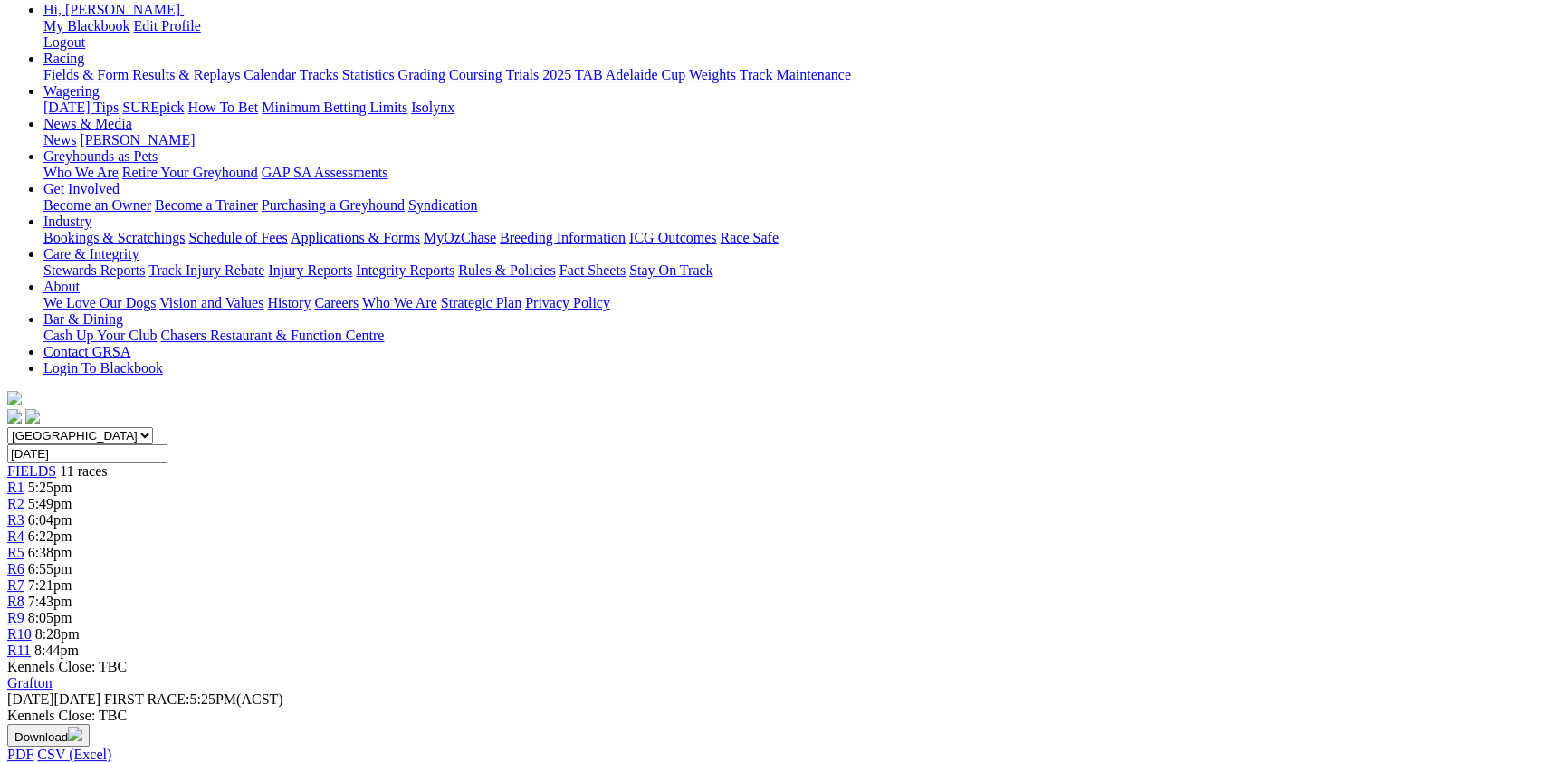
scroll to position [198, 0]
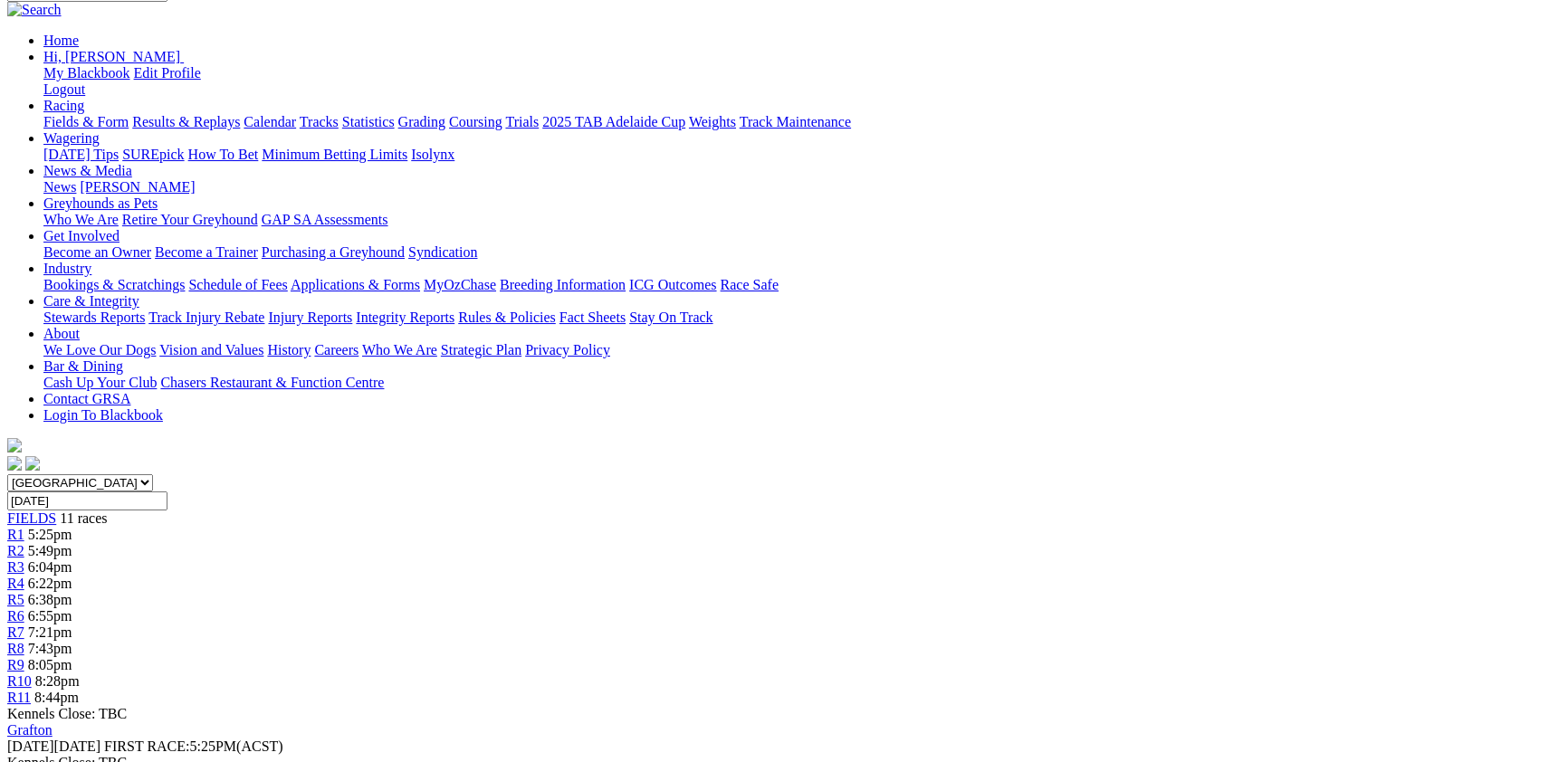
click at [72, 527] on span "5:25pm" at bounding box center [50, 535] width 44 height 15
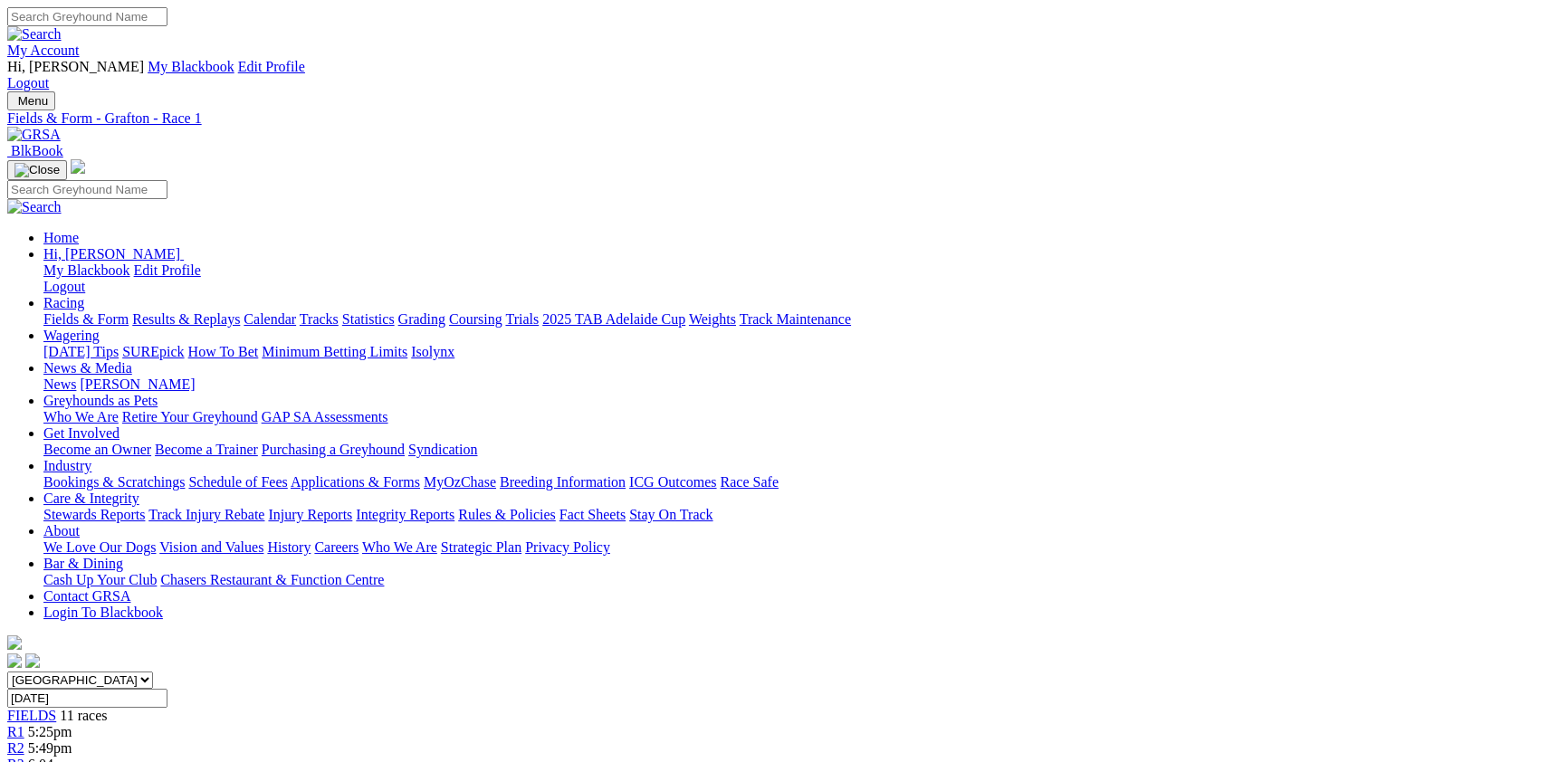
scroll to position [98, 0]
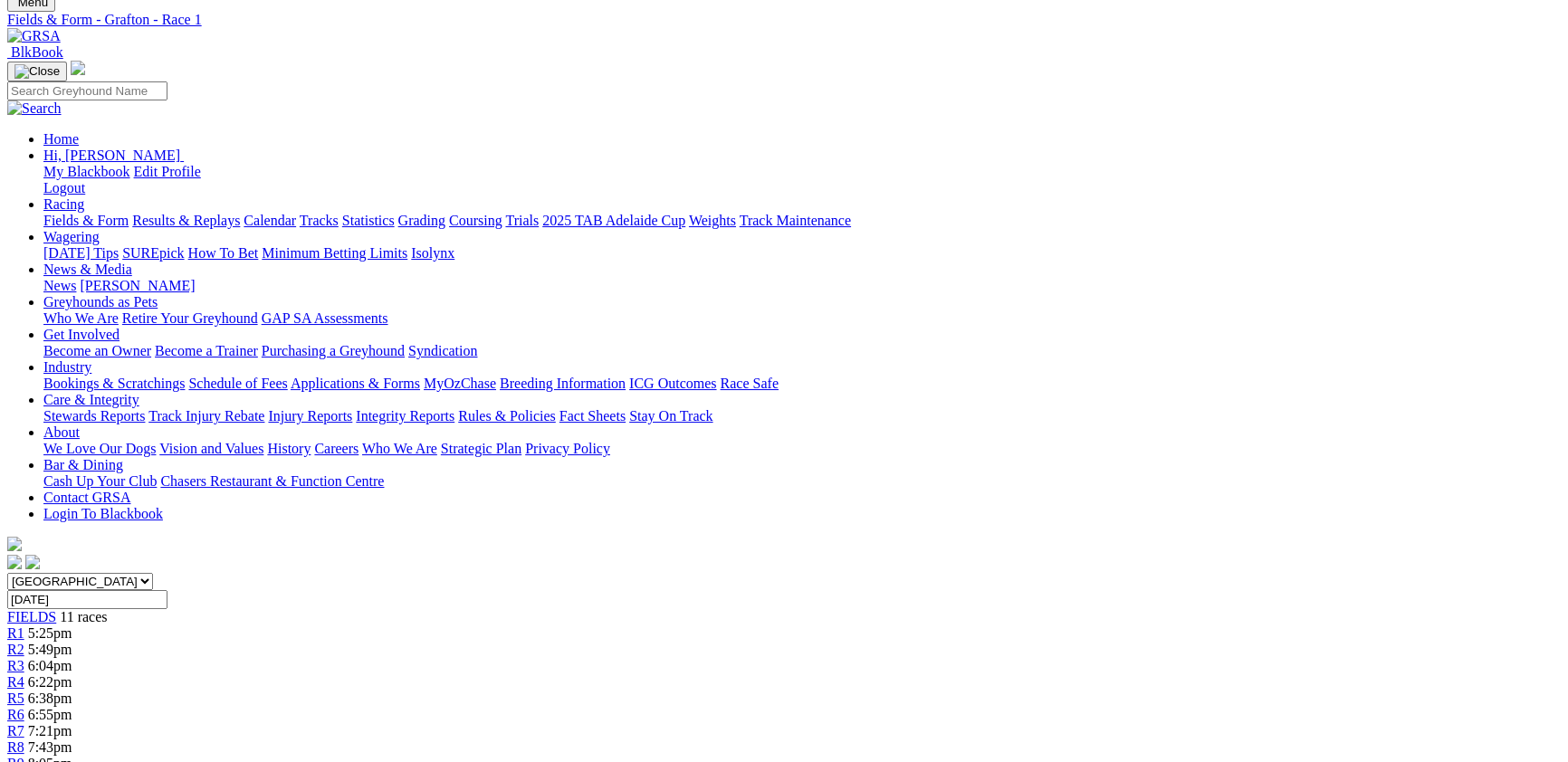
click at [72, 641] on span "5:49pm" at bounding box center [50, 649] width 44 height 15
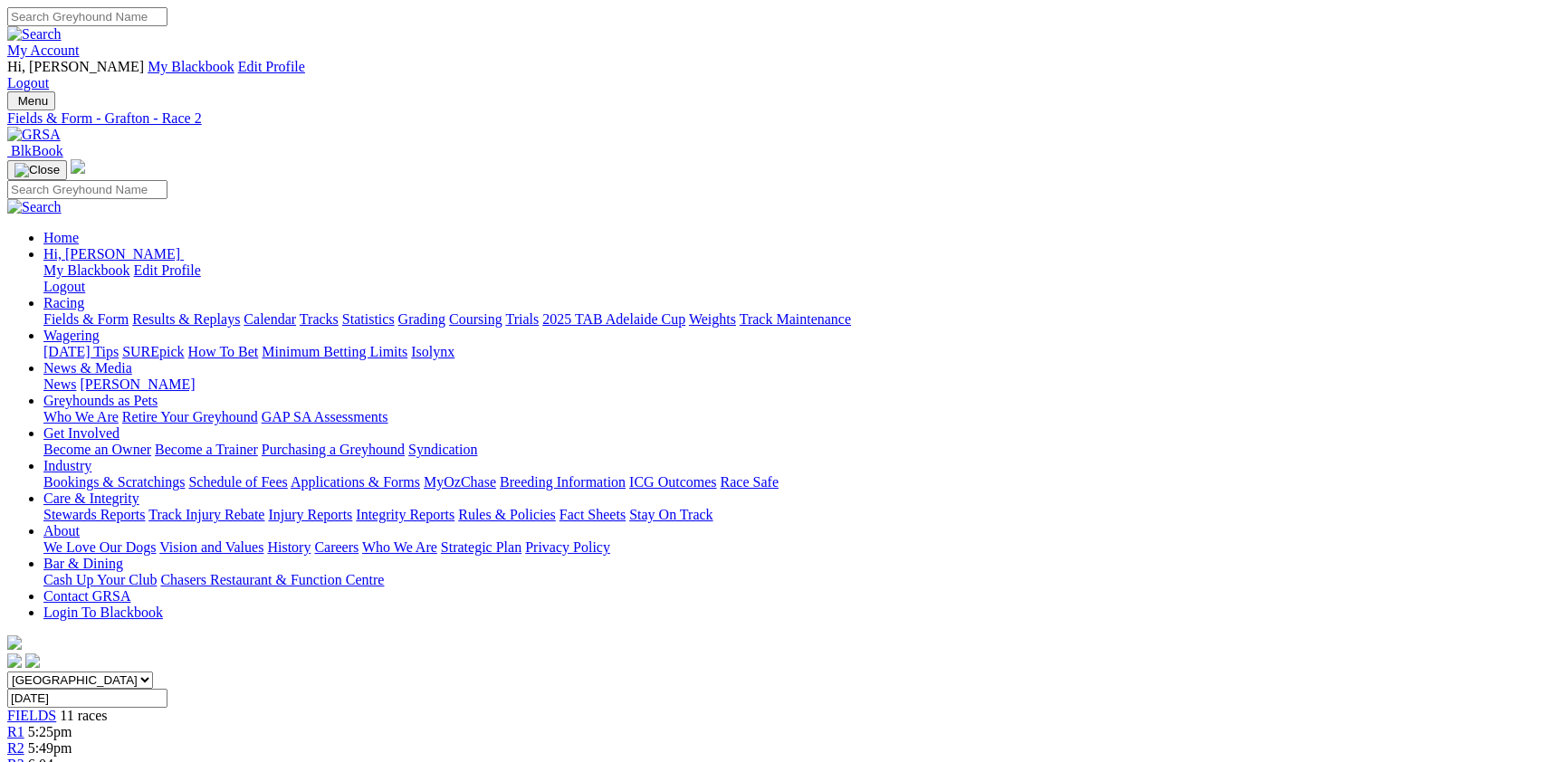
click at [24, 756] on span "R3" at bounding box center [16, 764] width 17 height 15
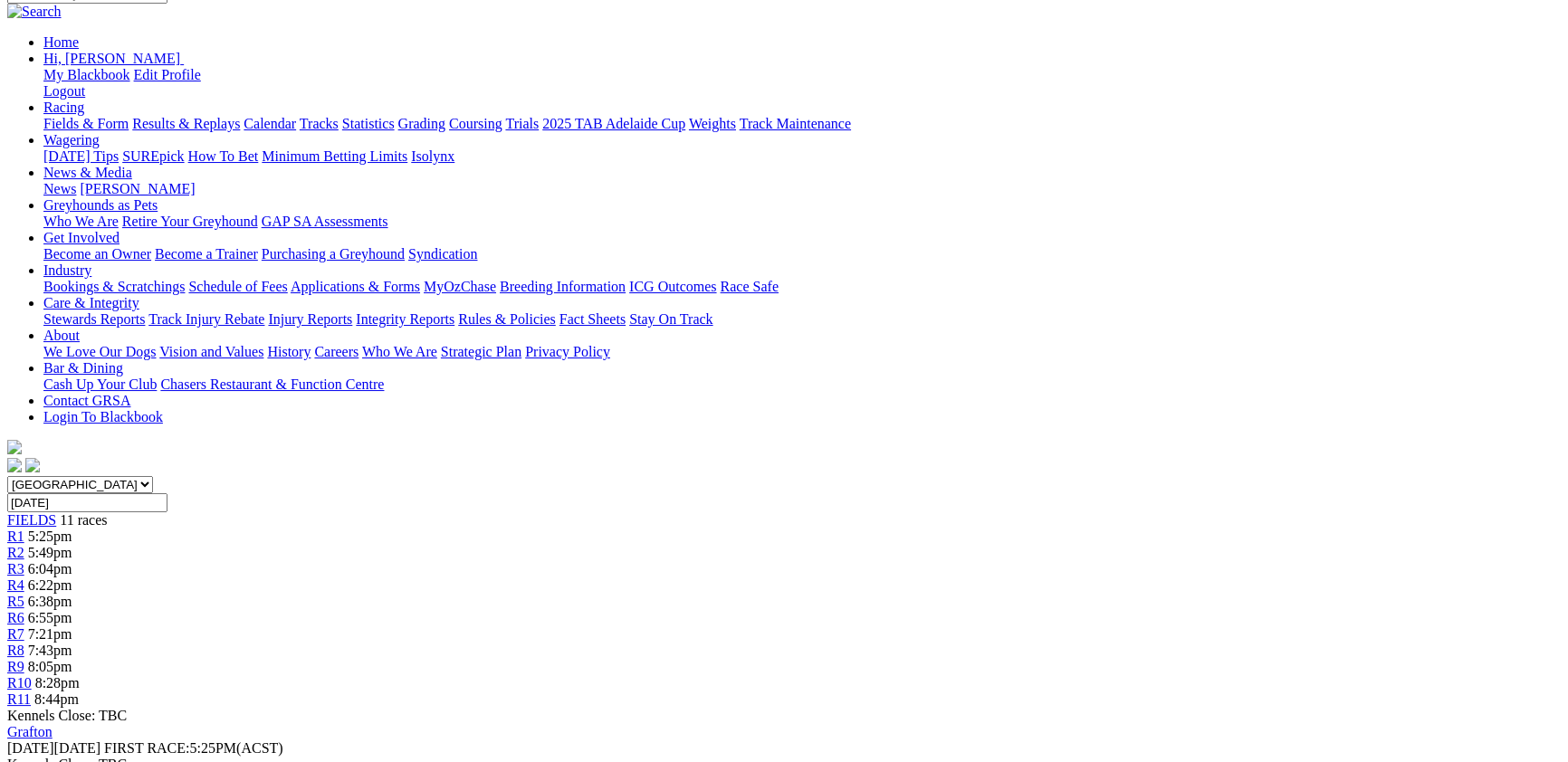
scroll to position [198, 0]
click at [947, 624] on div "R7 7:21pm" at bounding box center [784, 632] width 1554 height 16
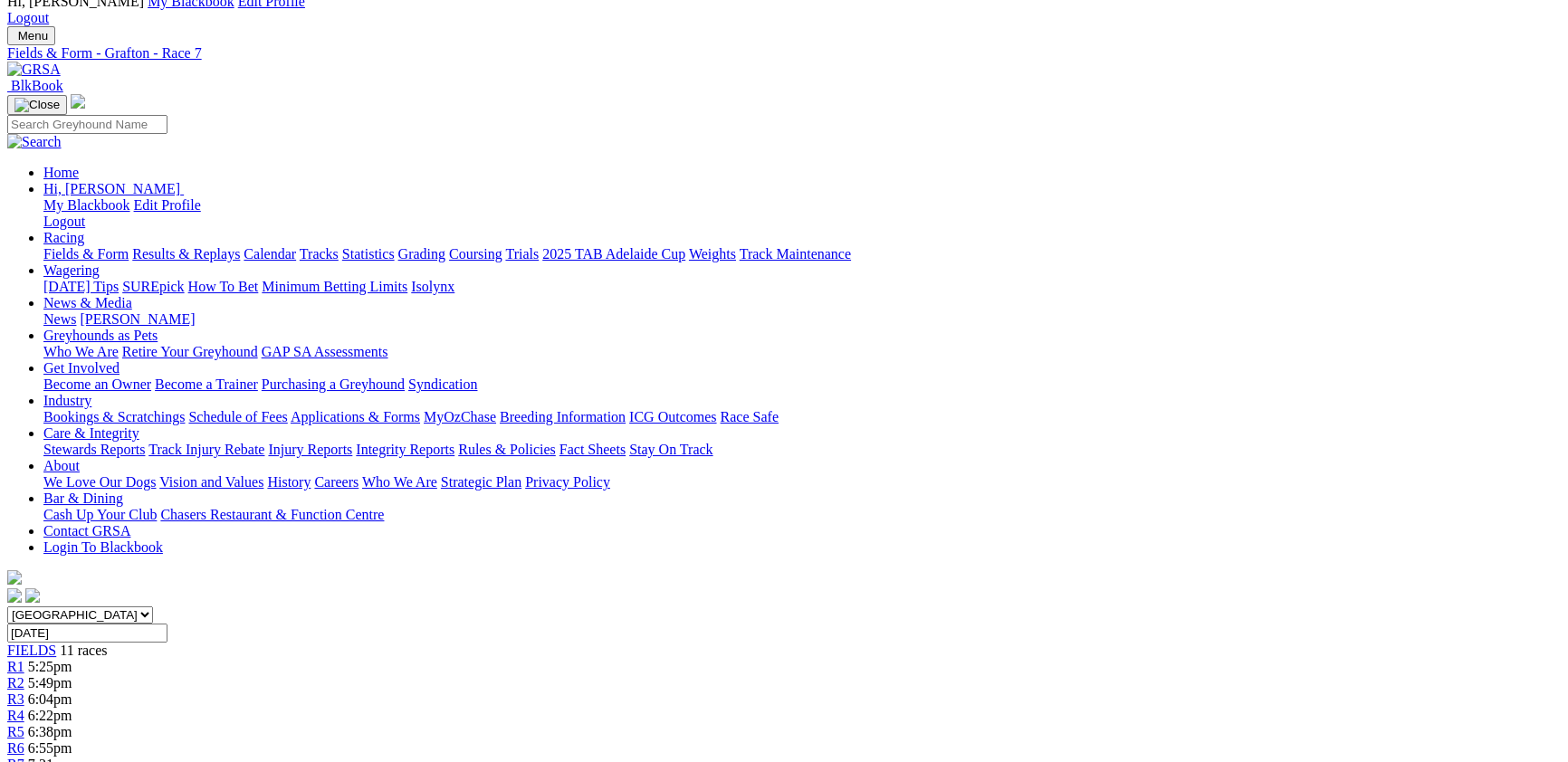
scroll to position [198, 0]
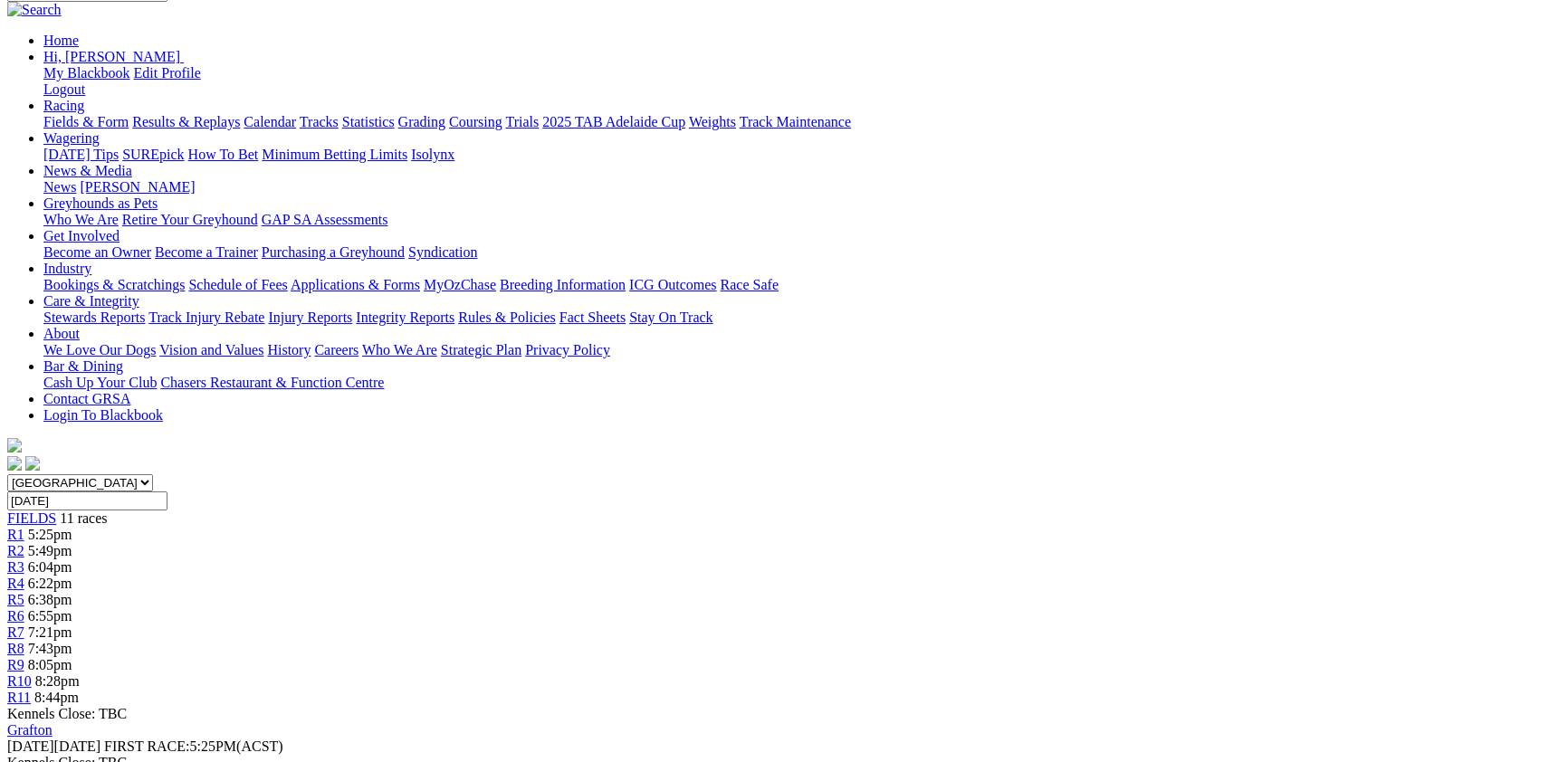
click at [24, 640] on span "R8" at bounding box center [16, 648] width 17 height 15
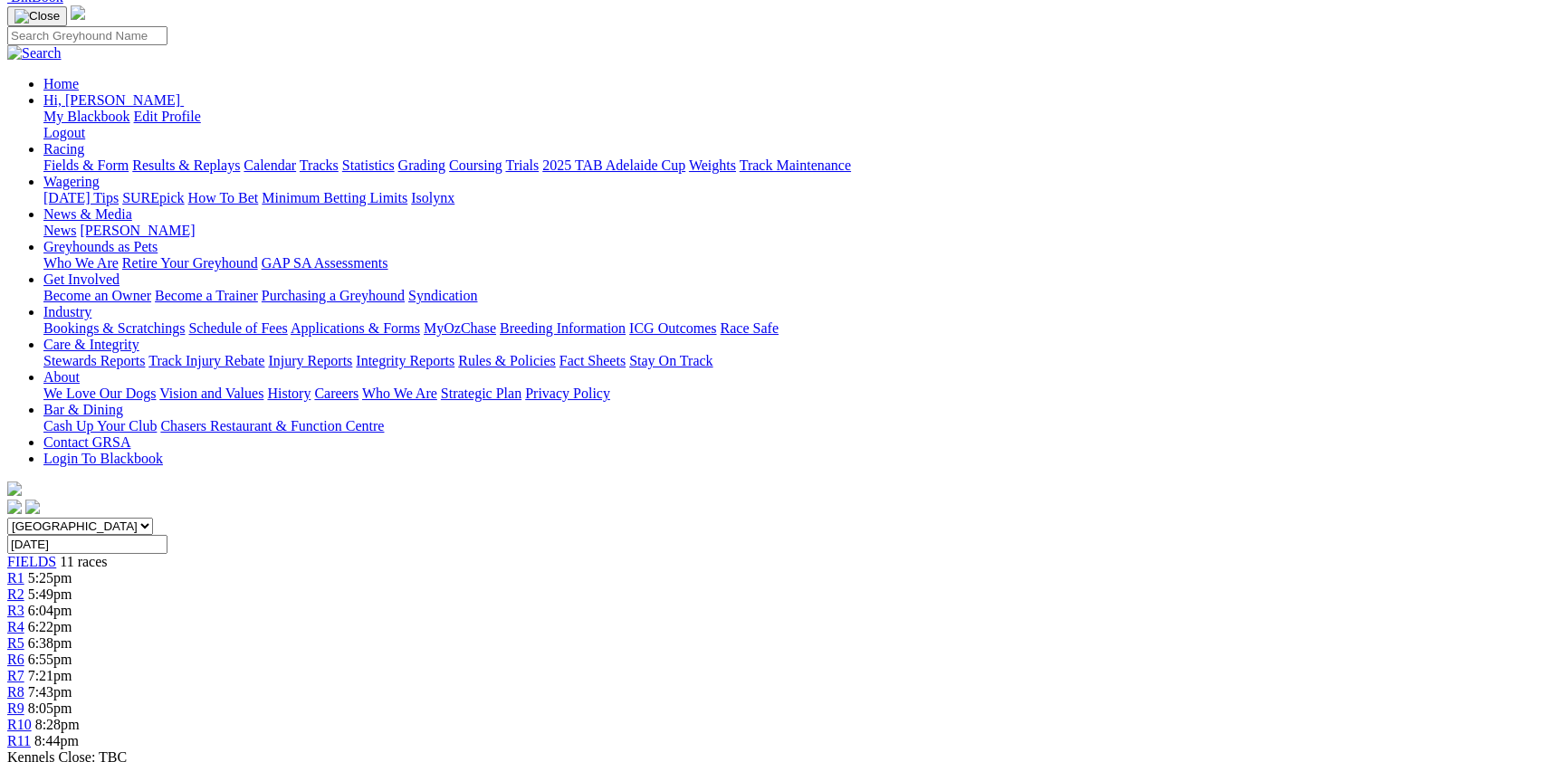
scroll to position [98, 0]
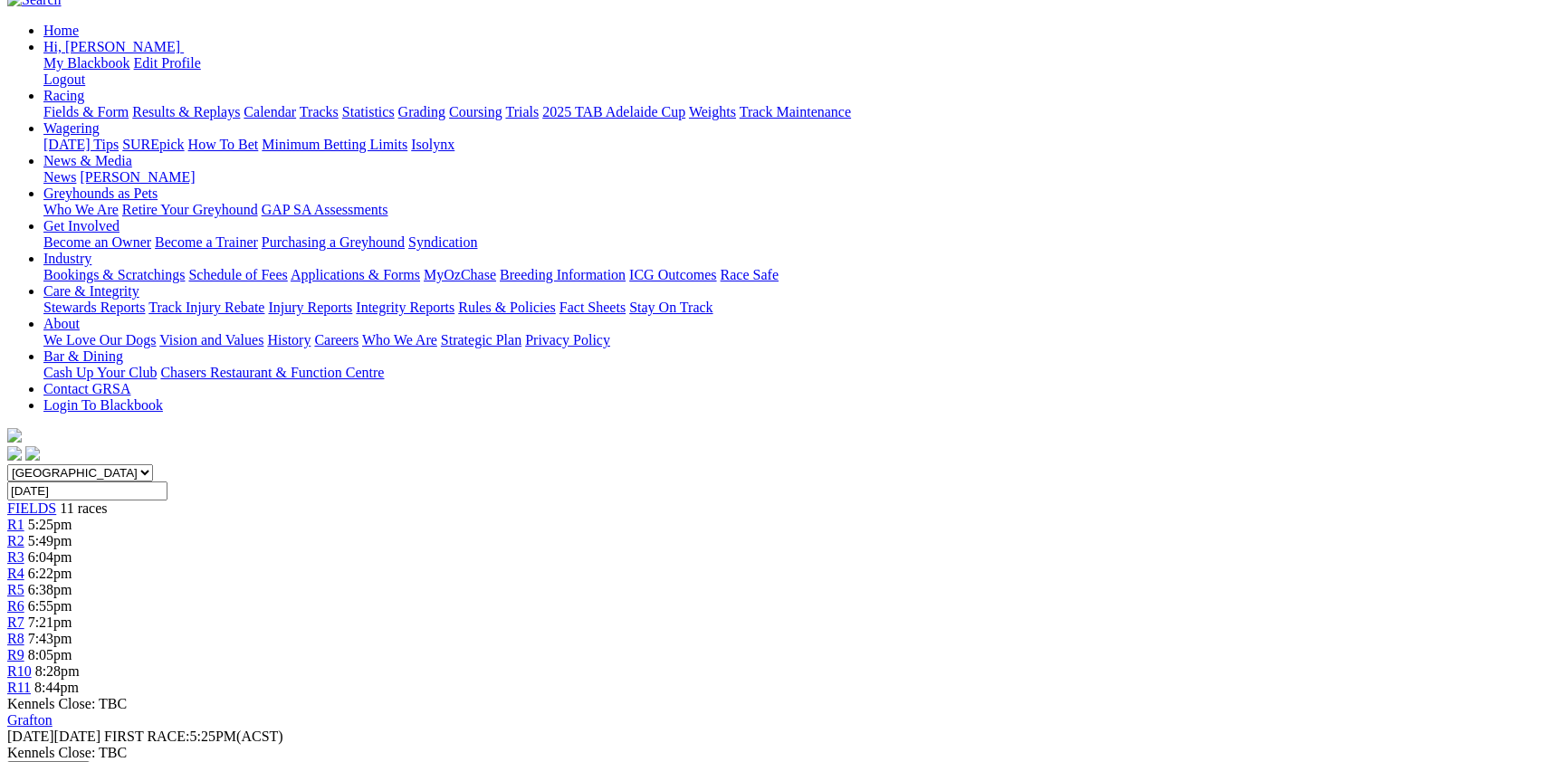
scroll to position [98, 0]
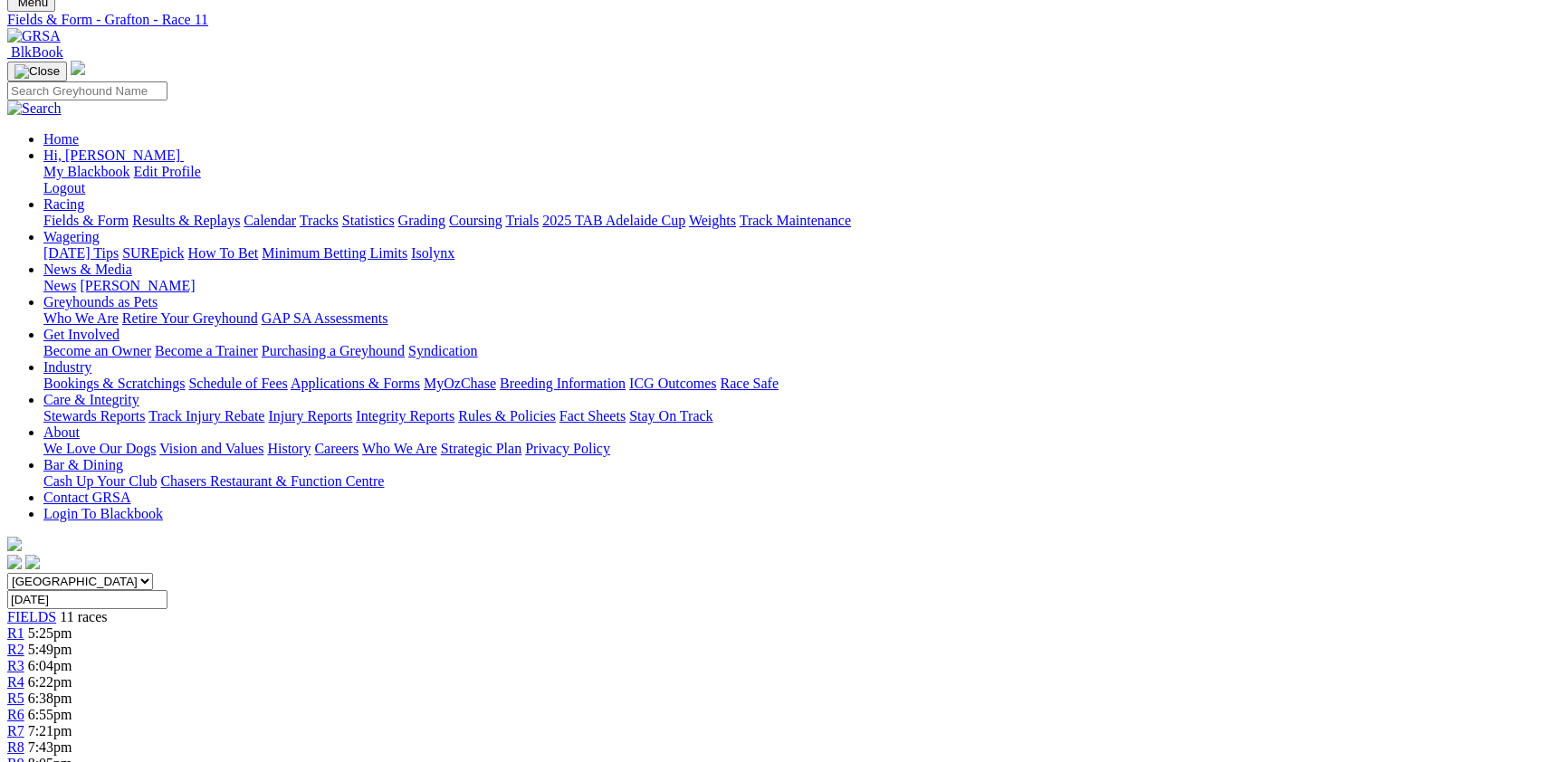
select select "QLD"
click at [153, 573] on select "South Australia New South Wales Northern Territory Queensland Tasmania Victoria…" at bounding box center [81, 581] width 146 height 17
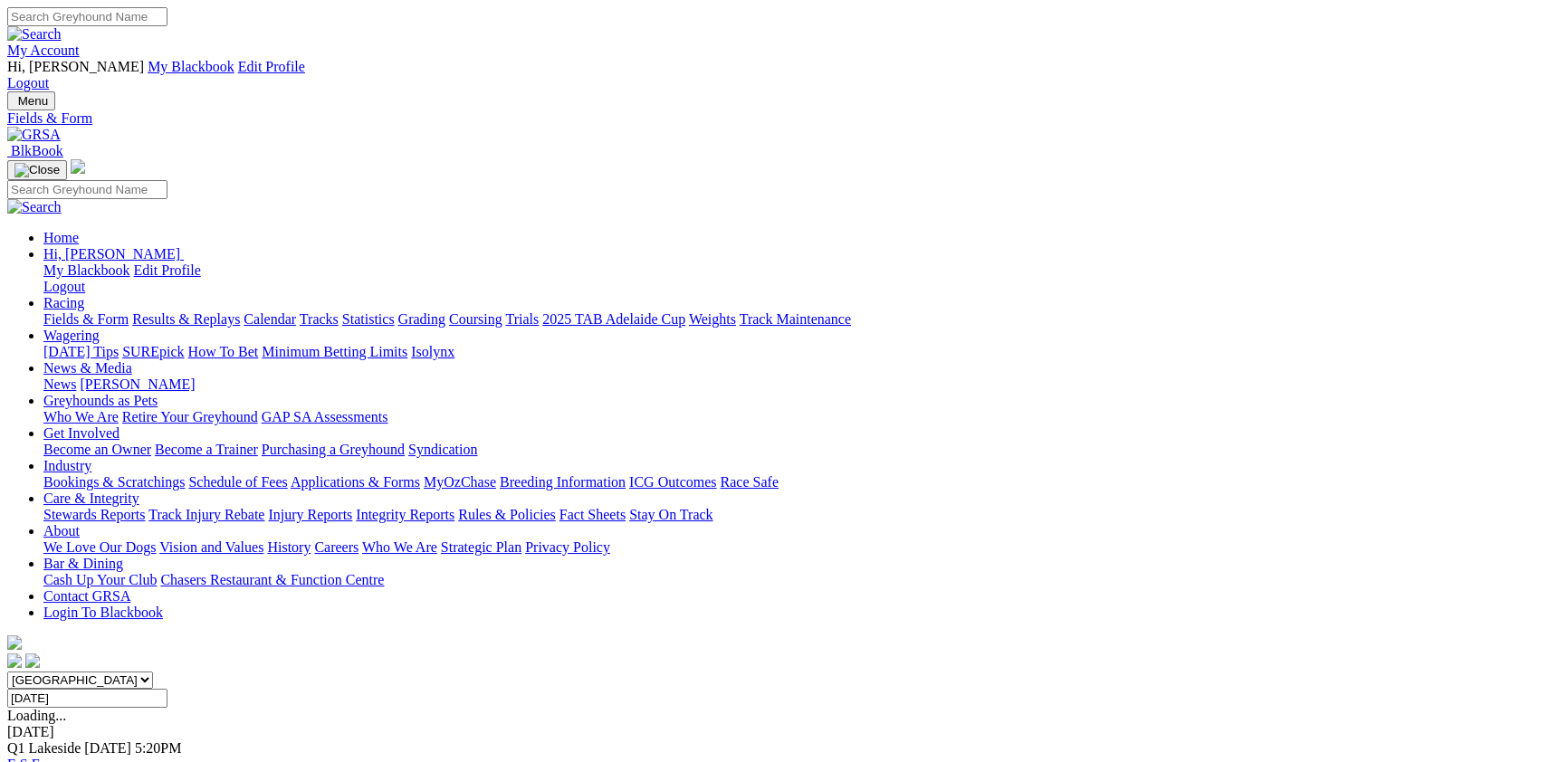
click at [40, 756] on link "F" at bounding box center [36, 764] width 8 height 15
click at [24, 724] on link "R1" at bounding box center [16, 731] width 17 height 15
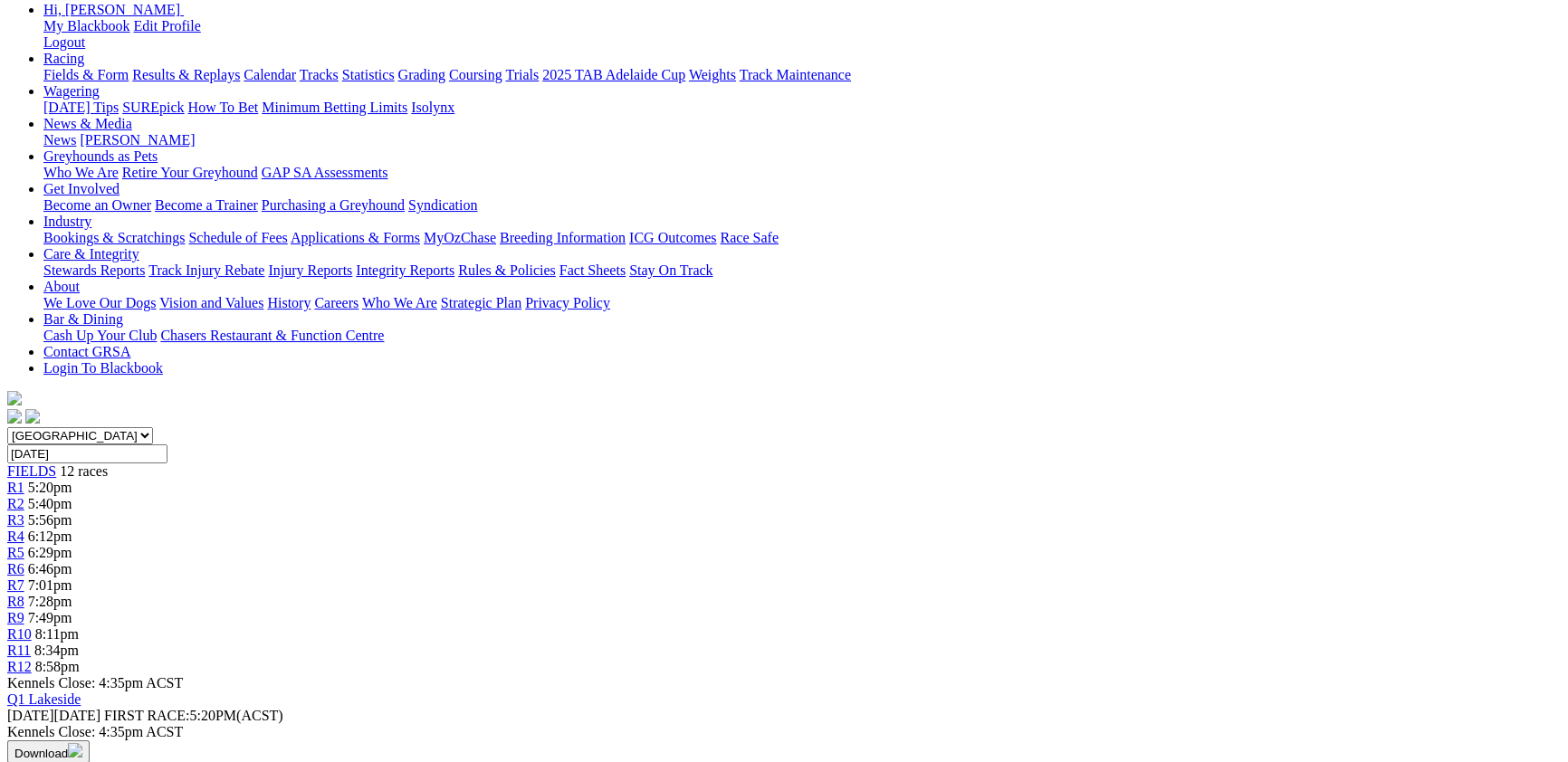
scroll to position [198, 0]
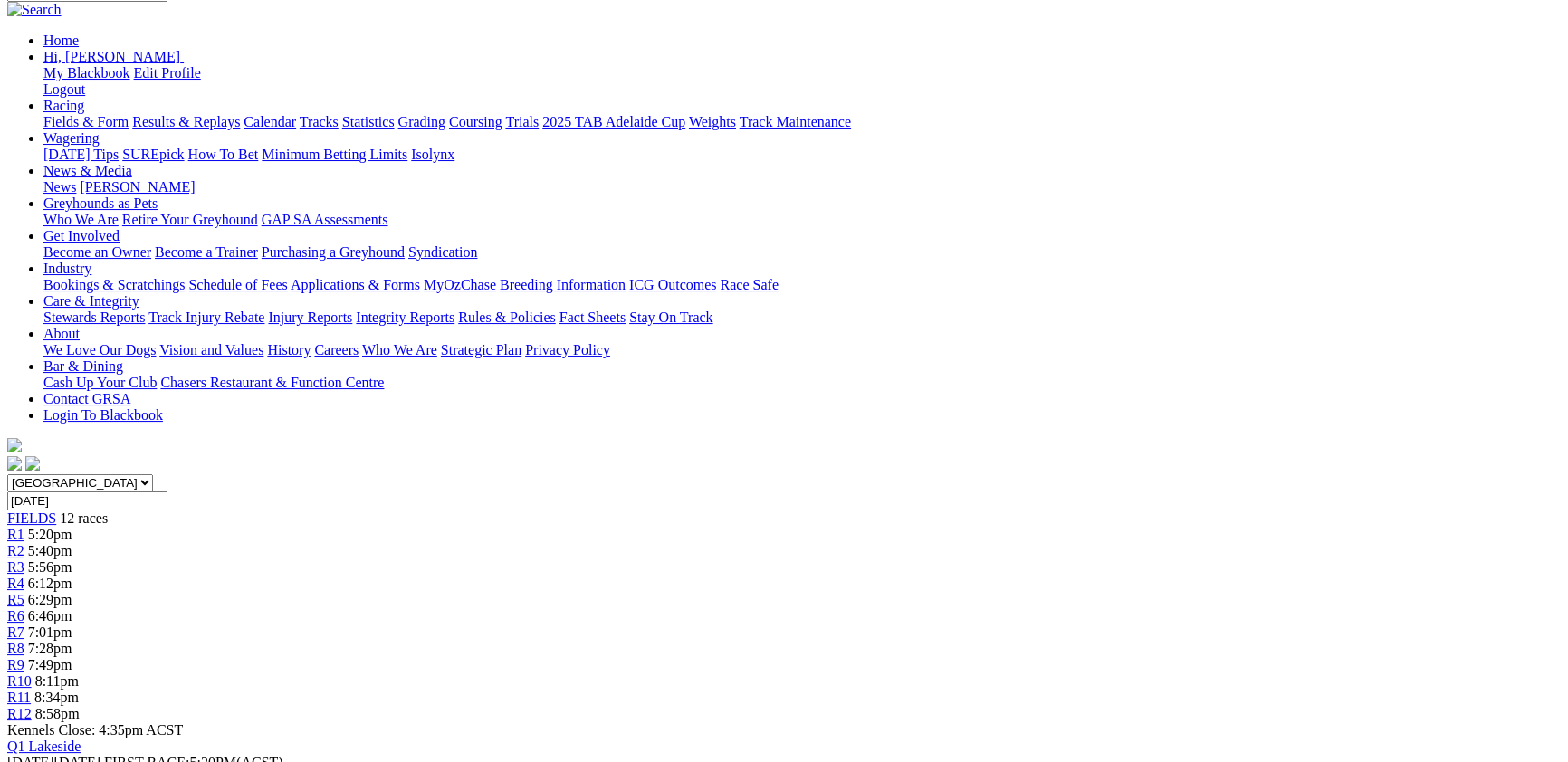
click at [72, 543] on span "5:40pm" at bounding box center [50, 550] width 44 height 15
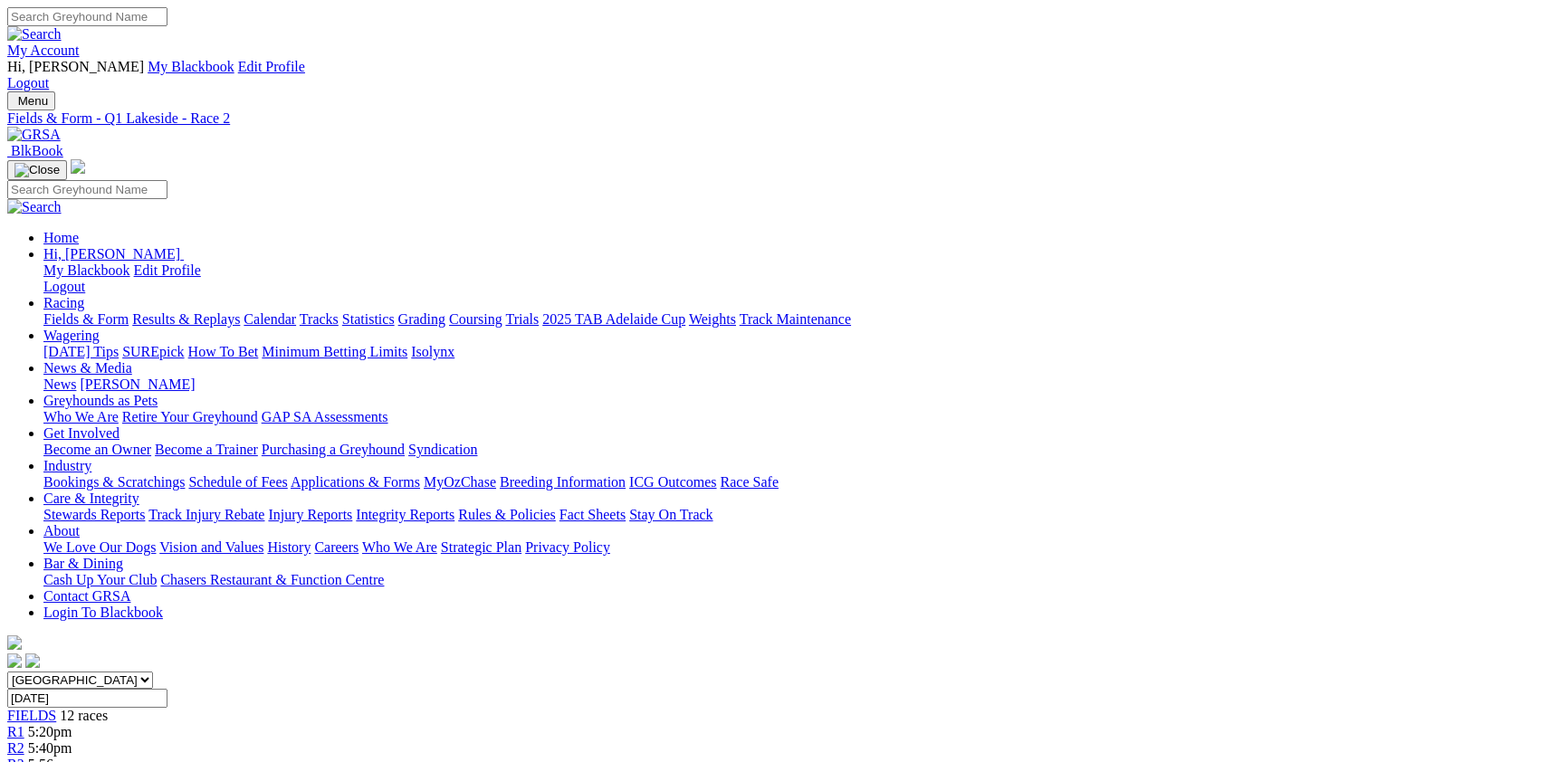
click at [72, 756] on span "5:56pm" at bounding box center [50, 764] width 44 height 15
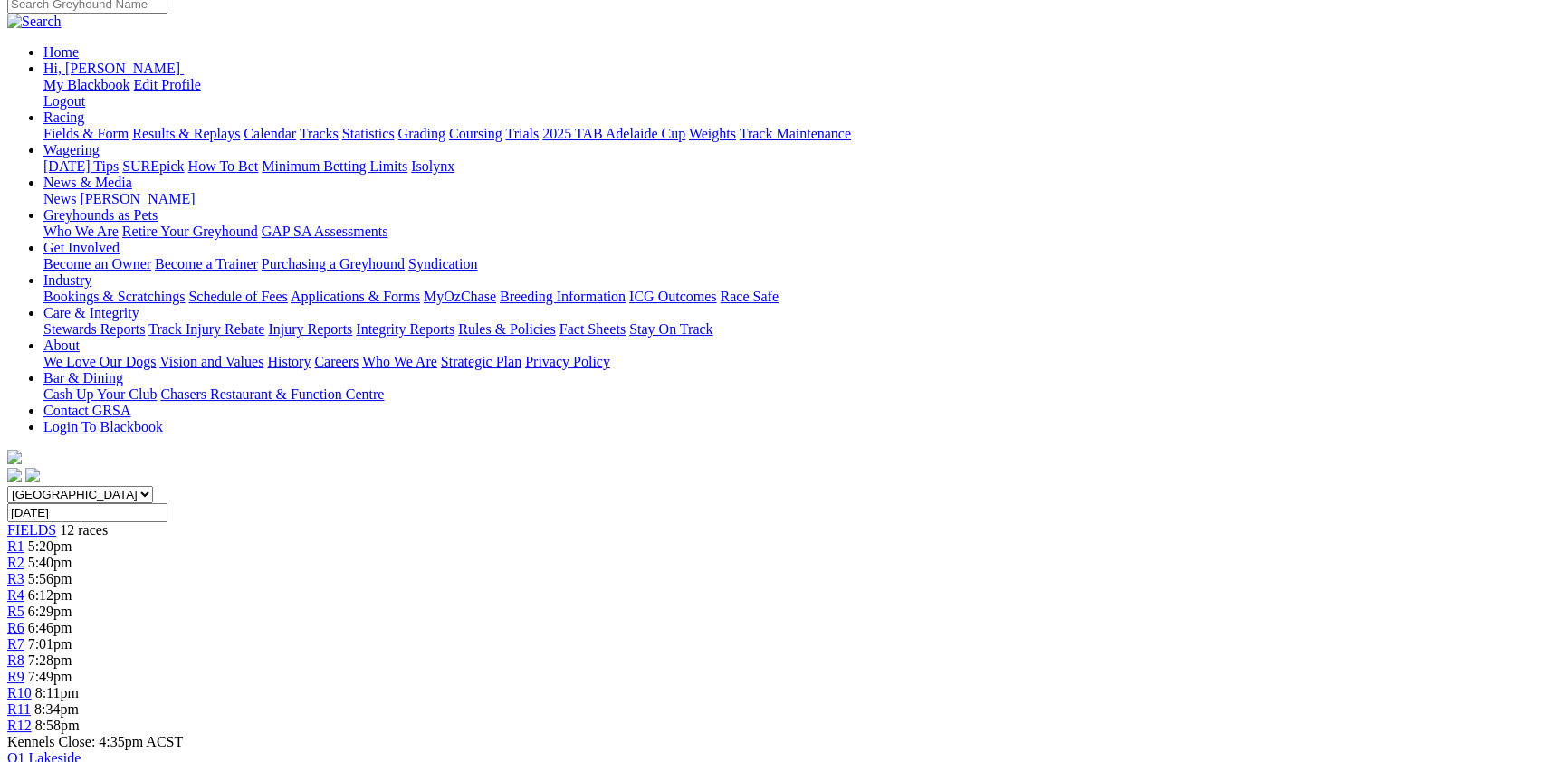
scroll to position [198, 0]
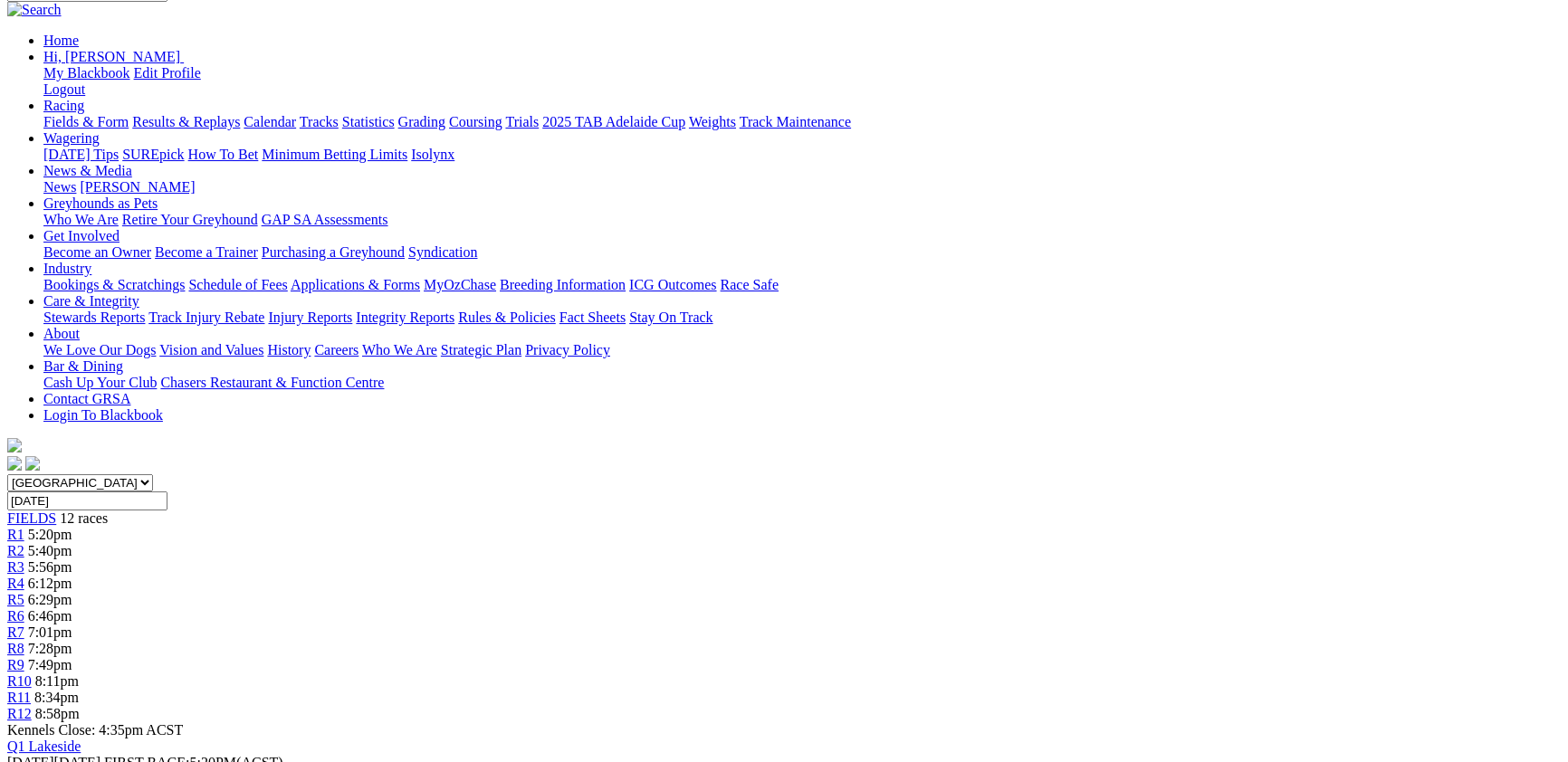
click at [24, 576] on link "R4" at bounding box center [16, 583] width 17 height 15
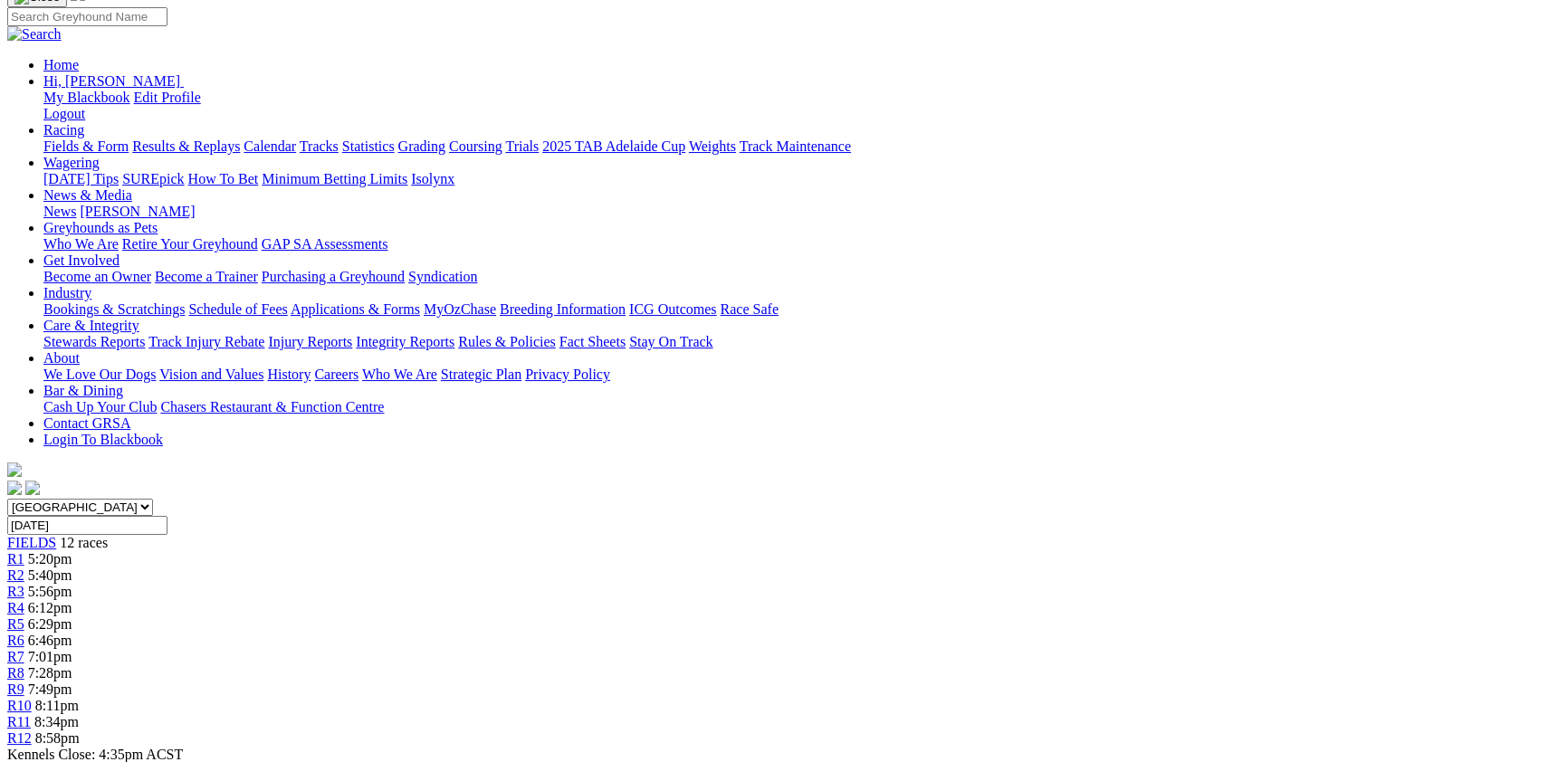
scroll to position [198, 0]
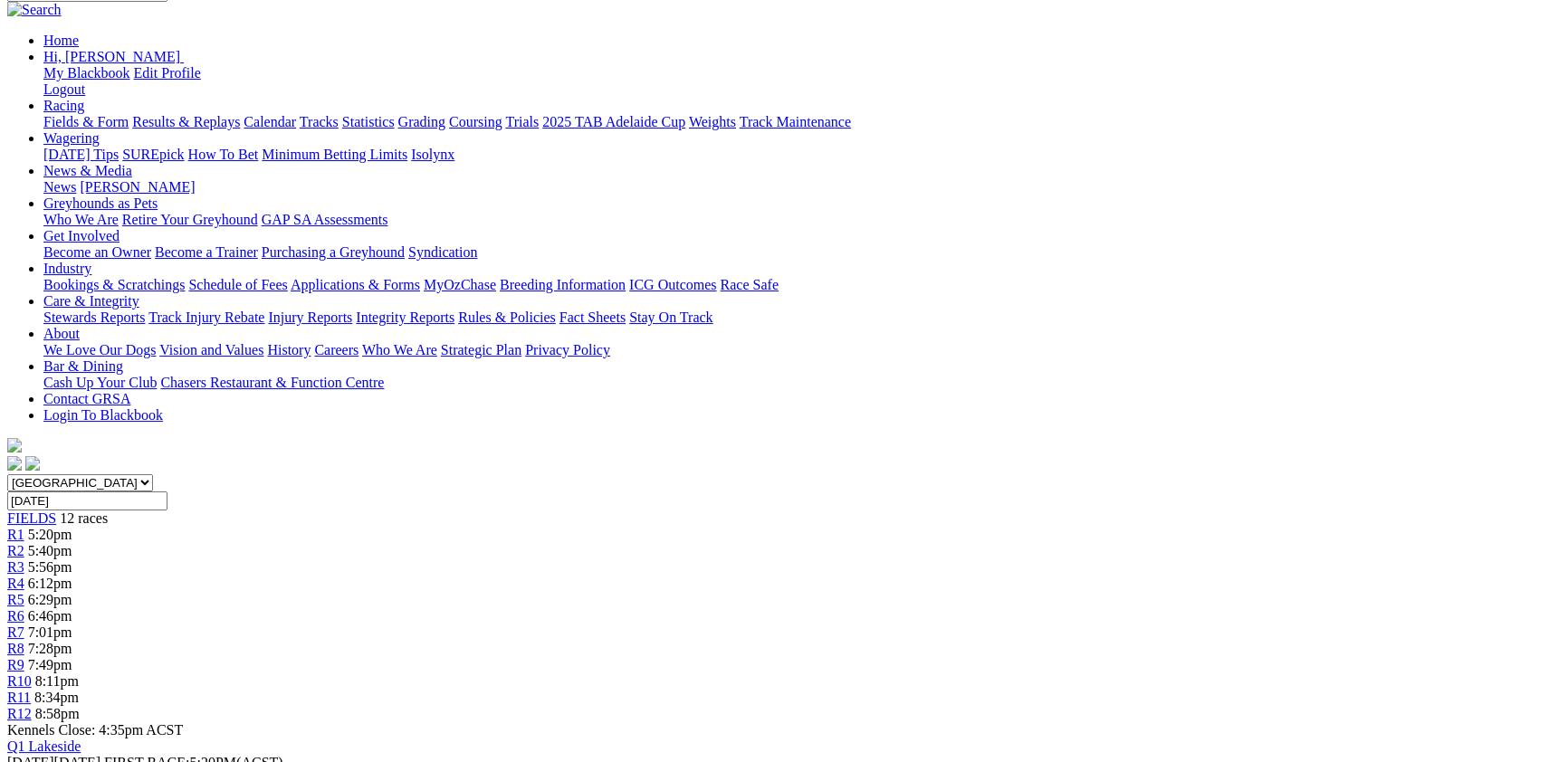
click at [24, 592] on span "R5" at bounding box center [16, 599] width 17 height 15
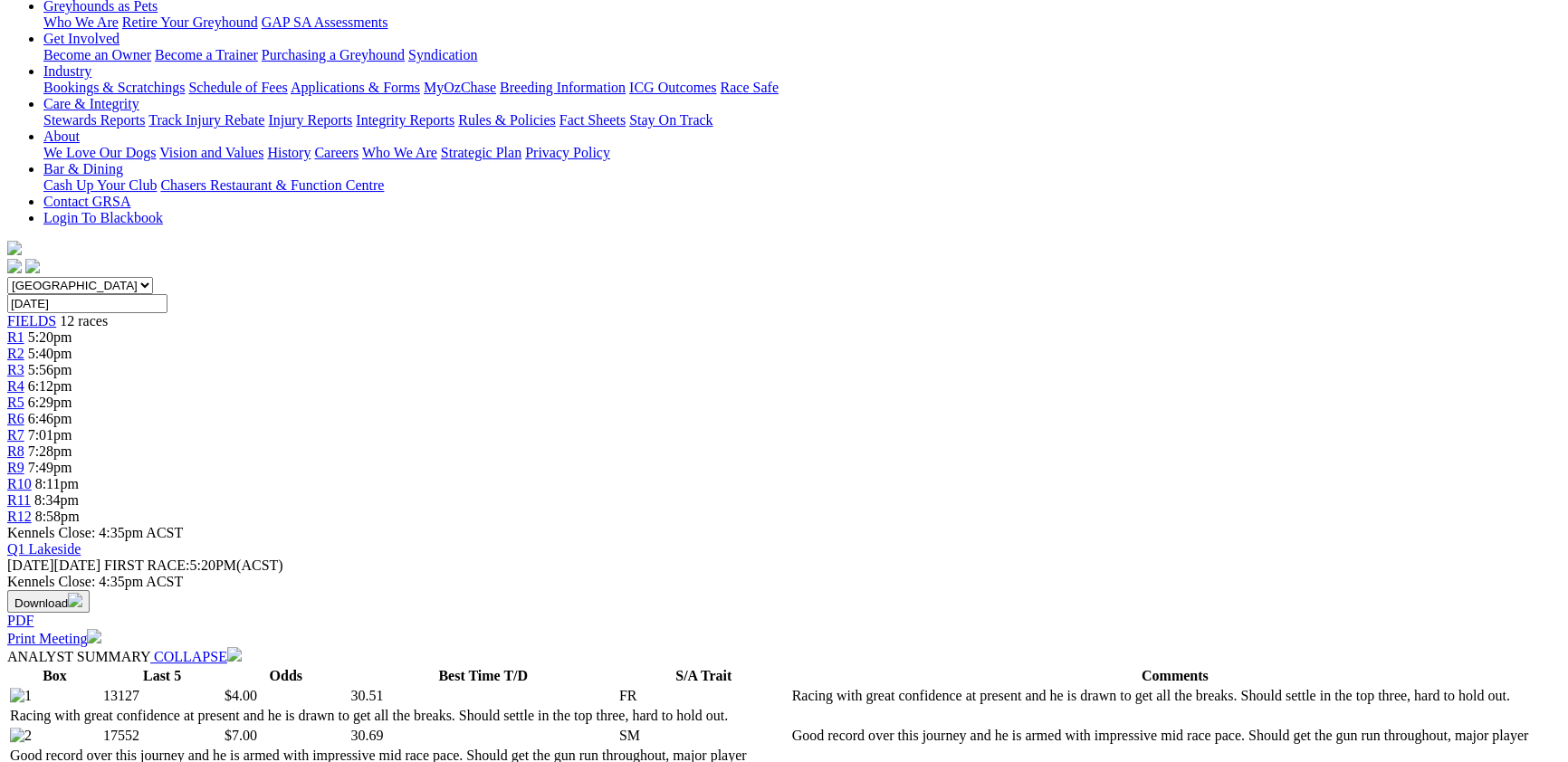
scroll to position [198, 0]
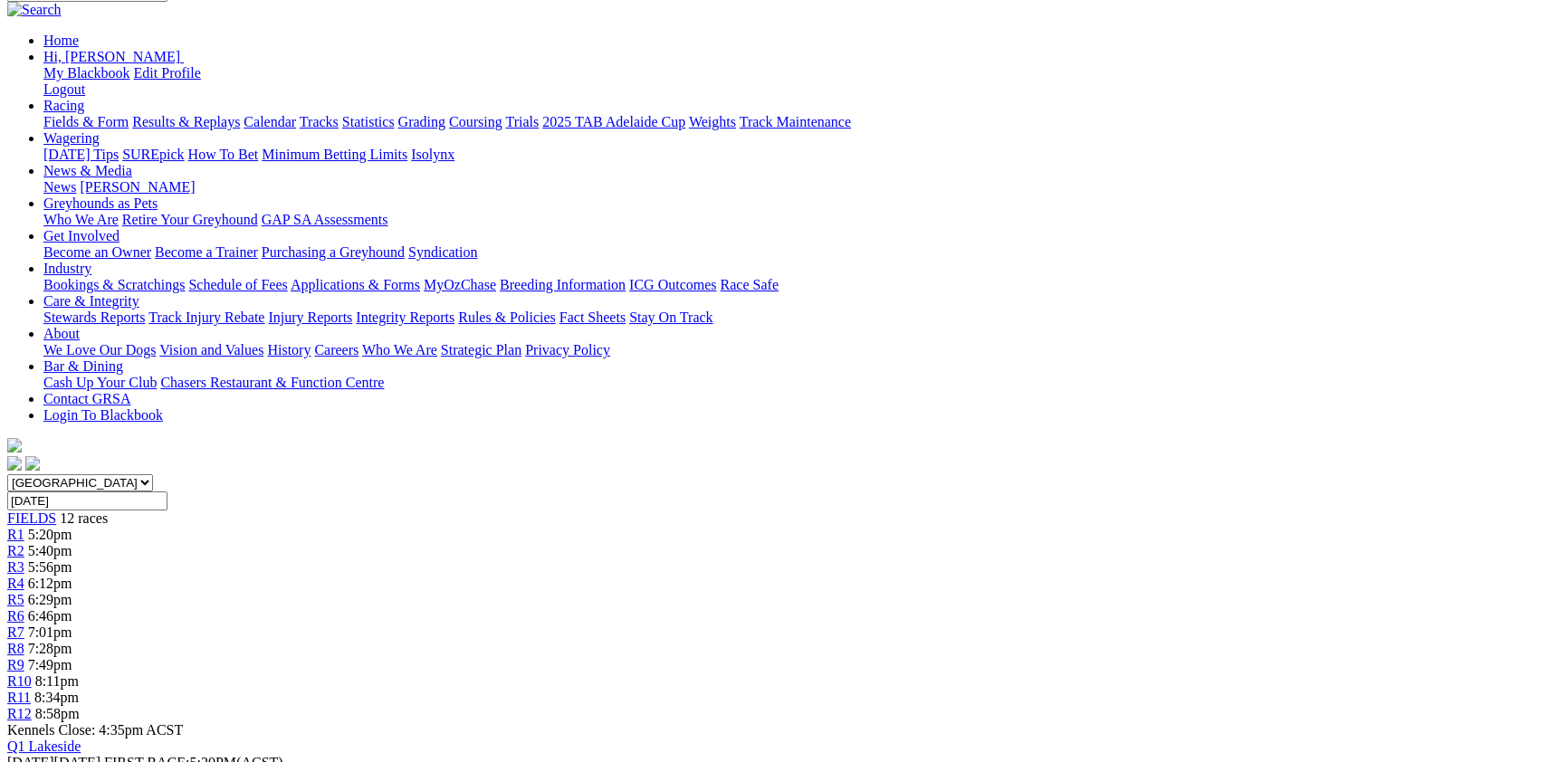
click at [72, 608] on span "6:46pm" at bounding box center [50, 616] width 44 height 15
click at [862, 624] on div "R7 7:01pm" at bounding box center [784, 632] width 1554 height 16
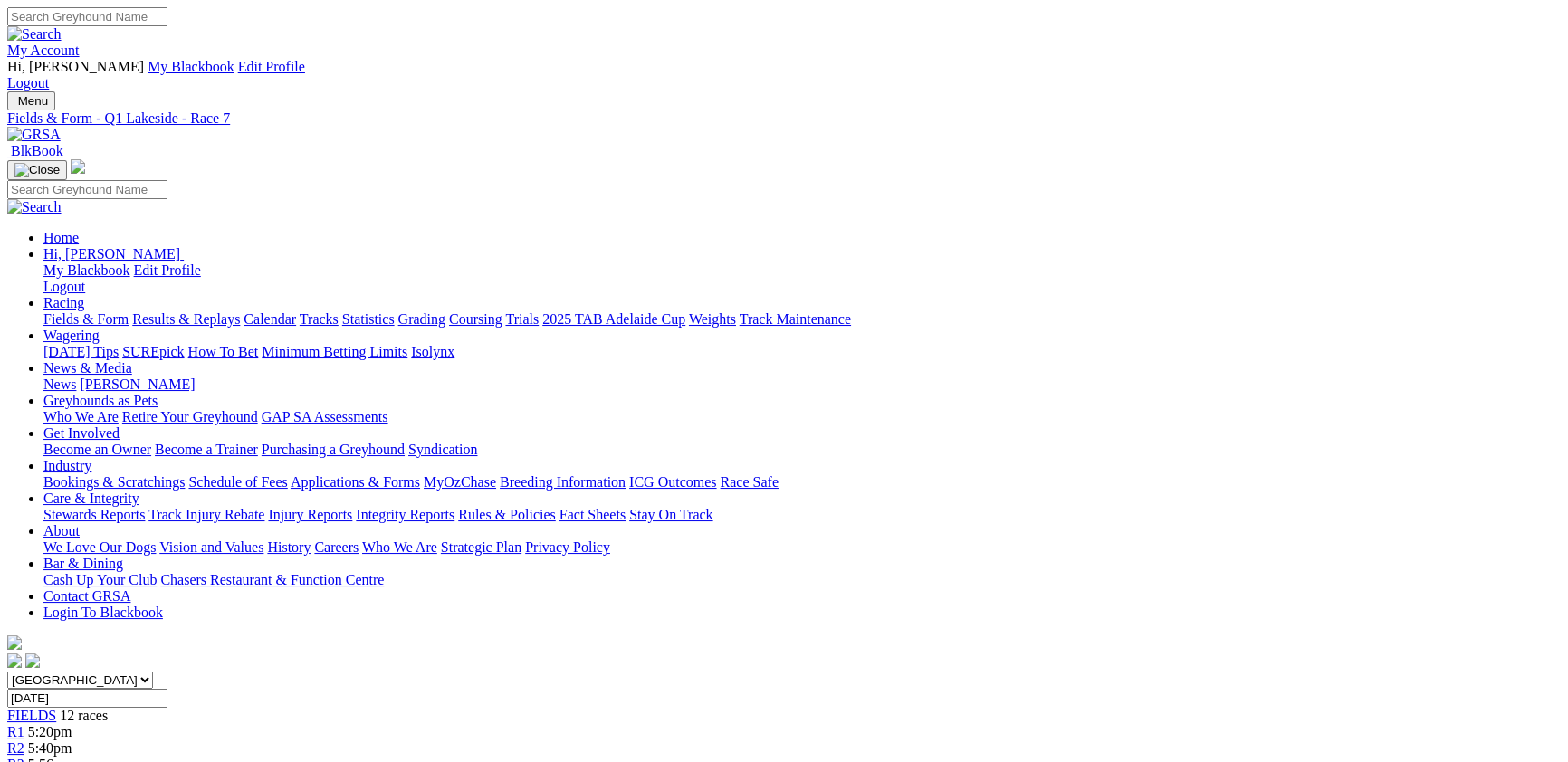
scroll to position [98, 0]
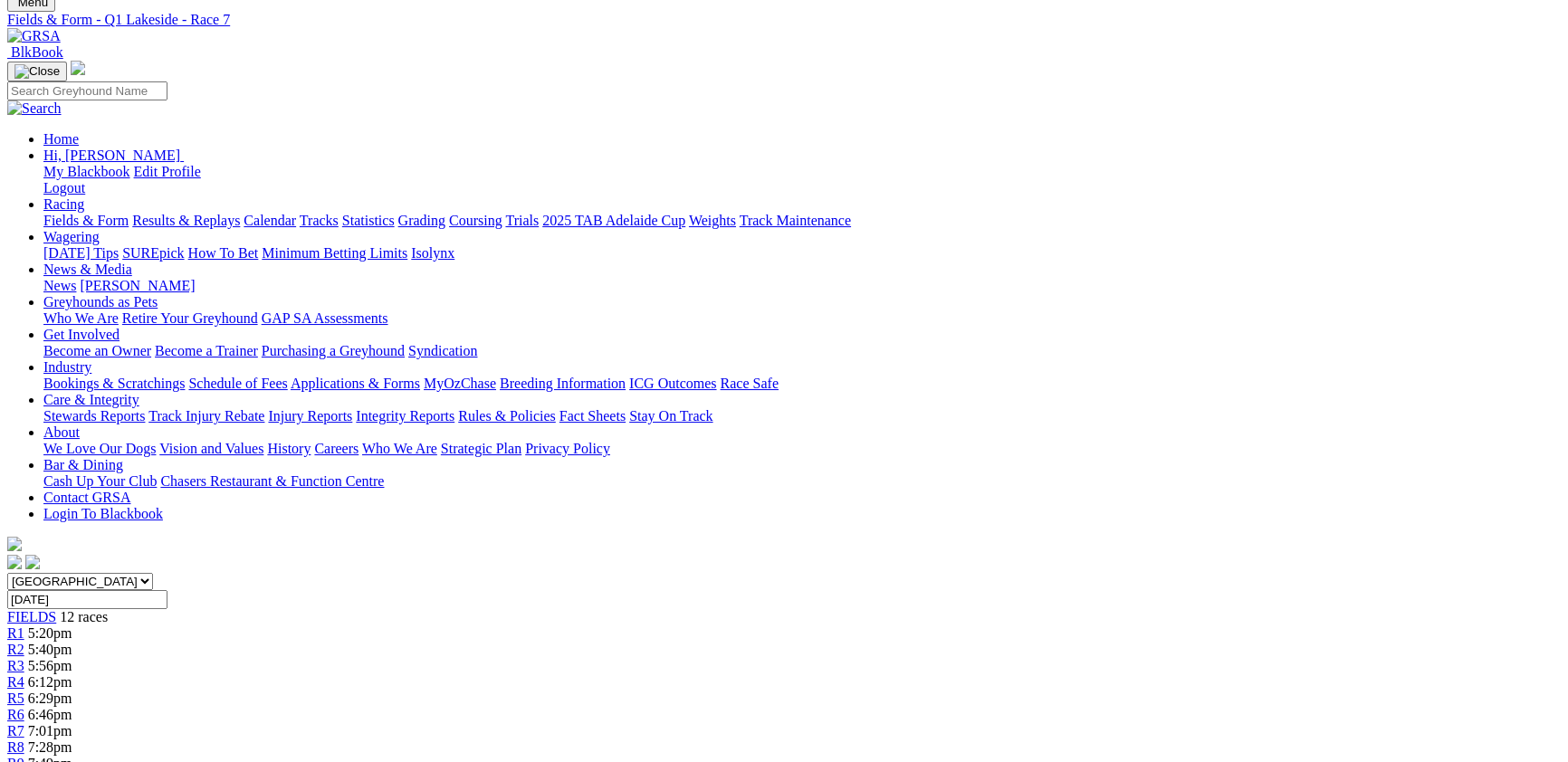
click at [972, 740] on div "R8 7:28pm" at bounding box center [784, 747] width 1554 height 16
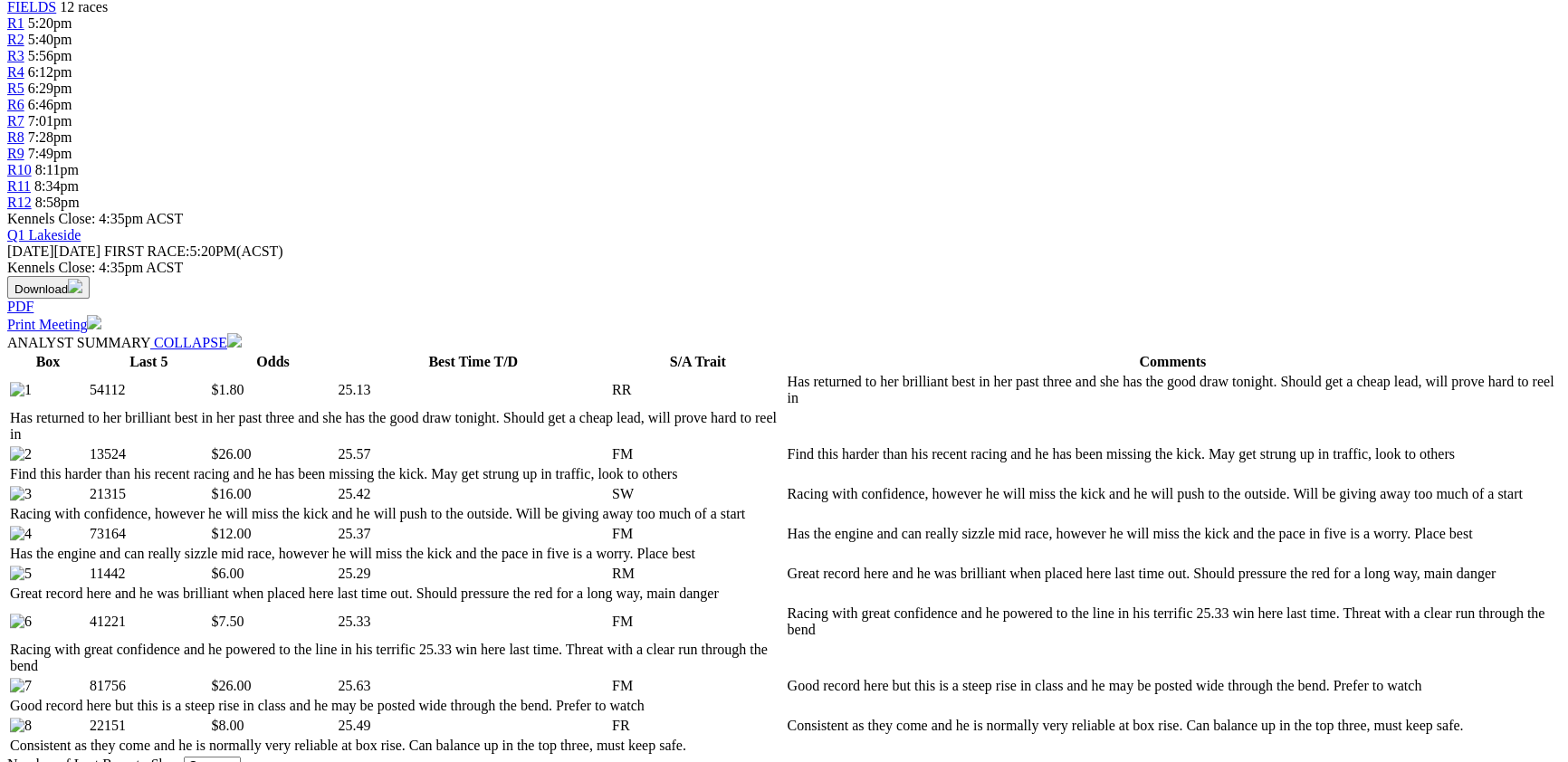
scroll to position [690, 0]
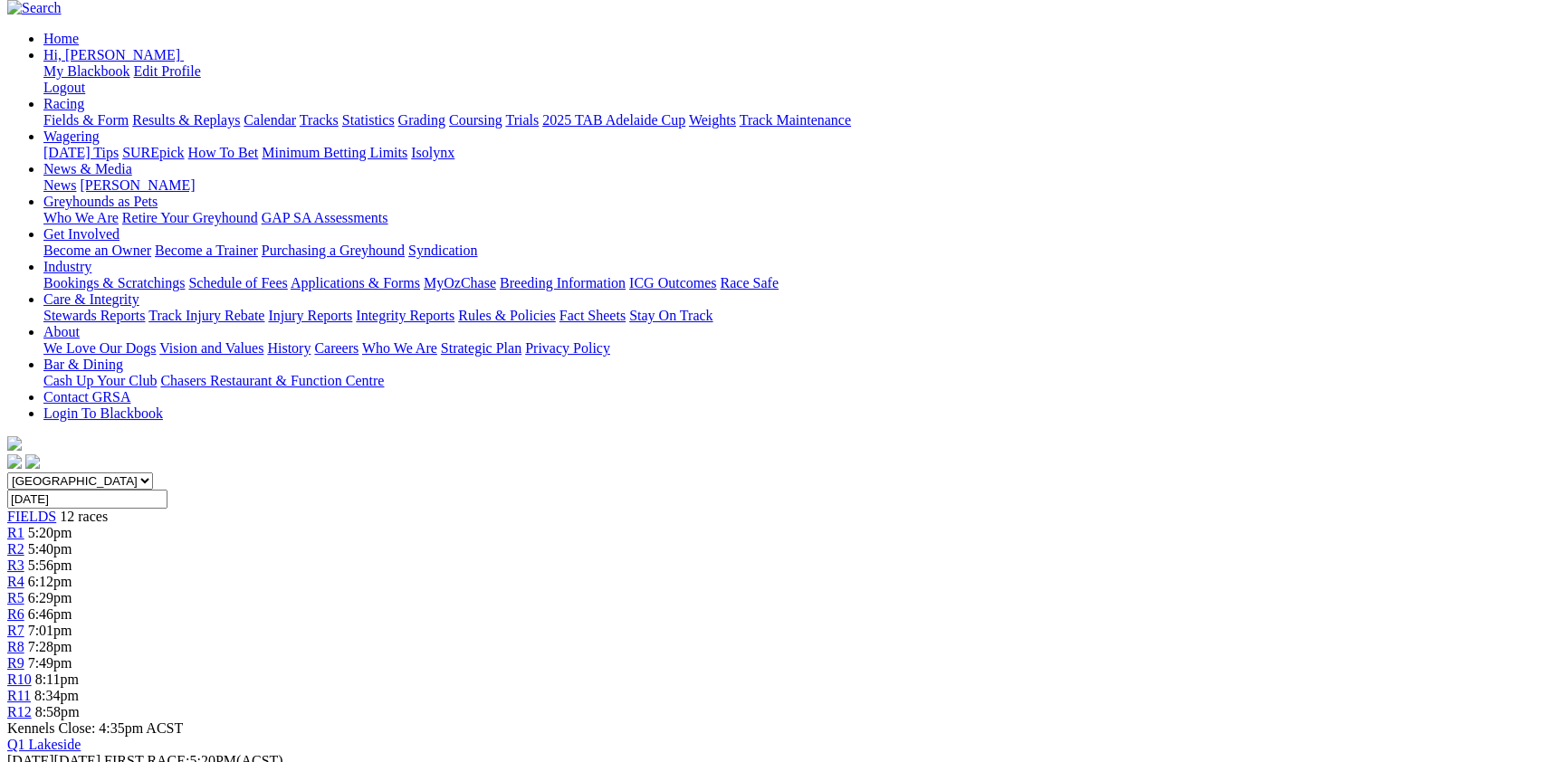
scroll to position [198, 0]
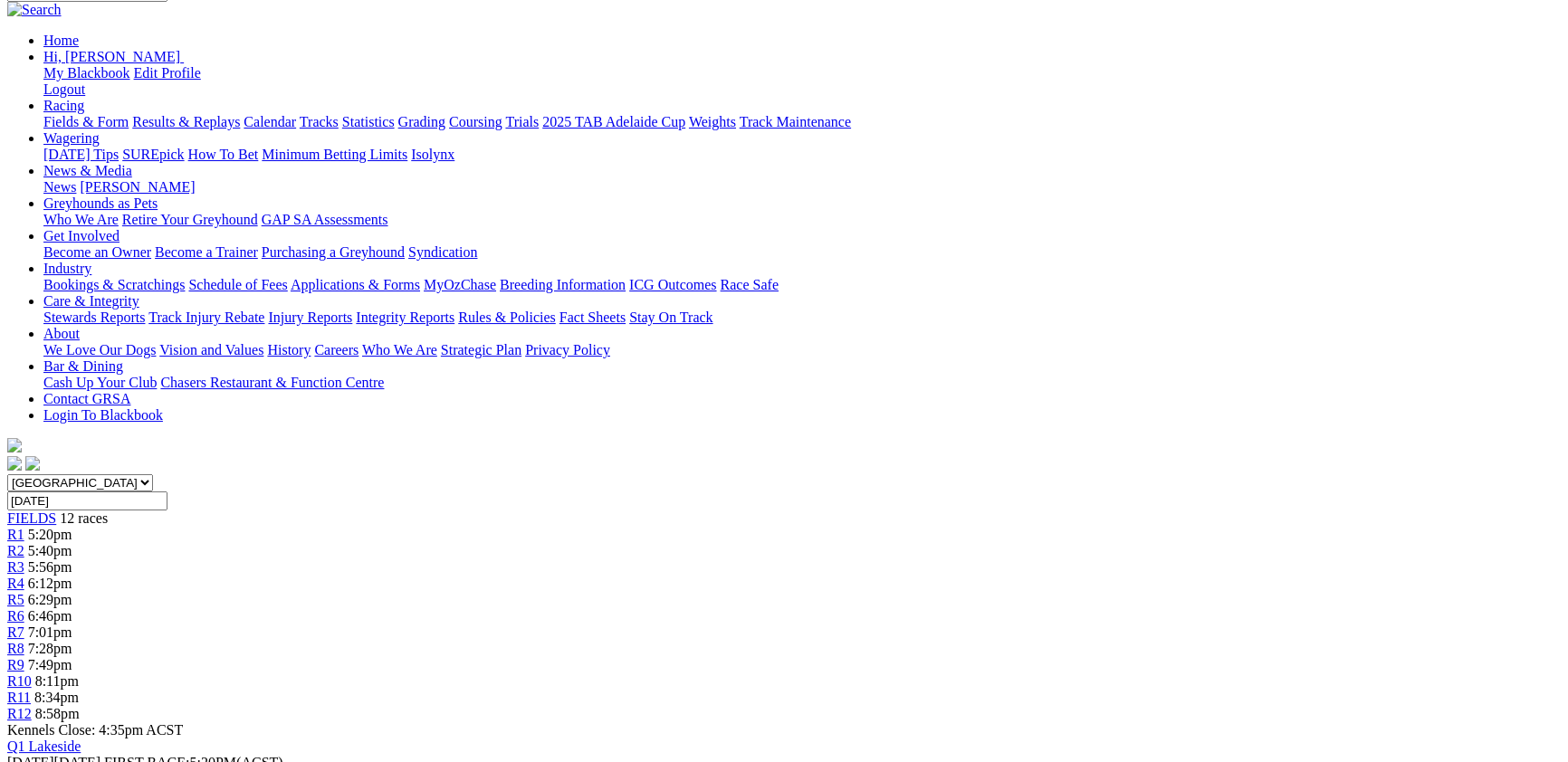
click at [274, 510] on div "FIELDS 12 races" at bounding box center [784, 518] width 1554 height 16
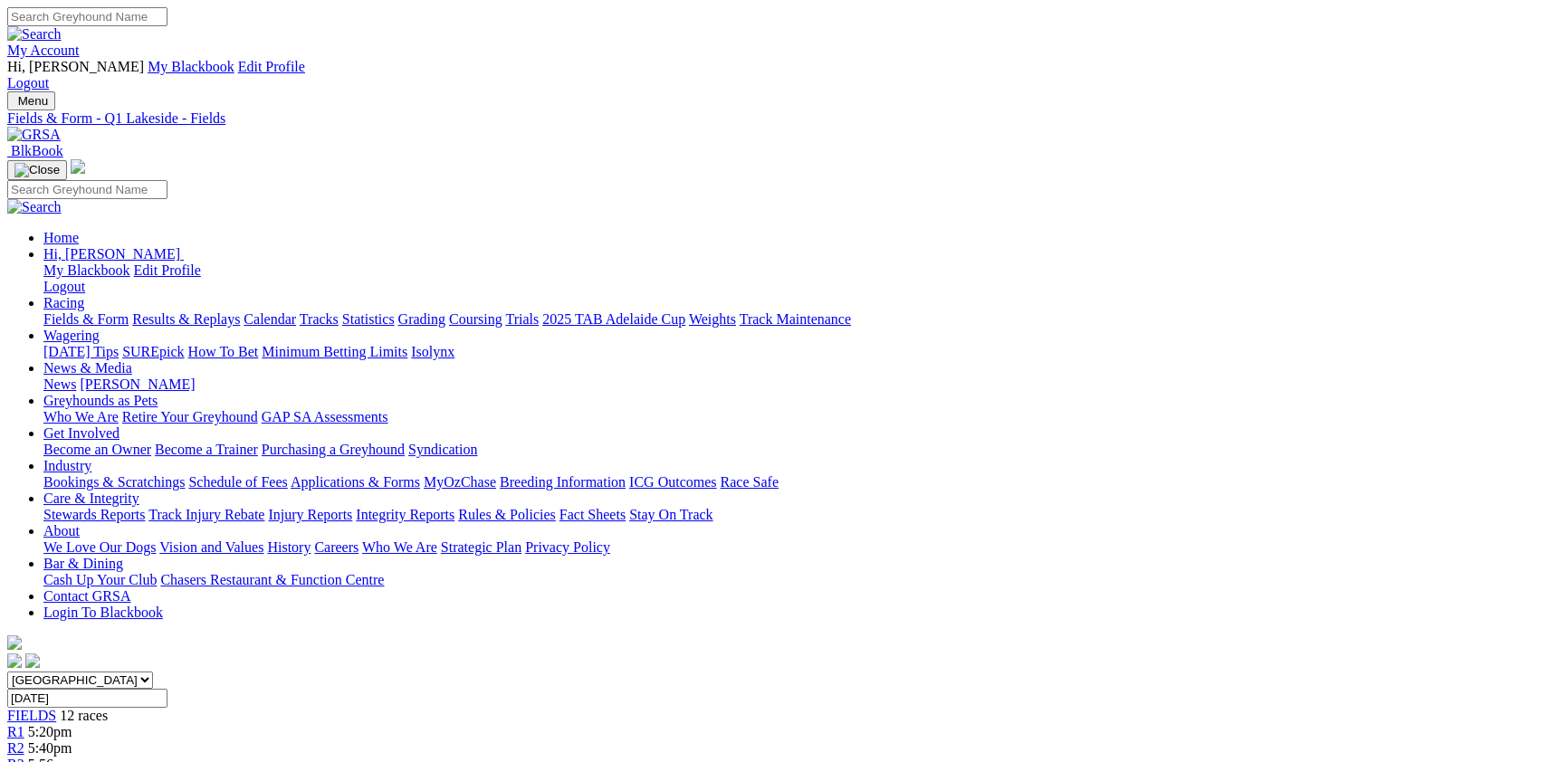
click at [981, 236] on link "CSV (Excel)" at bounding box center [943, 228] width 74 height 15
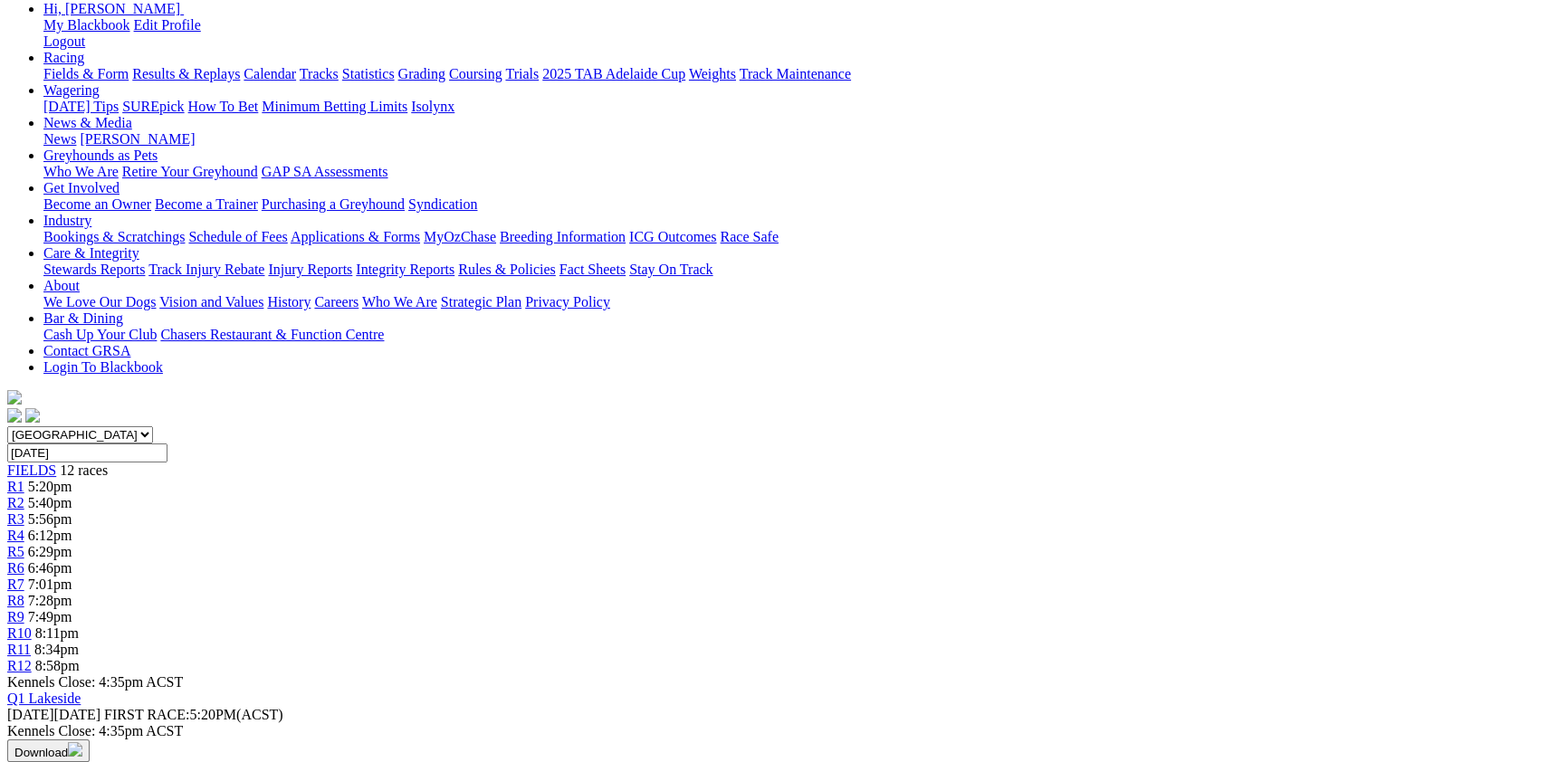
scroll to position [198, 0]
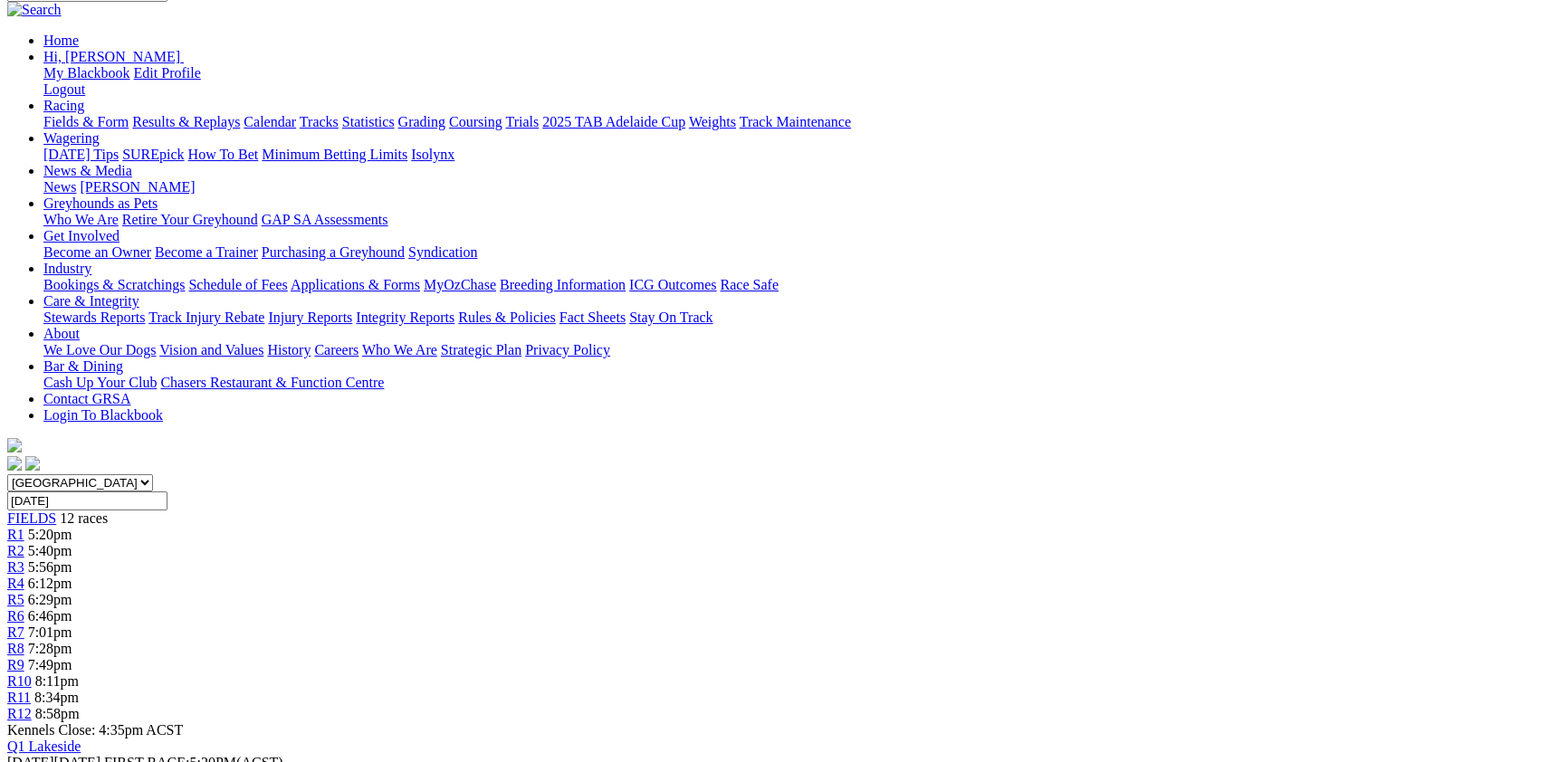
click at [79, 690] on span "8:34pm" at bounding box center [56, 697] width 44 height 15
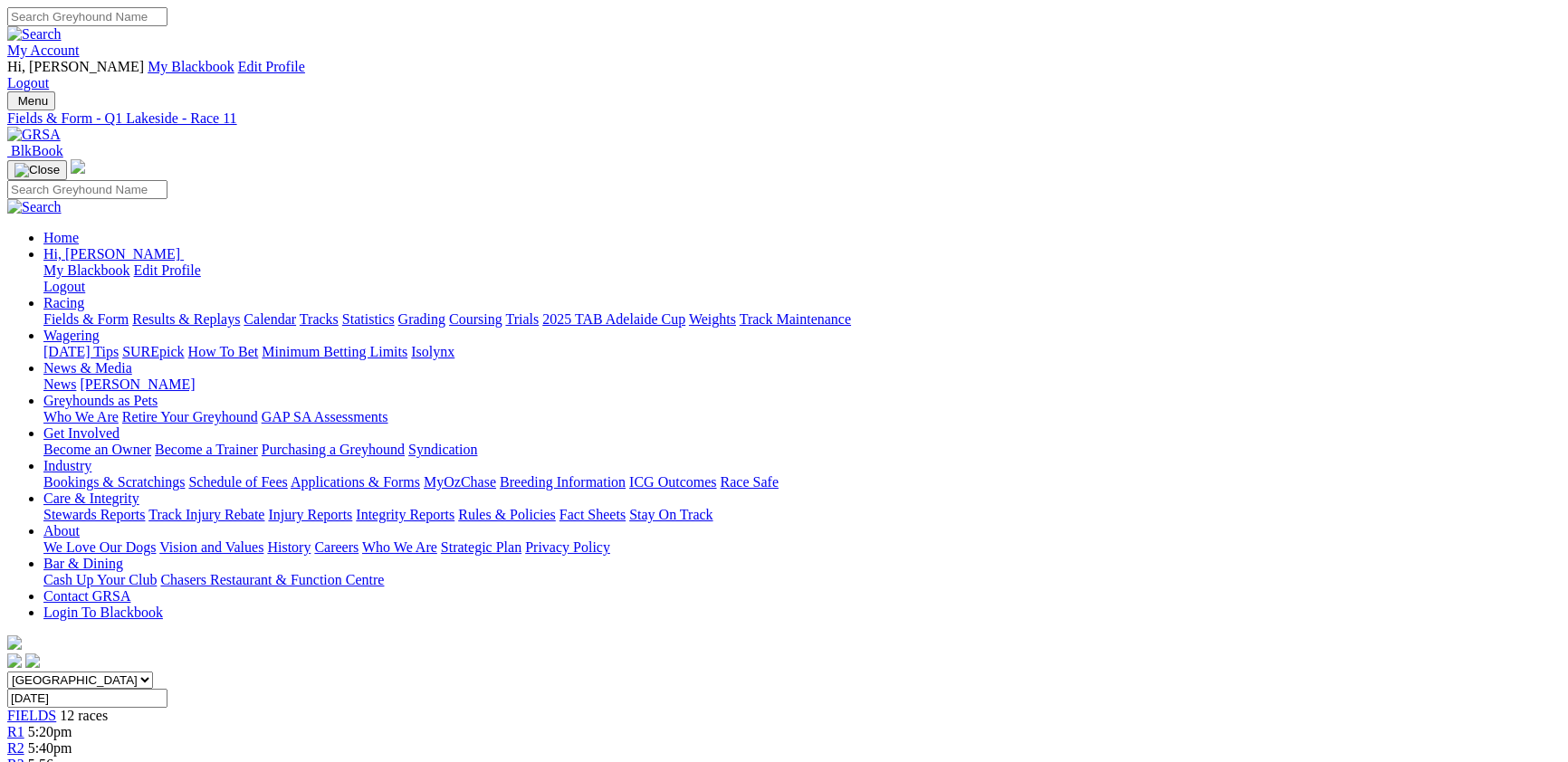
select select "VIC"
click at [153, 671] on select "South Australia New South Wales Northern Territory Queensland Tasmania Victoria…" at bounding box center [81, 680] width 146 height 17
click at [40, 756] on link "F" at bounding box center [36, 764] width 8 height 15
click at [72, 724] on span "5:15pm" at bounding box center [50, 731] width 44 height 15
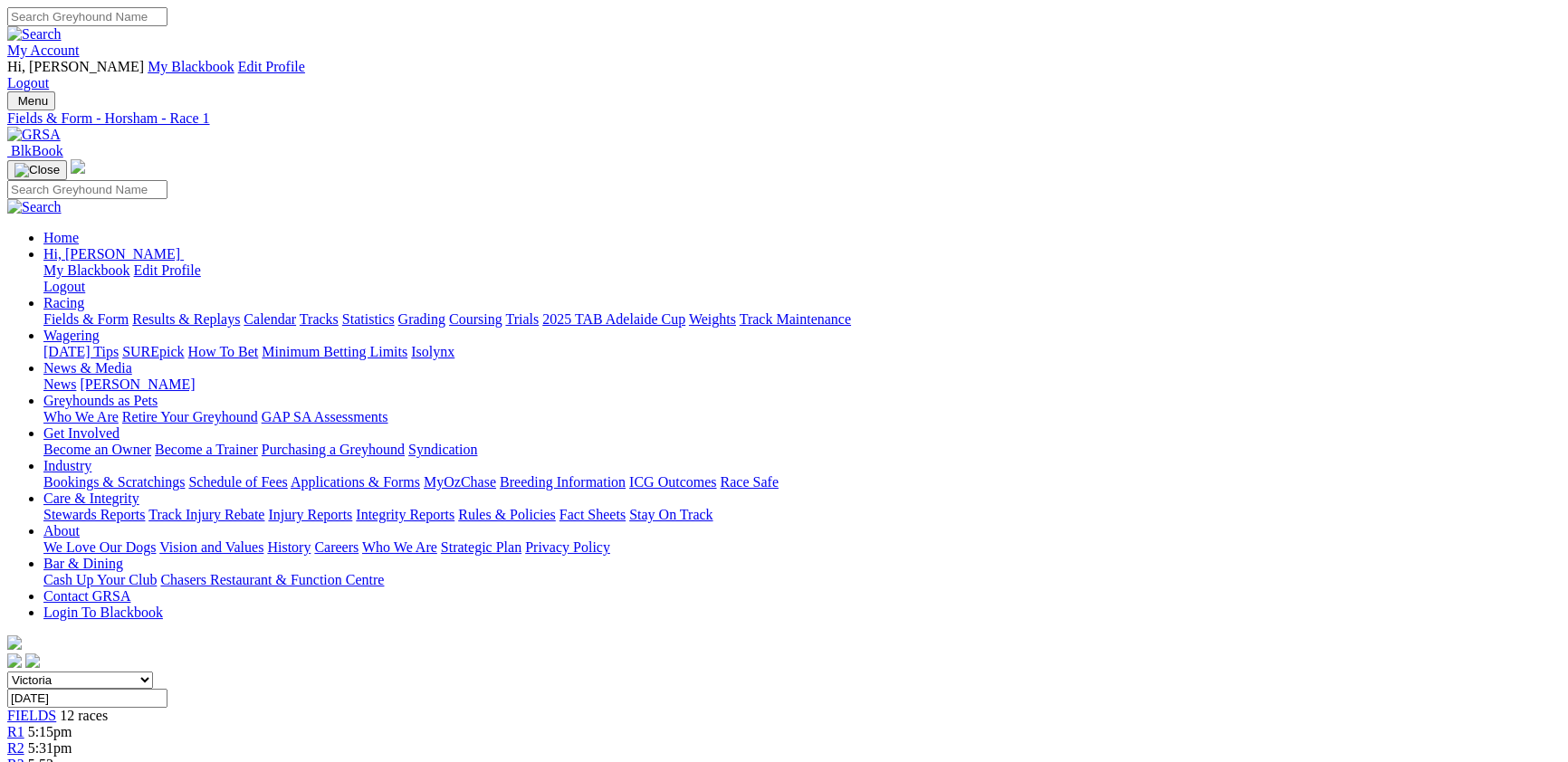
click at [56, 708] on span "FIELDS" at bounding box center [32, 715] width 49 height 15
select select "NSW"
click at [153, 671] on select "South Australia New South Wales Northern Territory Queensland Tasmania Victoria…" at bounding box center [81, 680] width 146 height 17
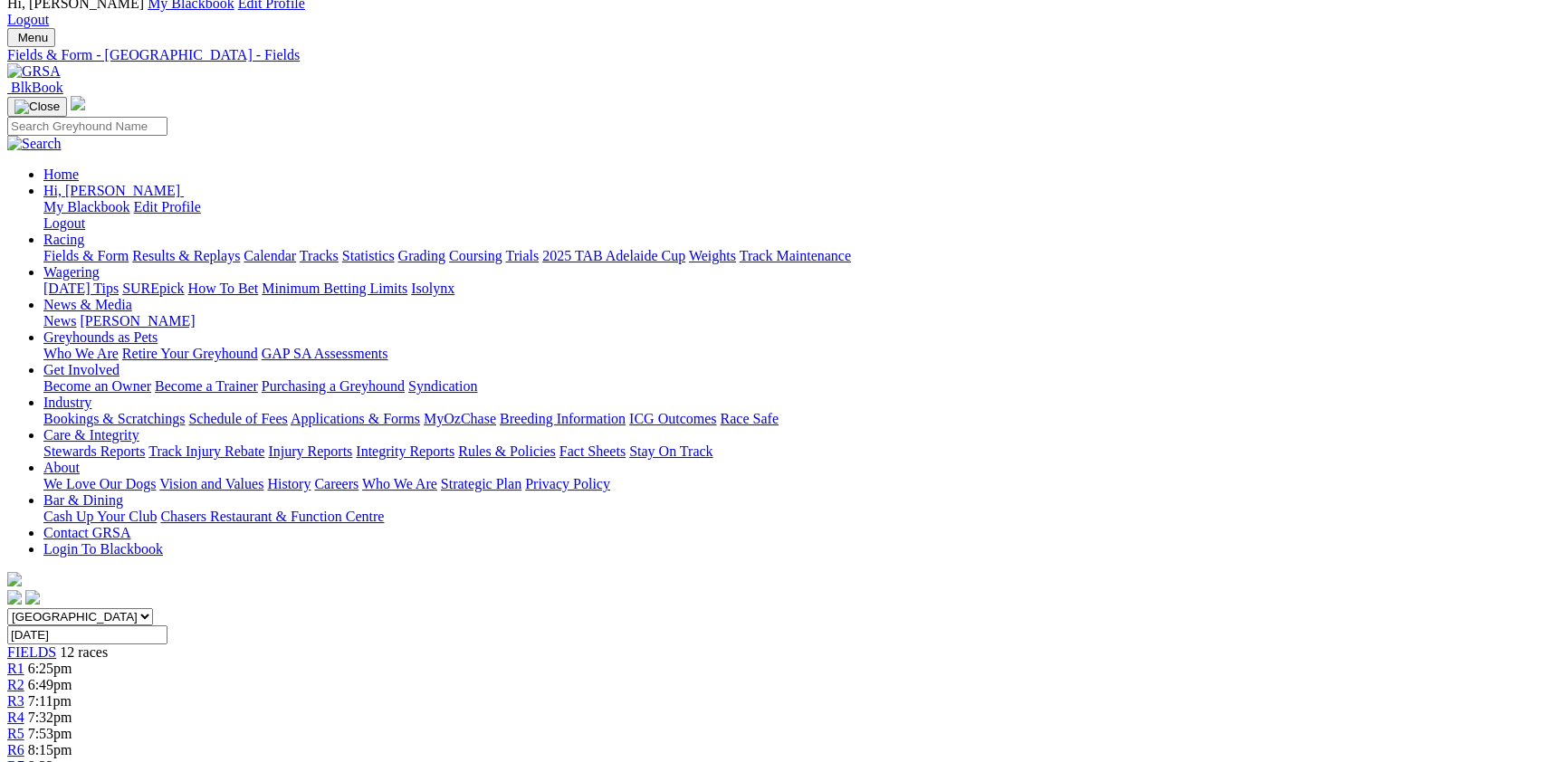
scroll to position [98, 0]
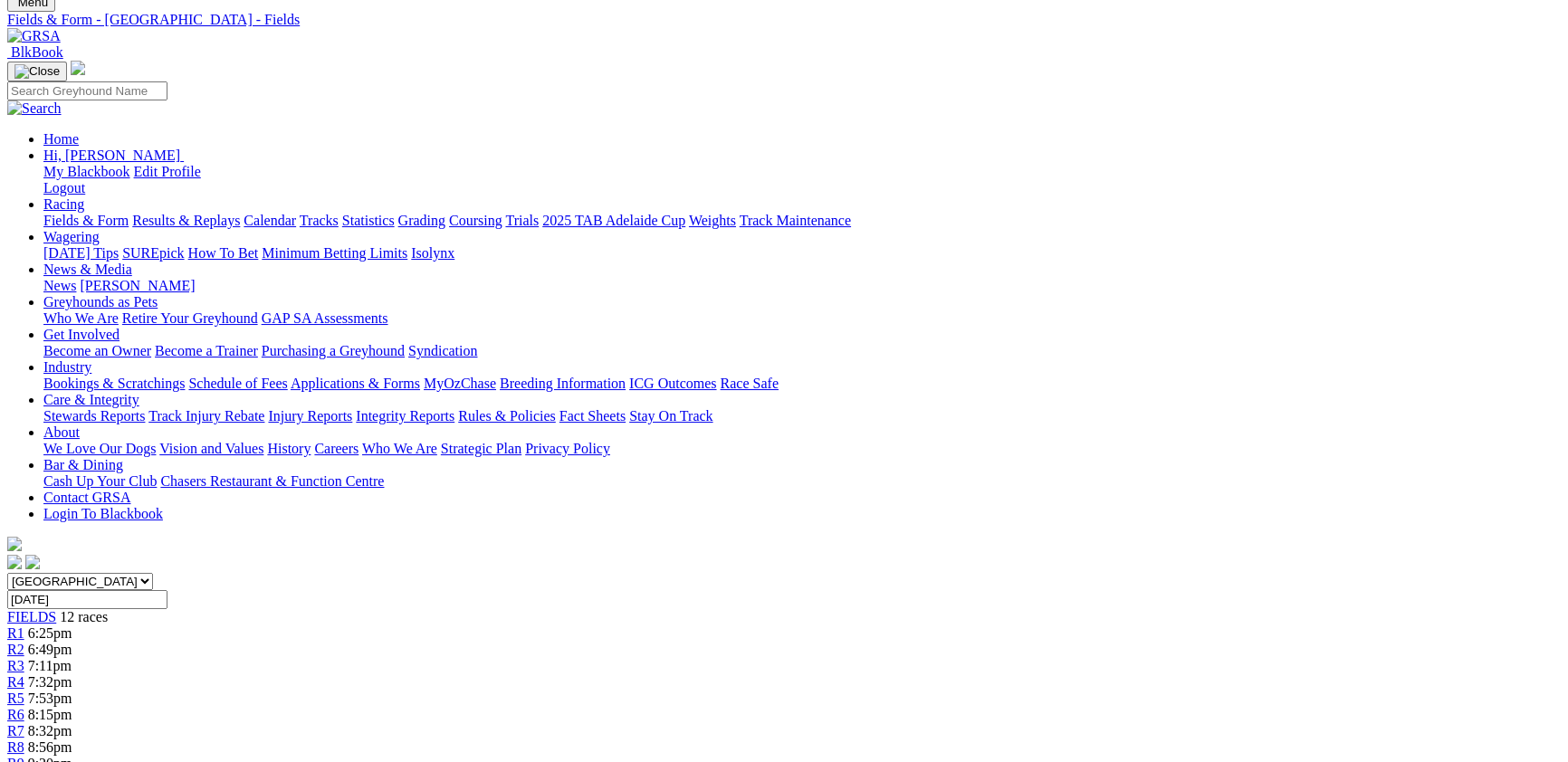
click at [360, 625] on div "R1 6:25pm" at bounding box center [784, 633] width 1554 height 16
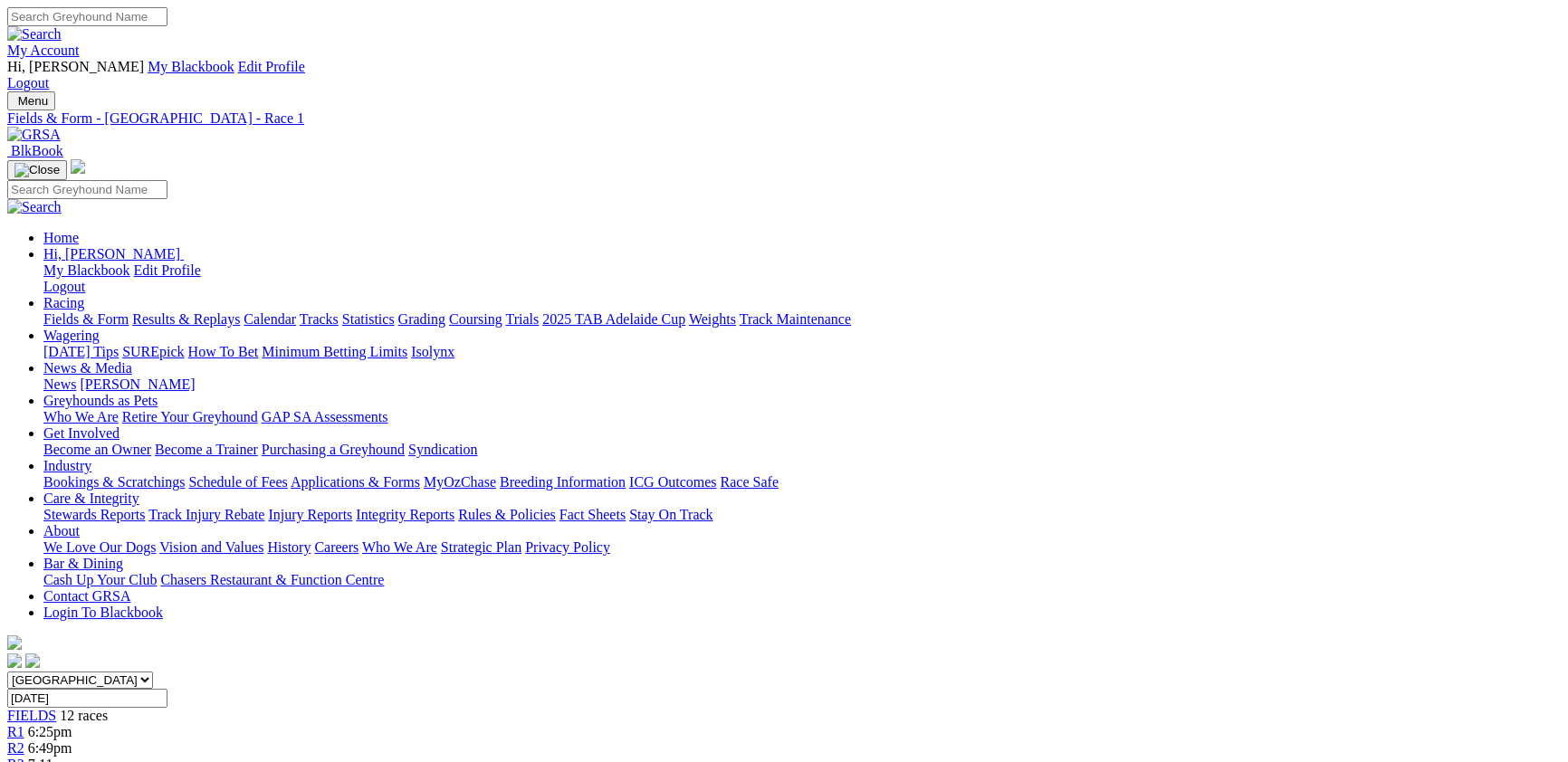
click at [72, 740] on span "6:49pm" at bounding box center [50, 748] width 44 height 15
click at [24, 756] on span "R3" at bounding box center [16, 764] width 17 height 15
click at [24, 756] on link "R3" at bounding box center [16, 764] width 17 height 15
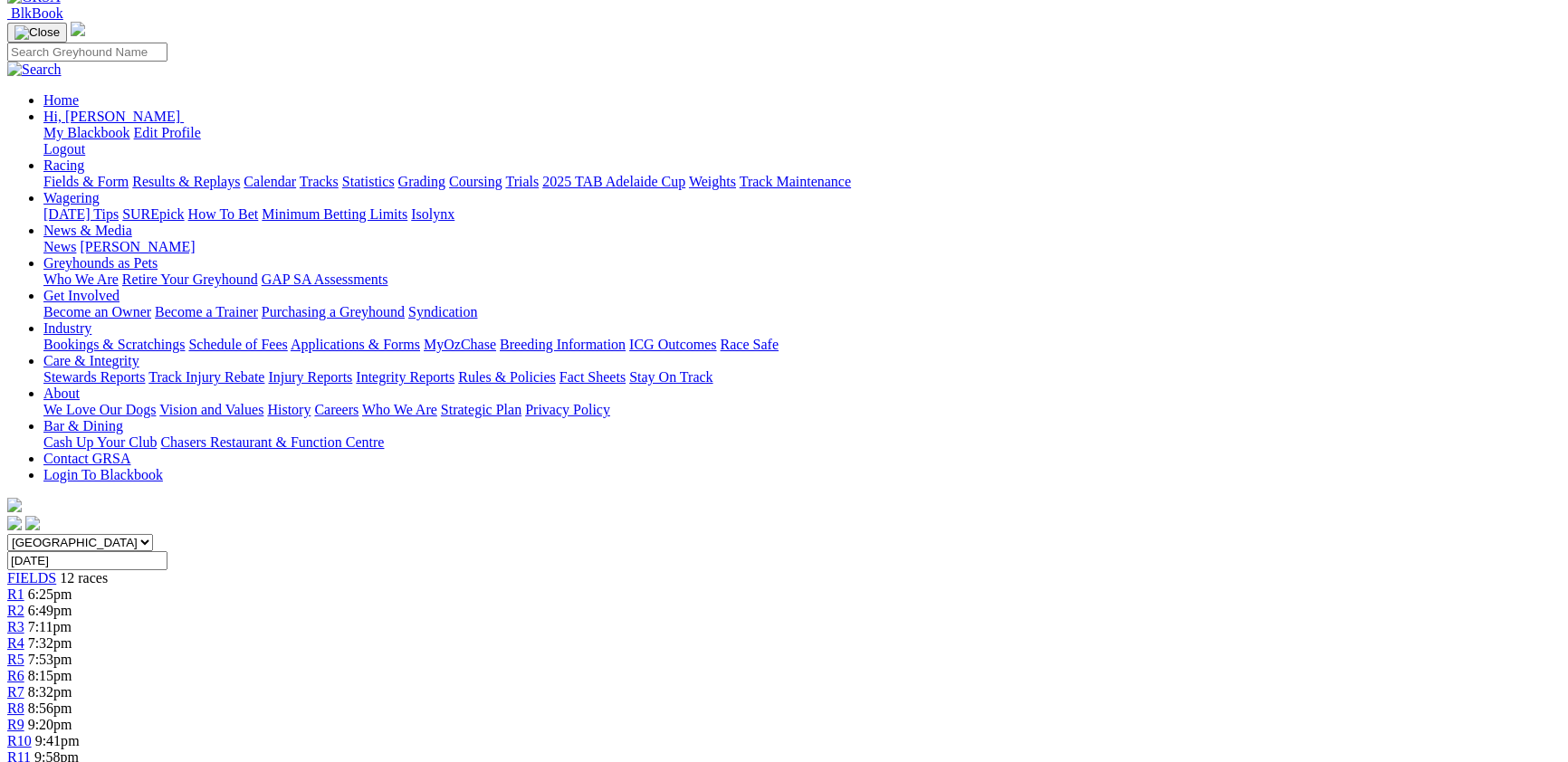
scroll to position [98, 0]
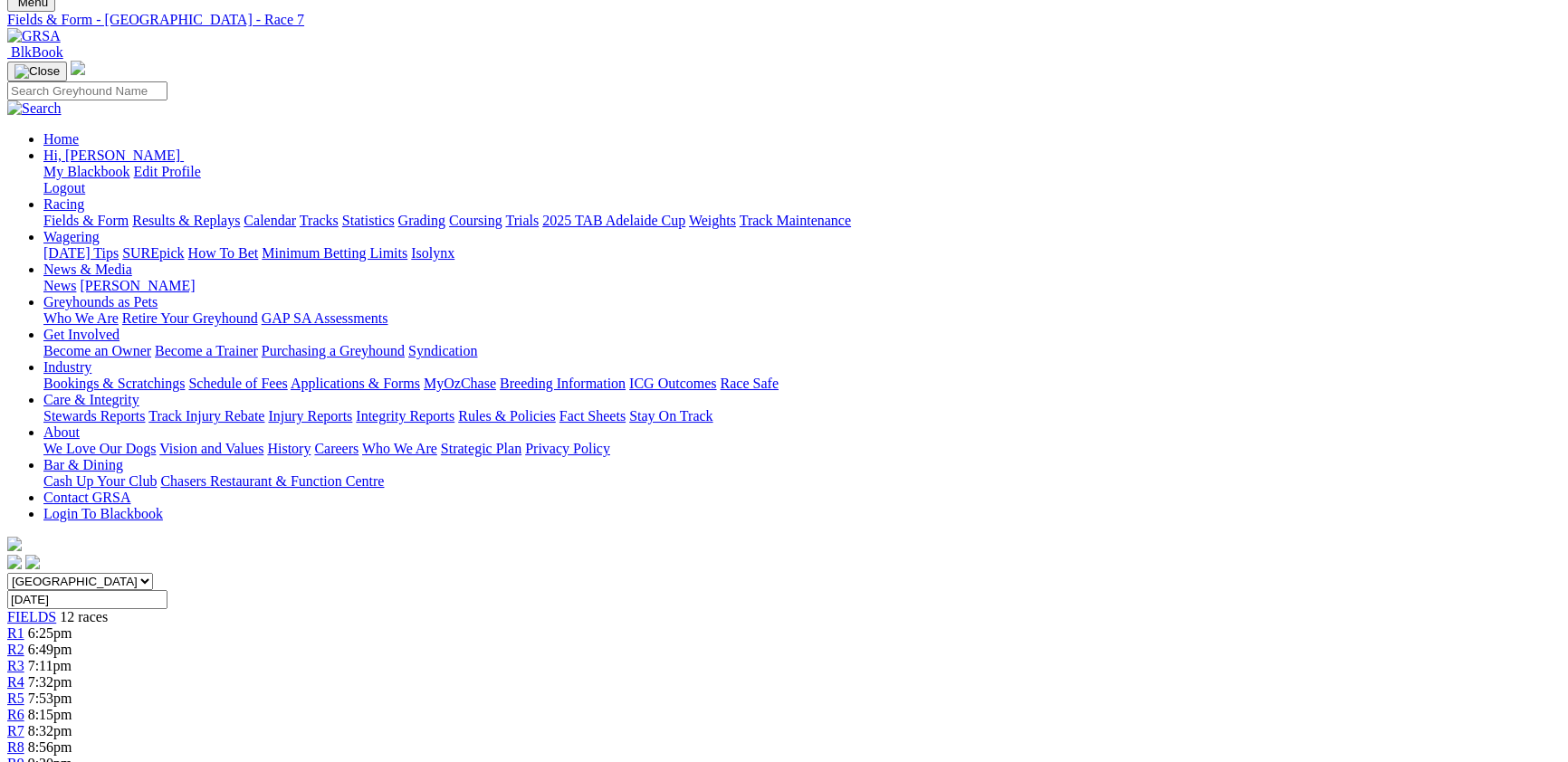
click at [72, 740] on span "8:56pm" at bounding box center [50, 747] width 44 height 15
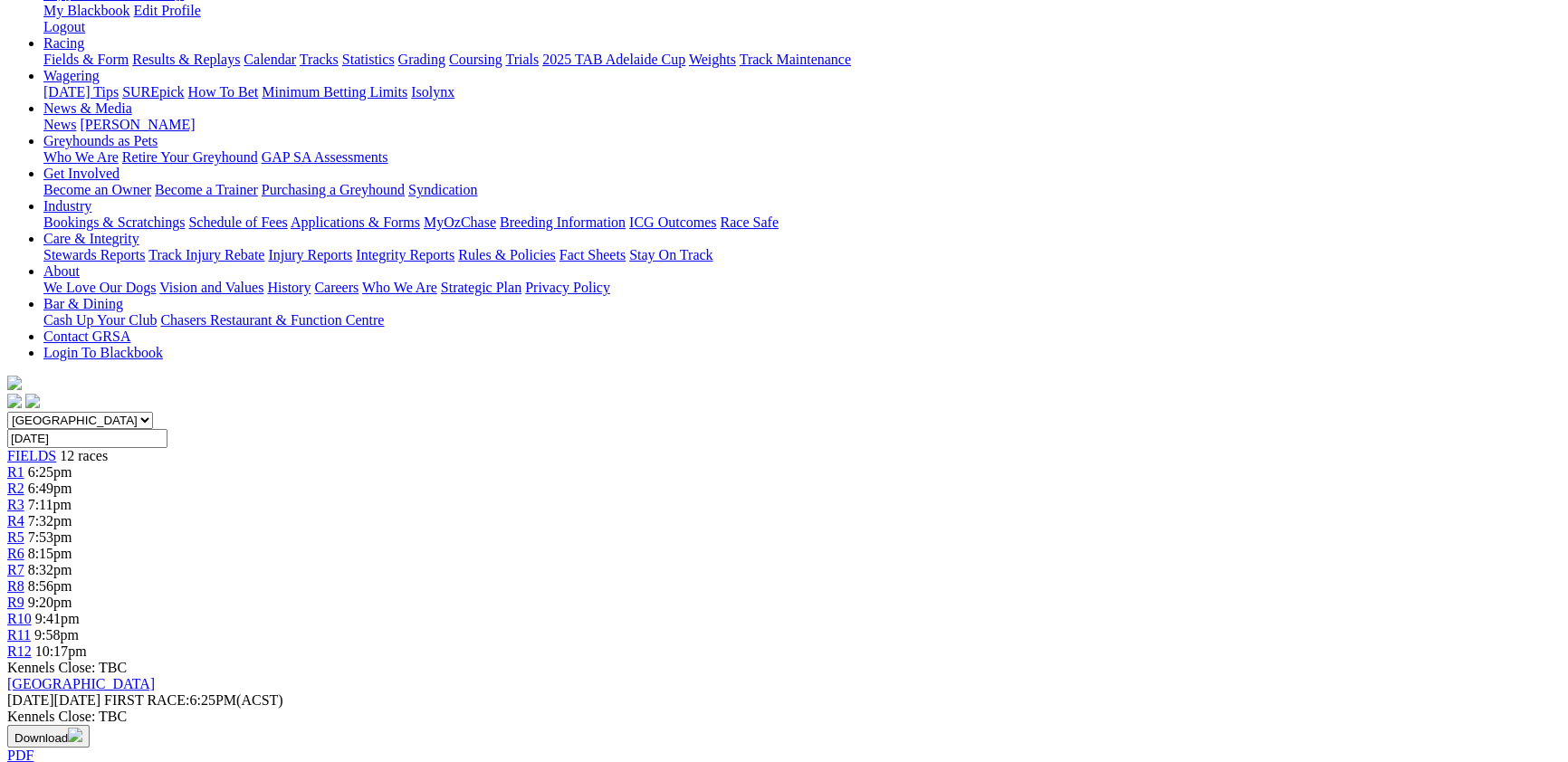
scroll to position [198, 0]
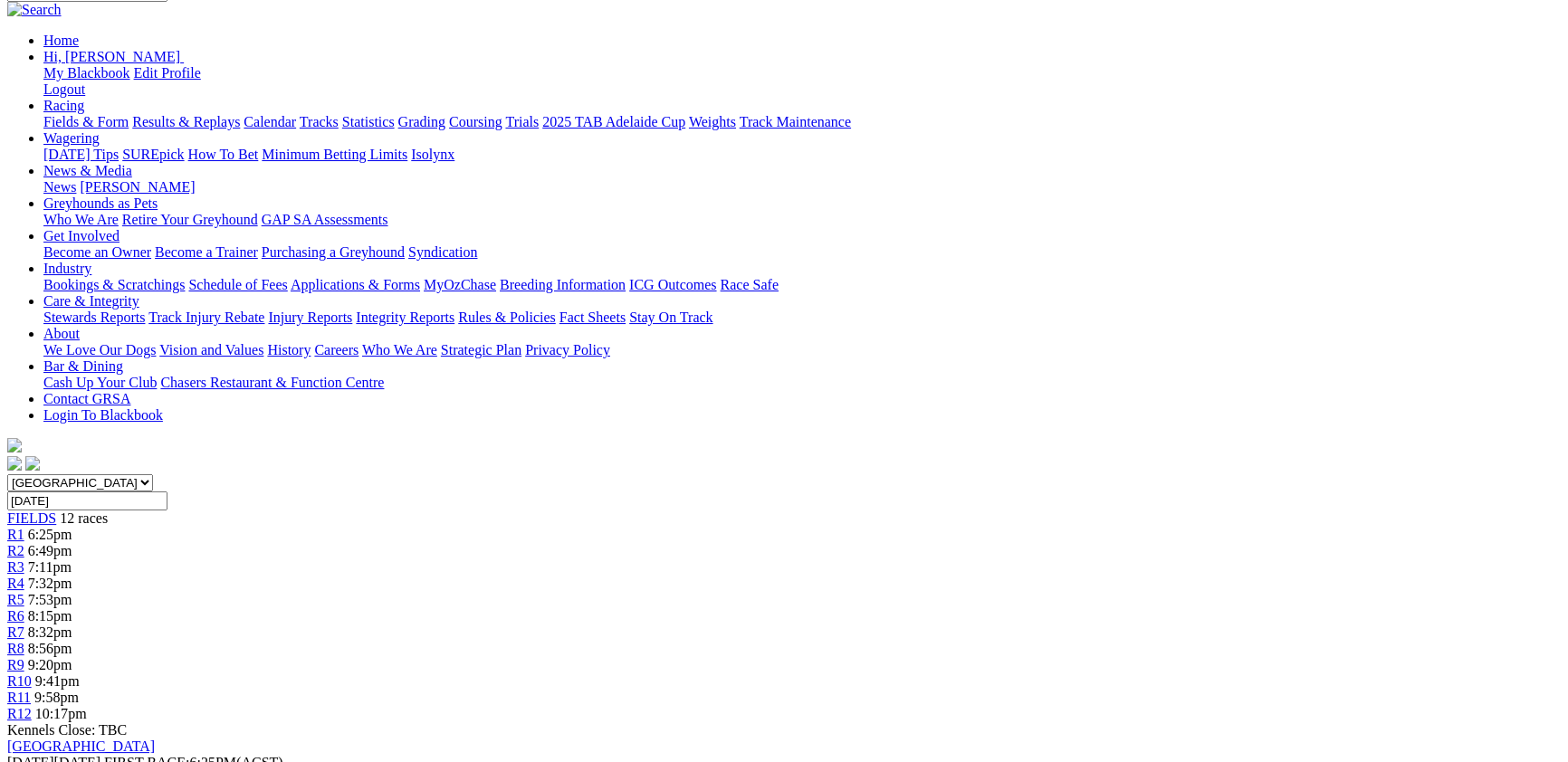
click at [1036, 657] on div "R9 9:20pm" at bounding box center [784, 665] width 1554 height 16
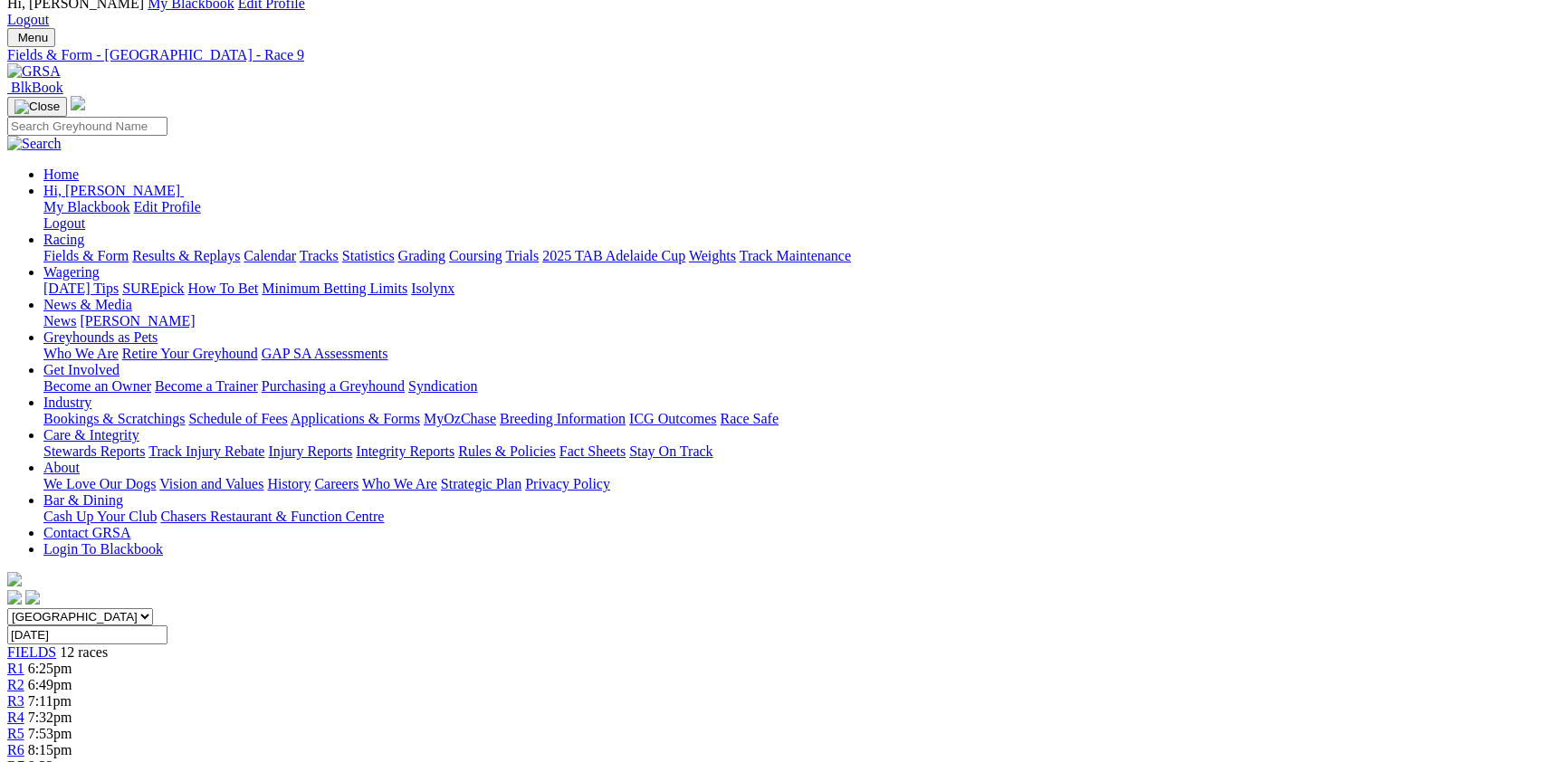
scroll to position [98, 0]
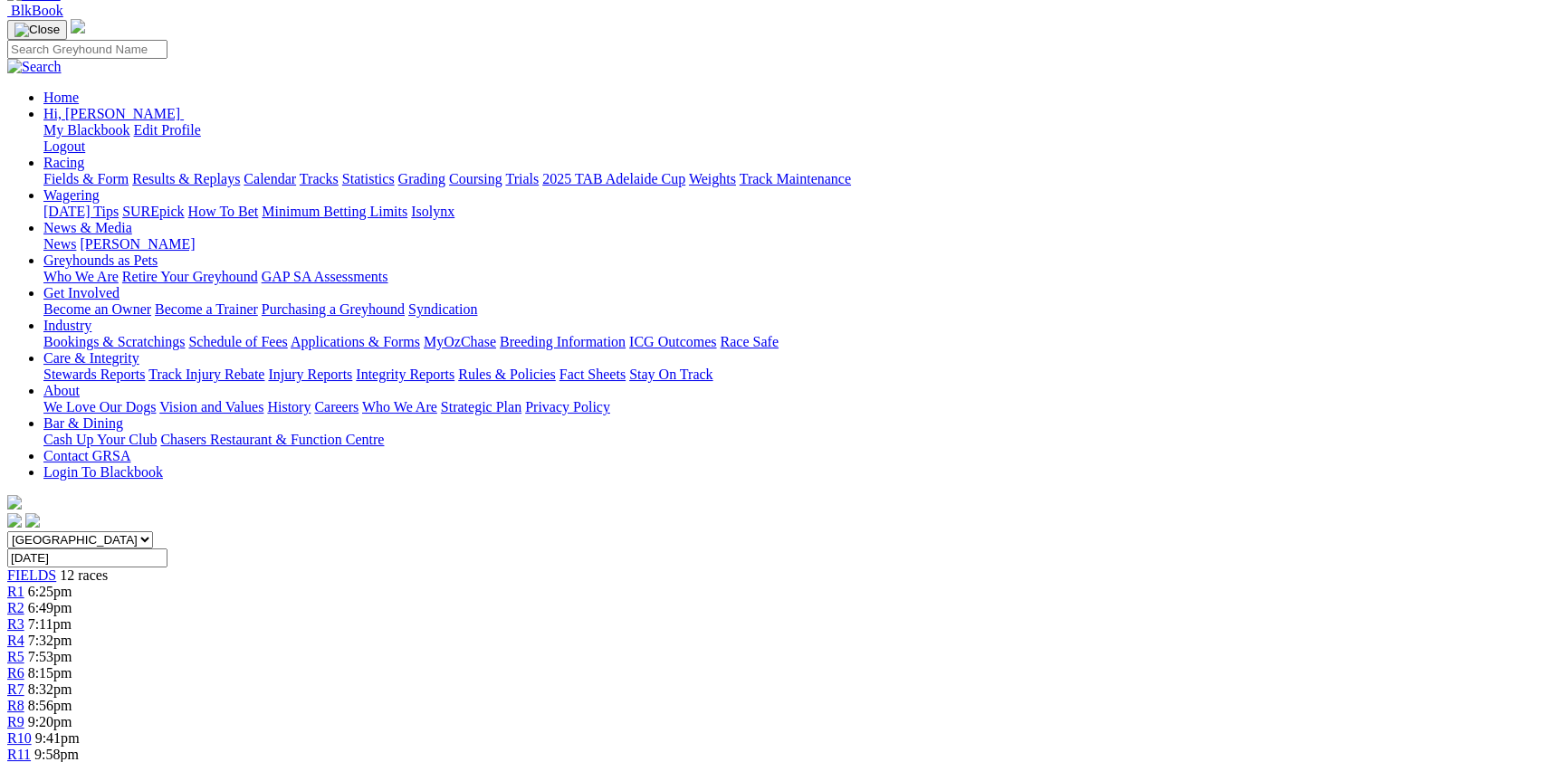
scroll to position [198, 0]
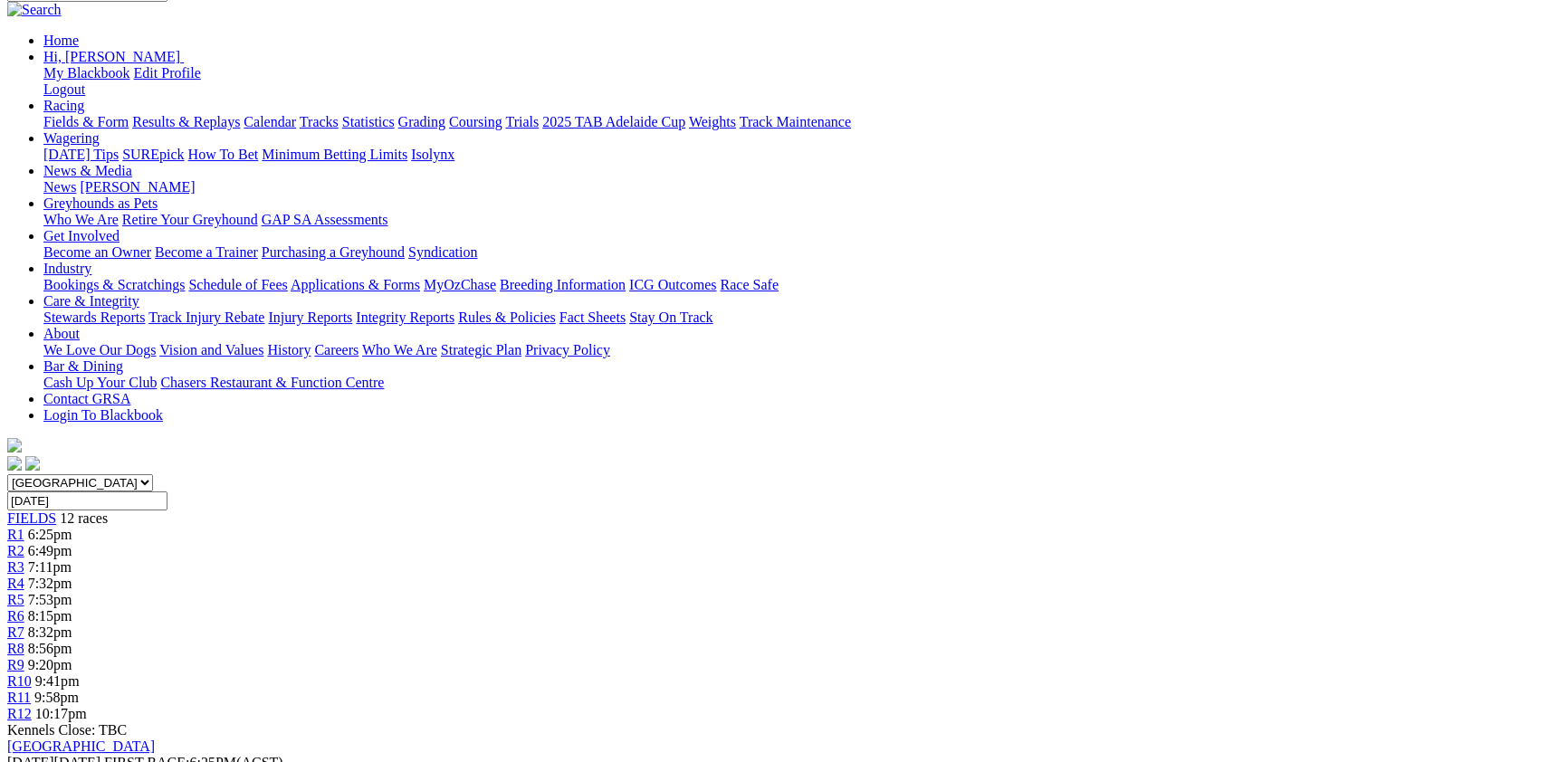
click at [31, 690] on span "R11" at bounding box center [19, 697] width 23 height 15
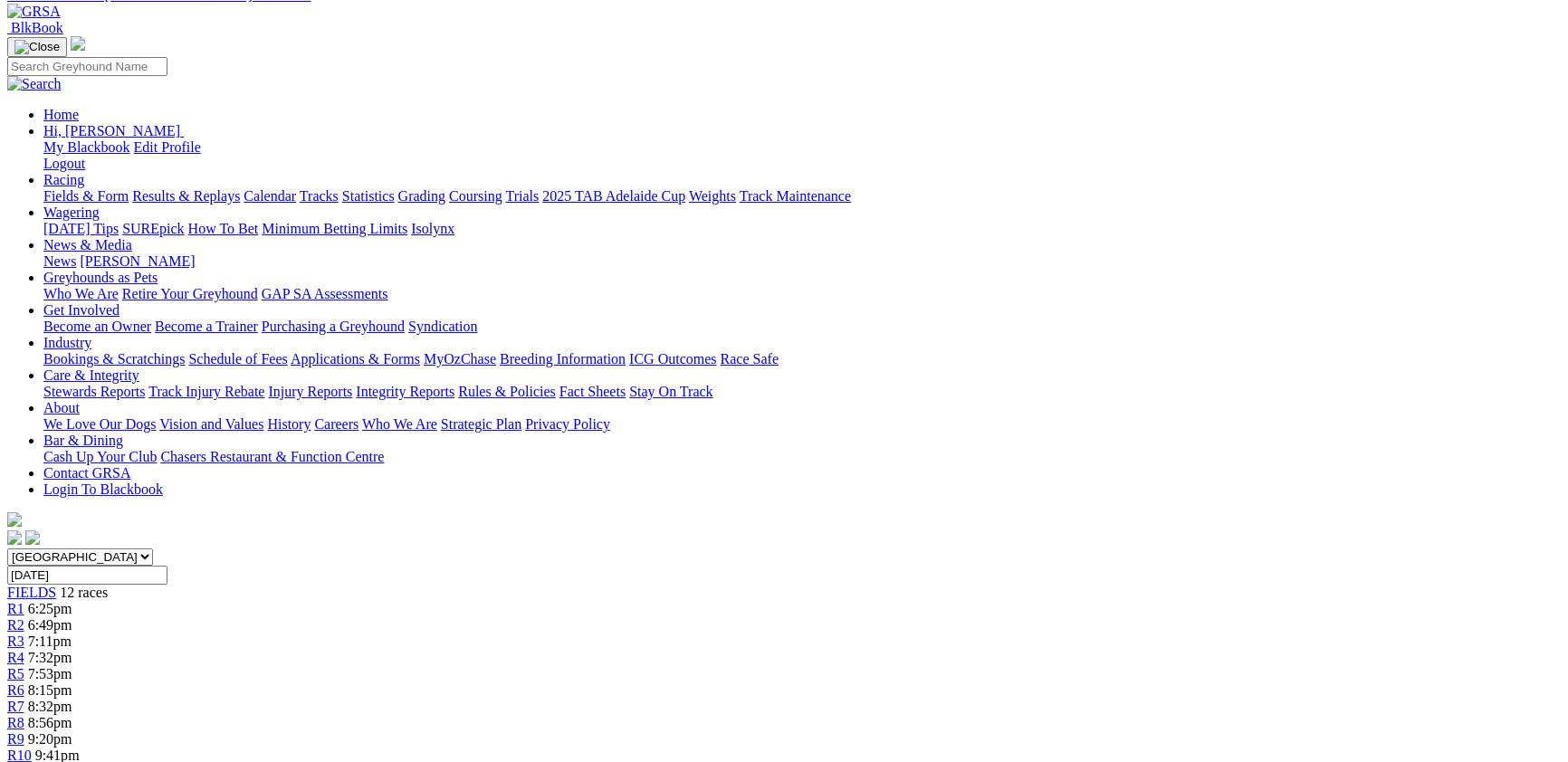
scroll to position [198, 0]
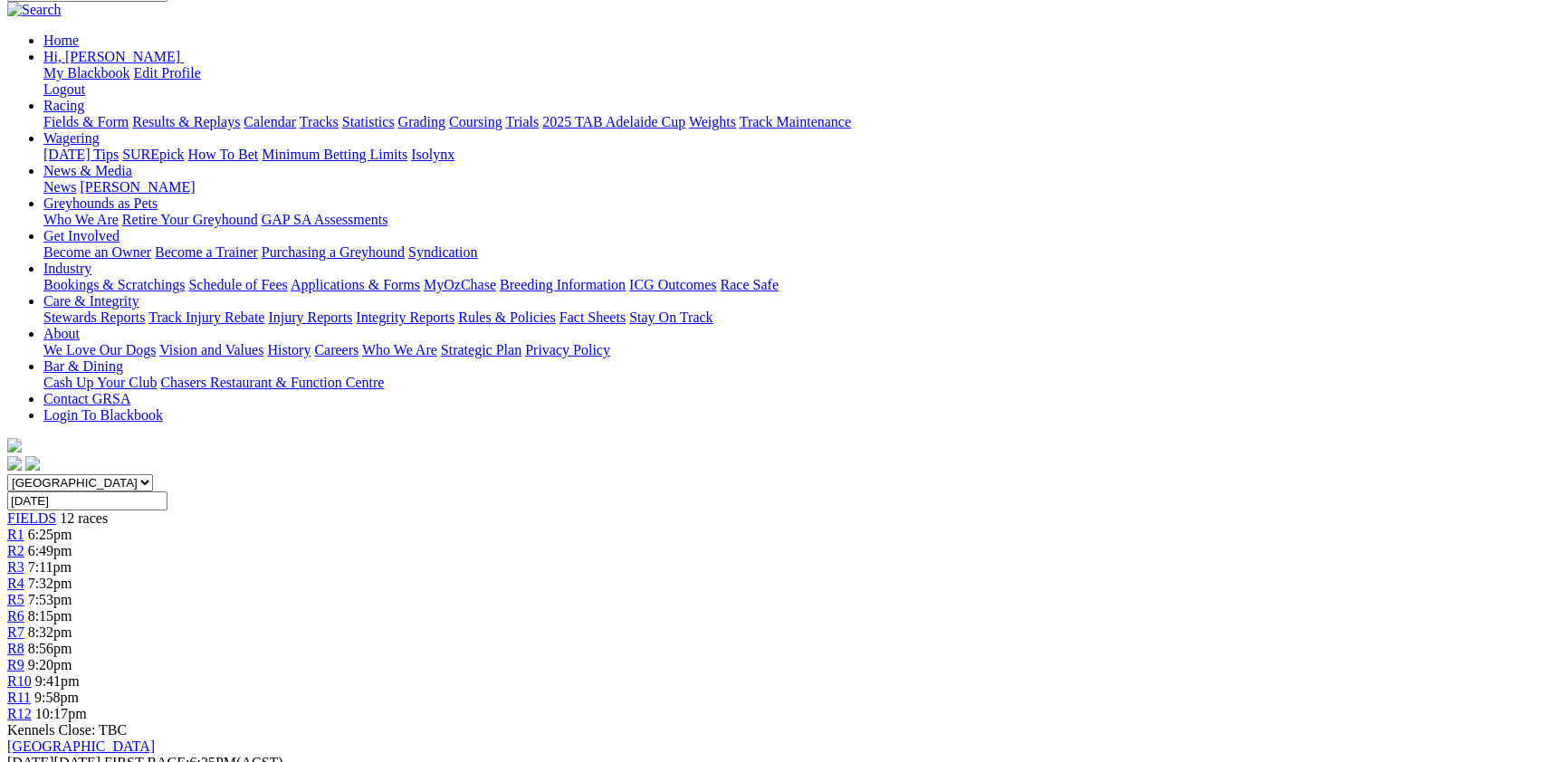
click at [1284, 706] on div "R12 10:17pm" at bounding box center [784, 713] width 1554 height 16
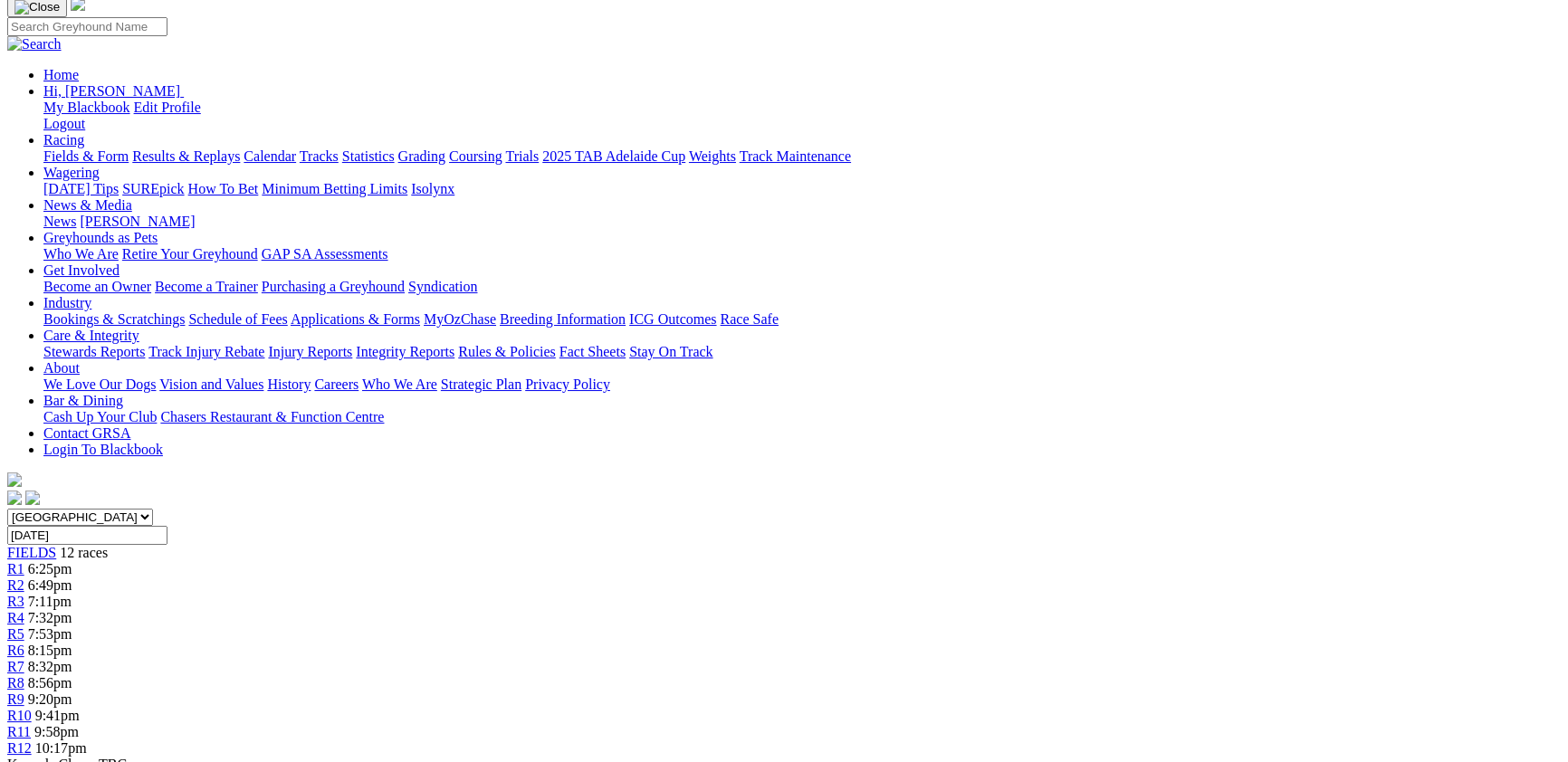
scroll to position [198, 0]
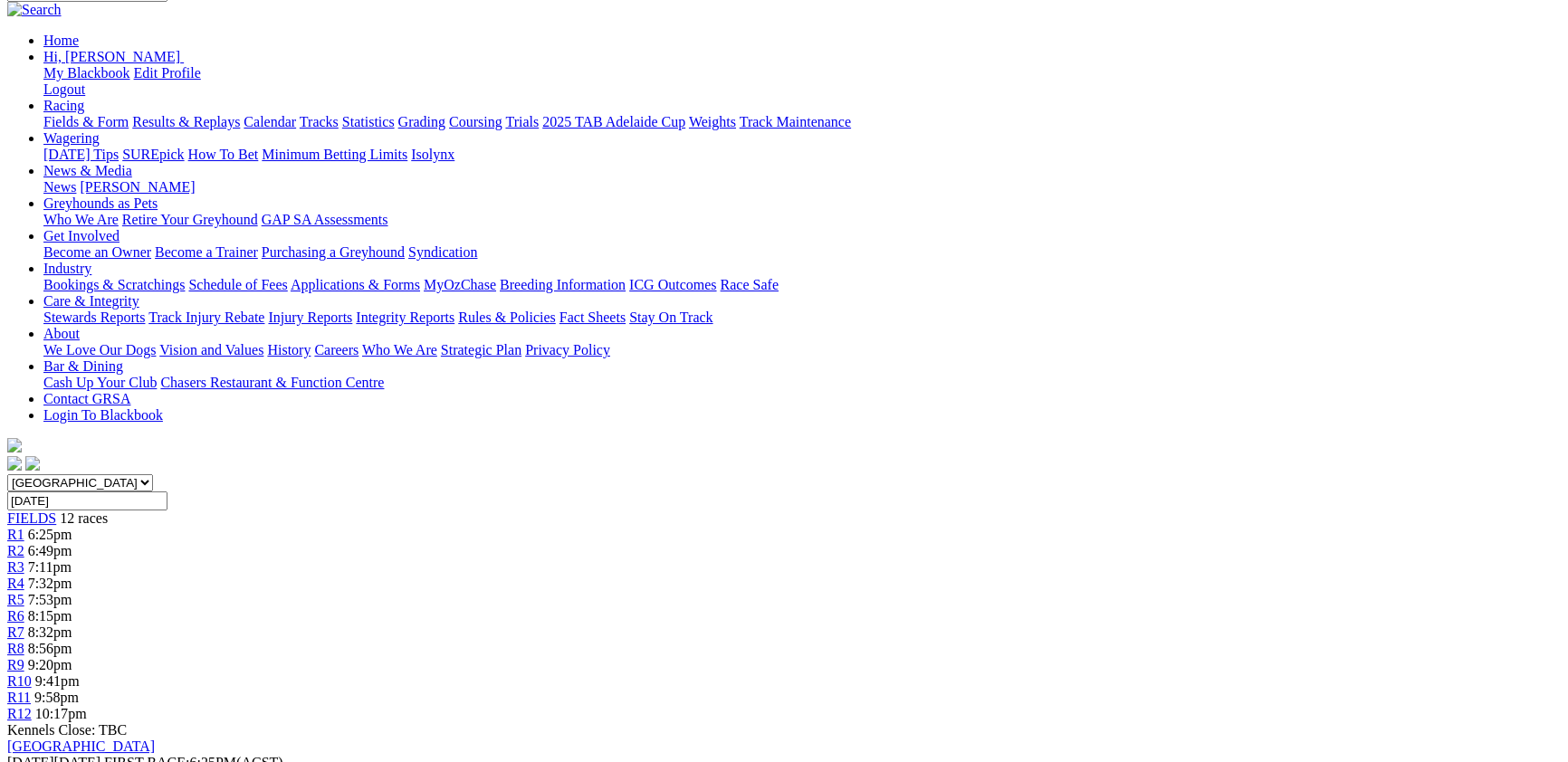
click at [108, 510] on span "12 races" at bounding box center [83, 518] width 48 height 15
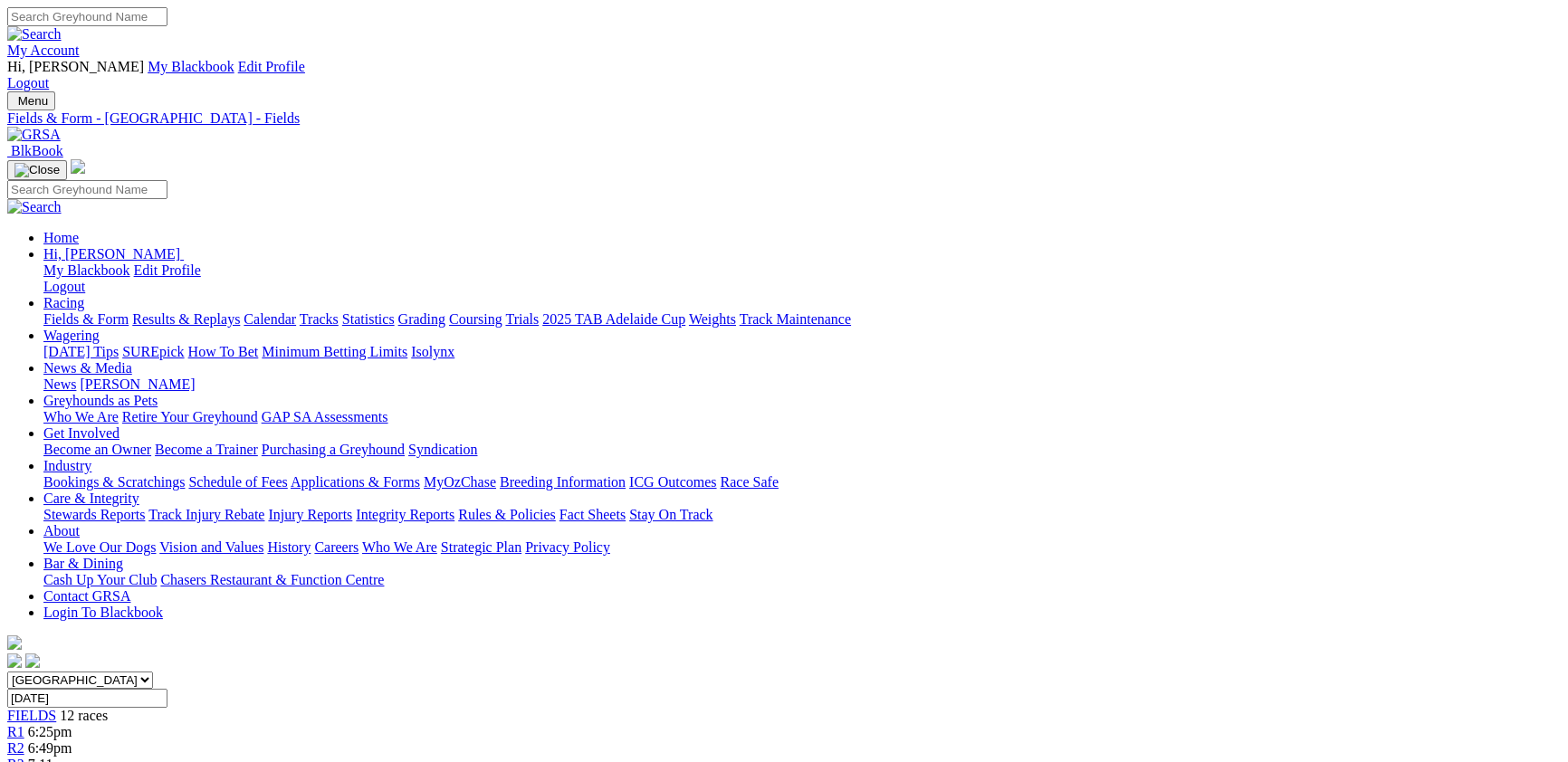
click at [128, 311] on link "Fields & Form" at bounding box center [85, 318] width 85 height 15
select select "[GEOGRAPHIC_DATA]"
click at [153, 671] on select "[GEOGRAPHIC_DATA] [GEOGRAPHIC_DATA] [GEOGRAPHIC_DATA] [GEOGRAPHIC_DATA] [GEOGRA…" at bounding box center [81, 680] width 146 height 17
select select "VIC"
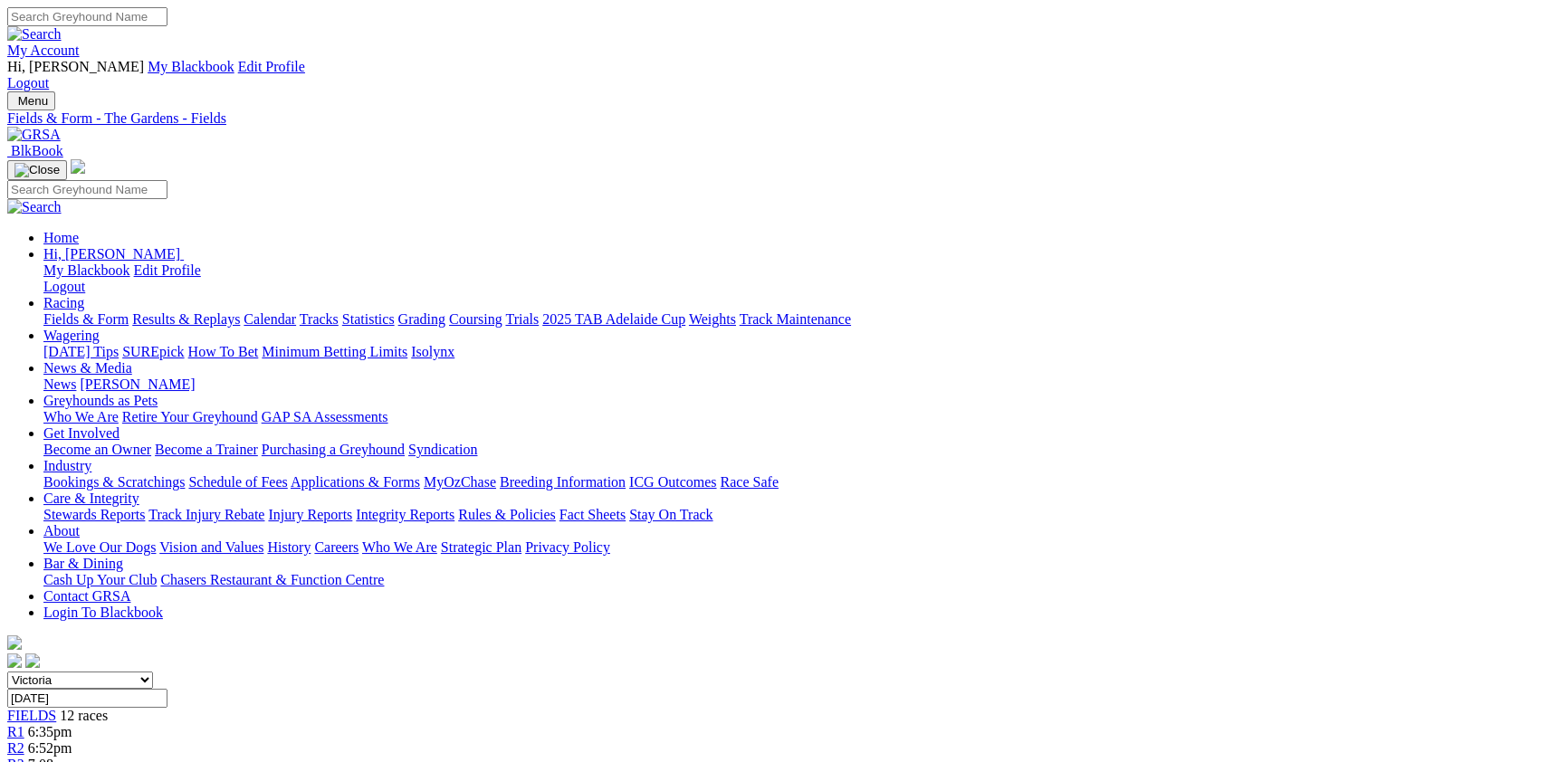
click at [153, 671] on select "South Australia New South Wales Northern Territory Queensland Tasmania Victoria…" at bounding box center [81, 680] width 146 height 17
click at [344, 724] on div "R1 6:07pm" at bounding box center [784, 731] width 1554 height 16
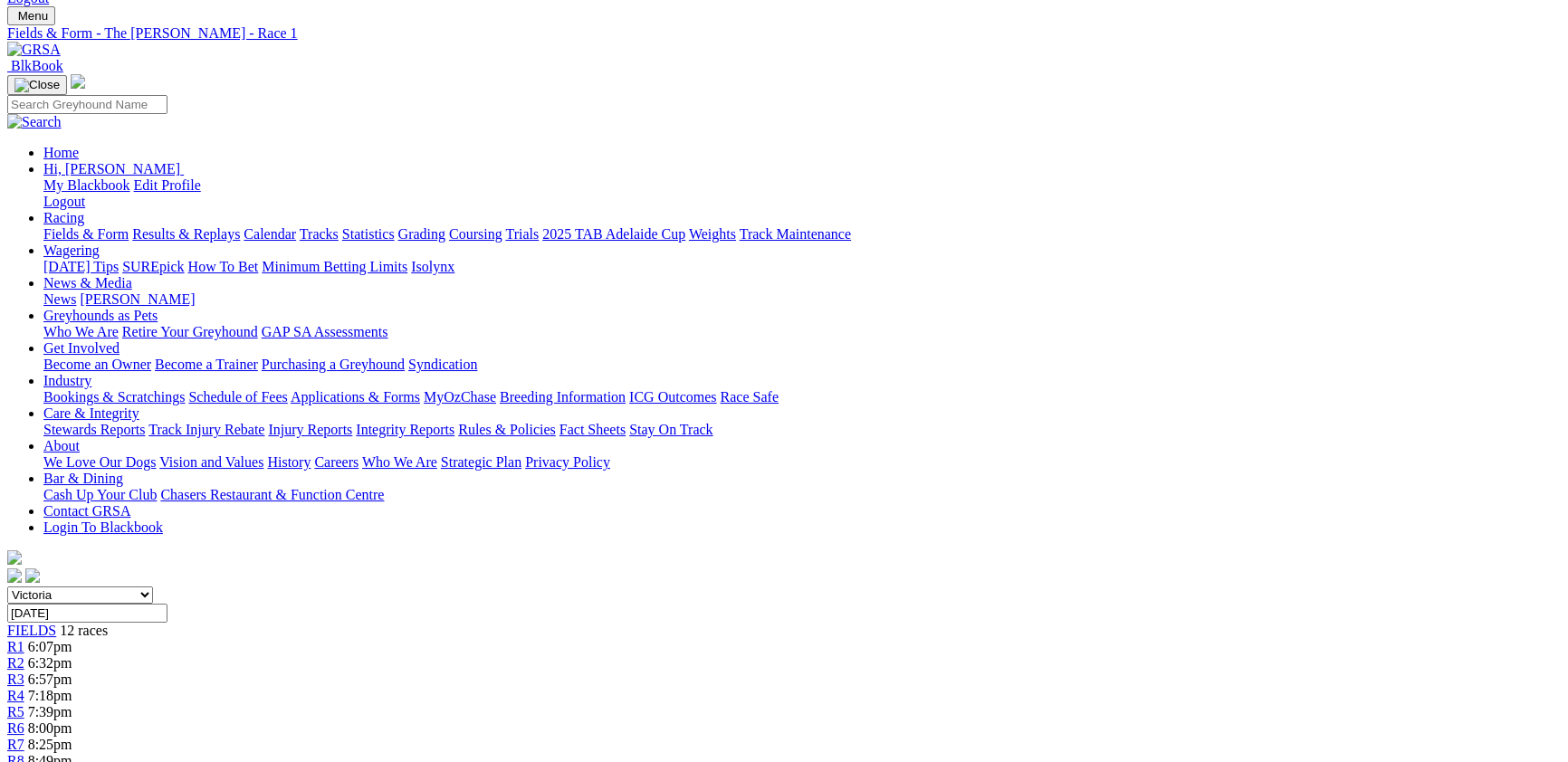
scroll to position [198, 0]
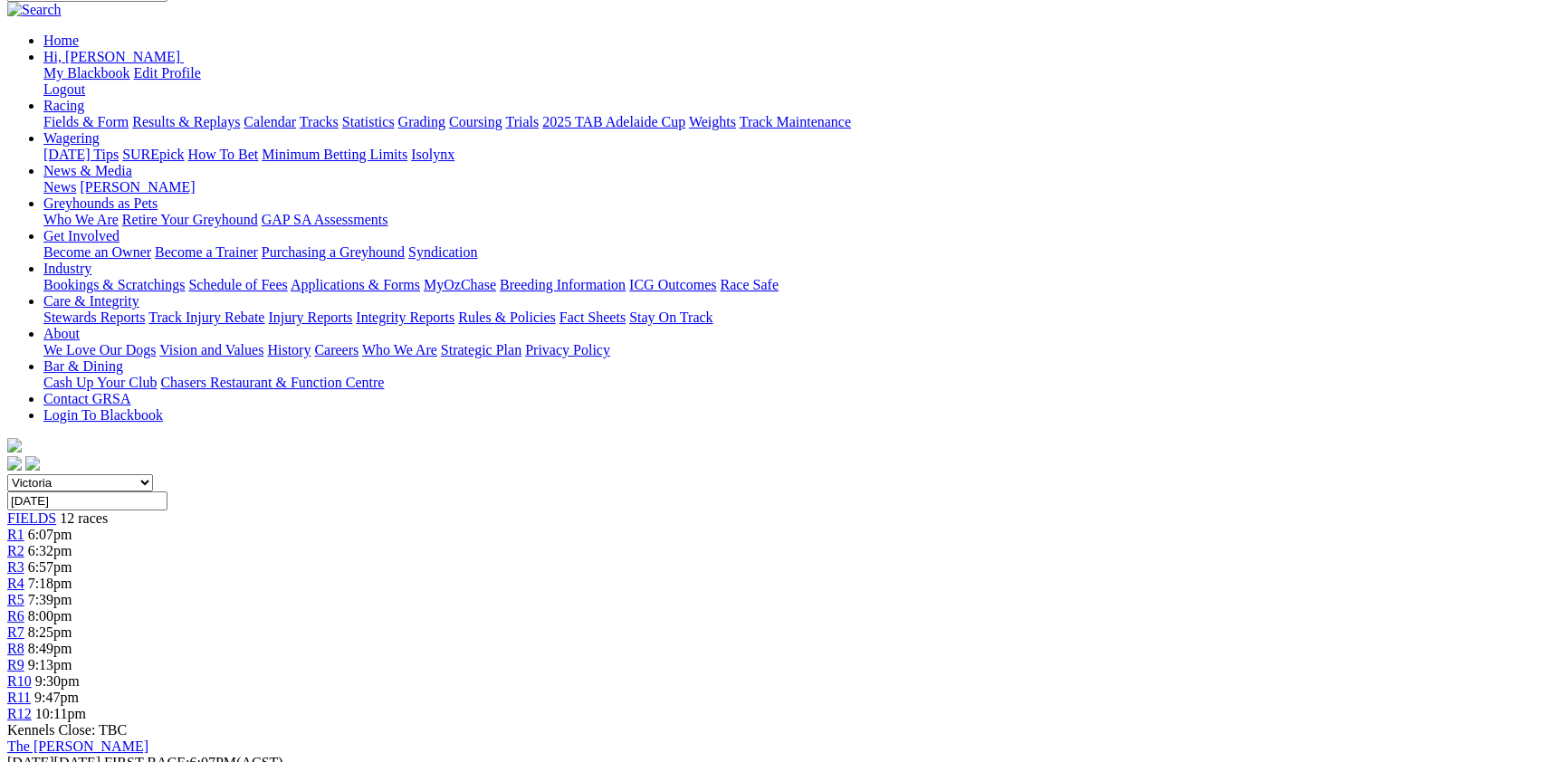
click at [254, 510] on div "FIELDS 12 races" at bounding box center [784, 518] width 1554 height 16
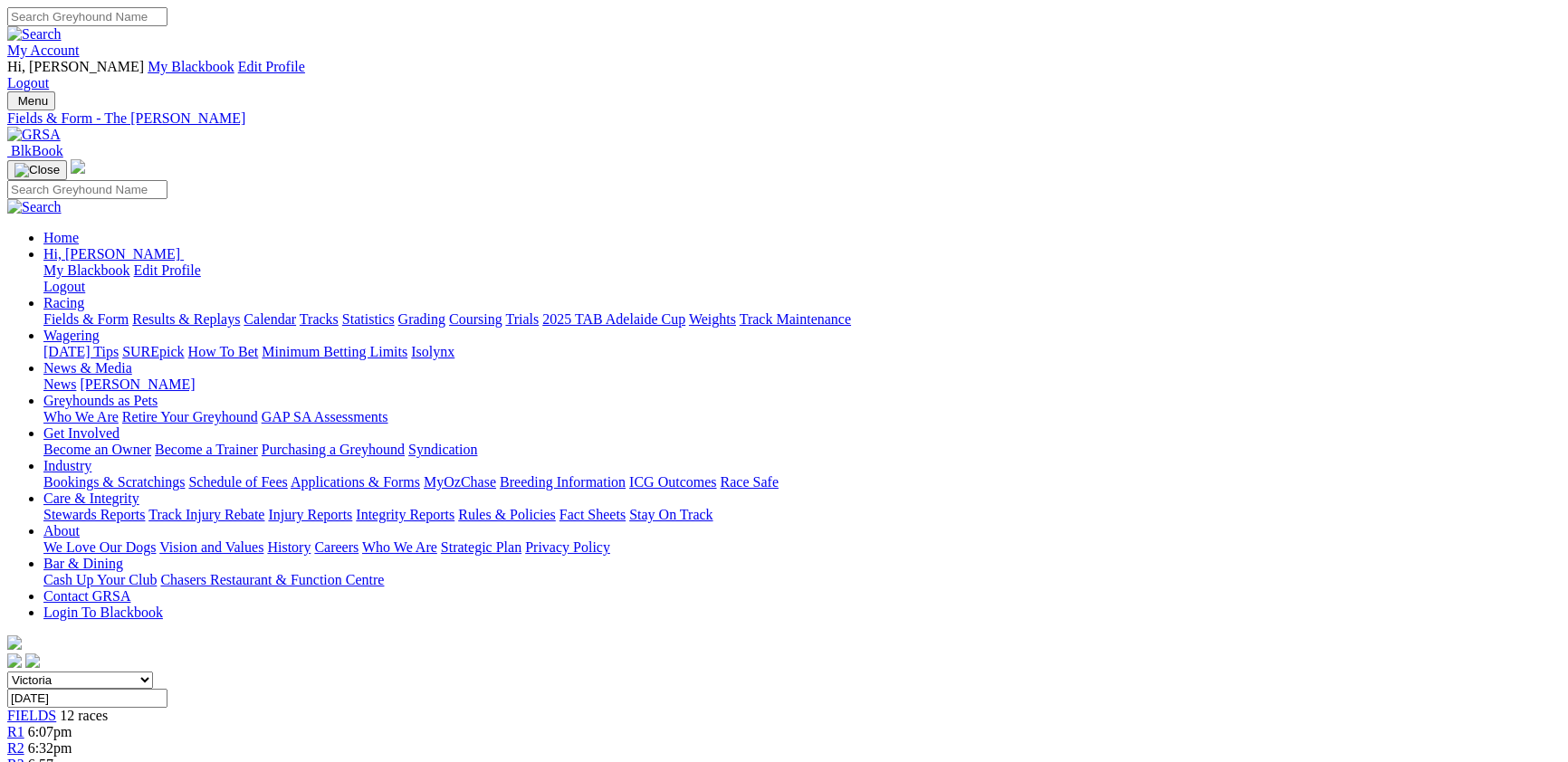
click at [24, 724] on link "R1" at bounding box center [16, 731] width 17 height 15
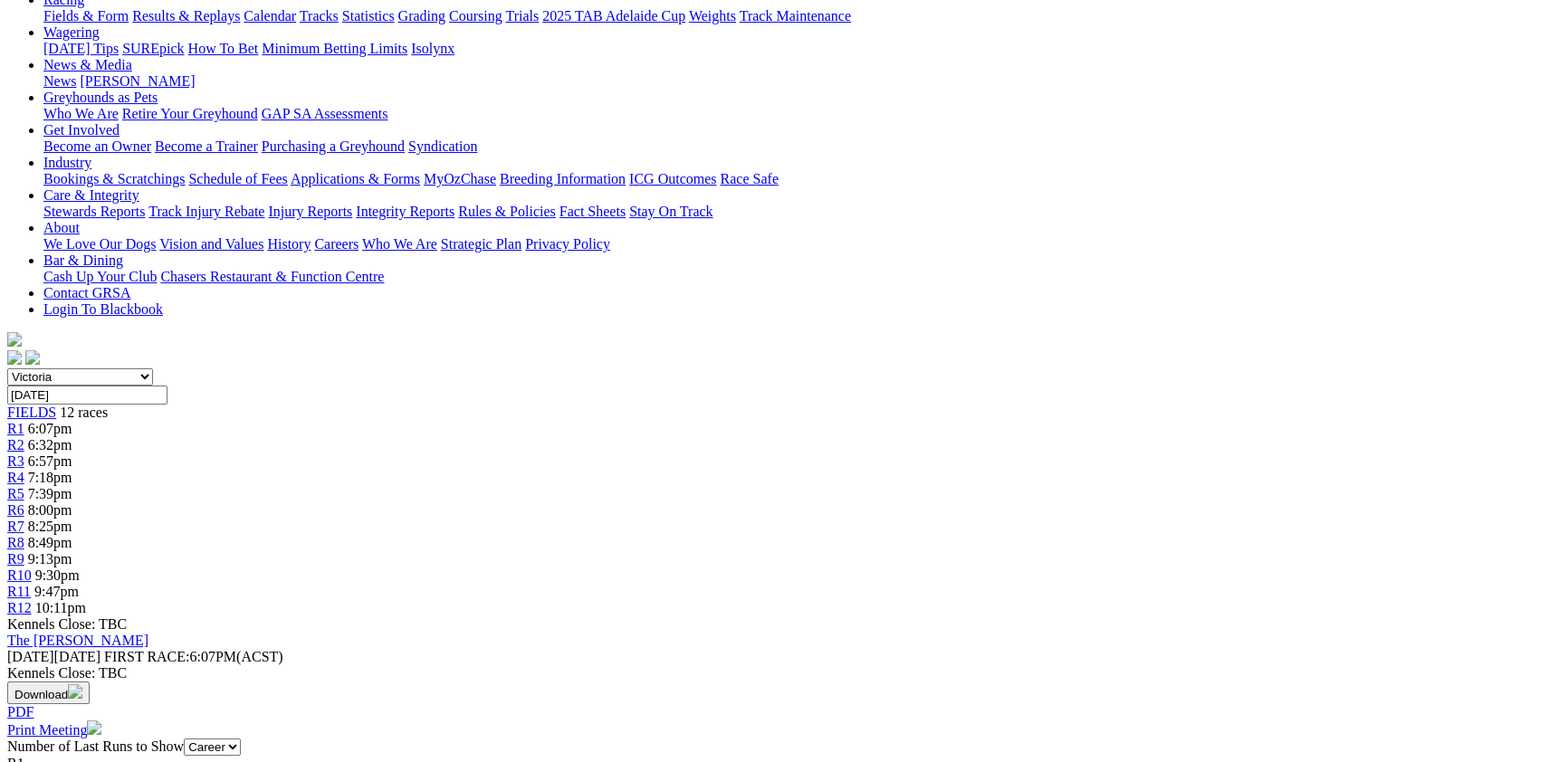
scroll to position [296, 0]
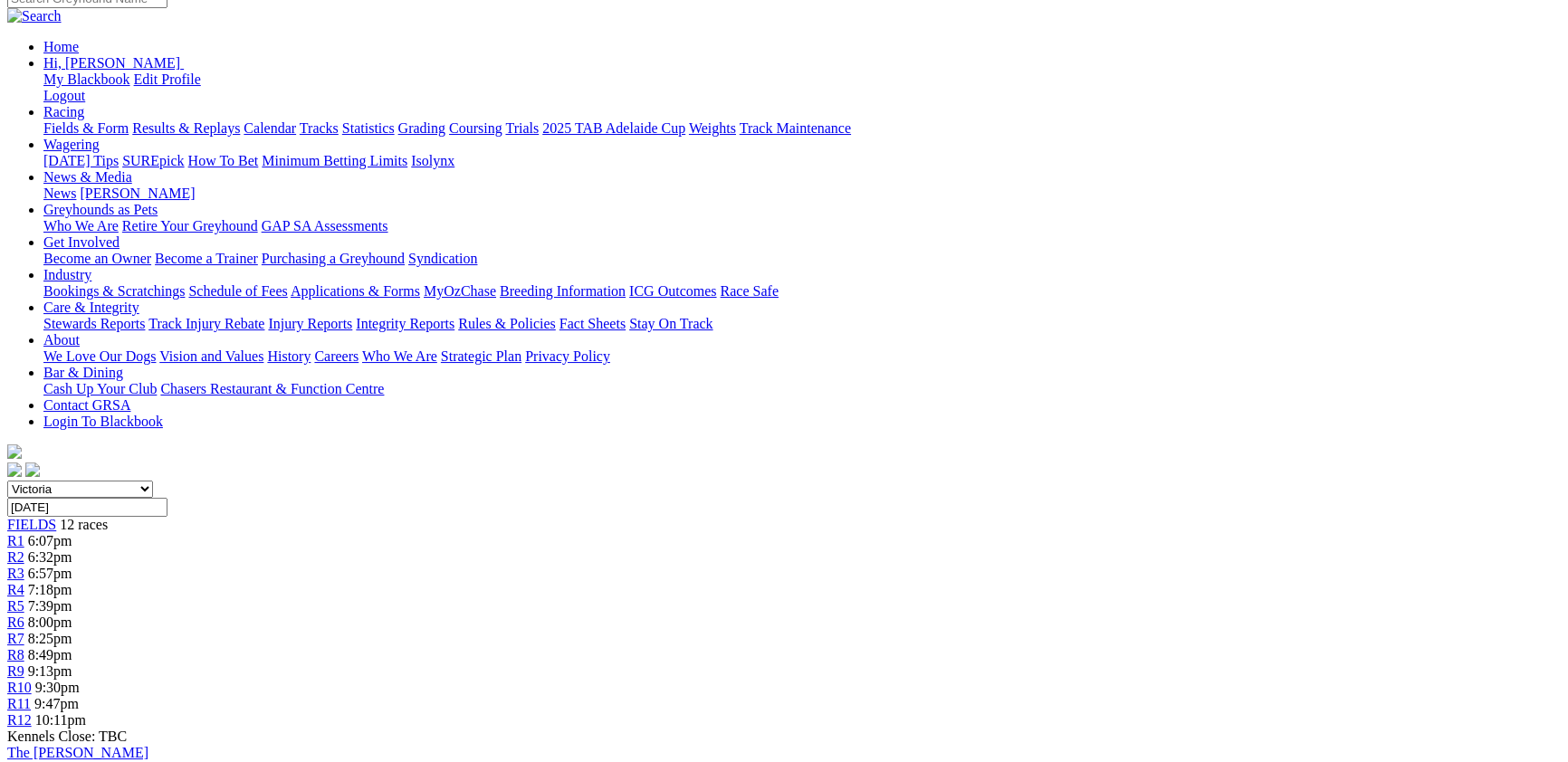
scroll to position [98, 0]
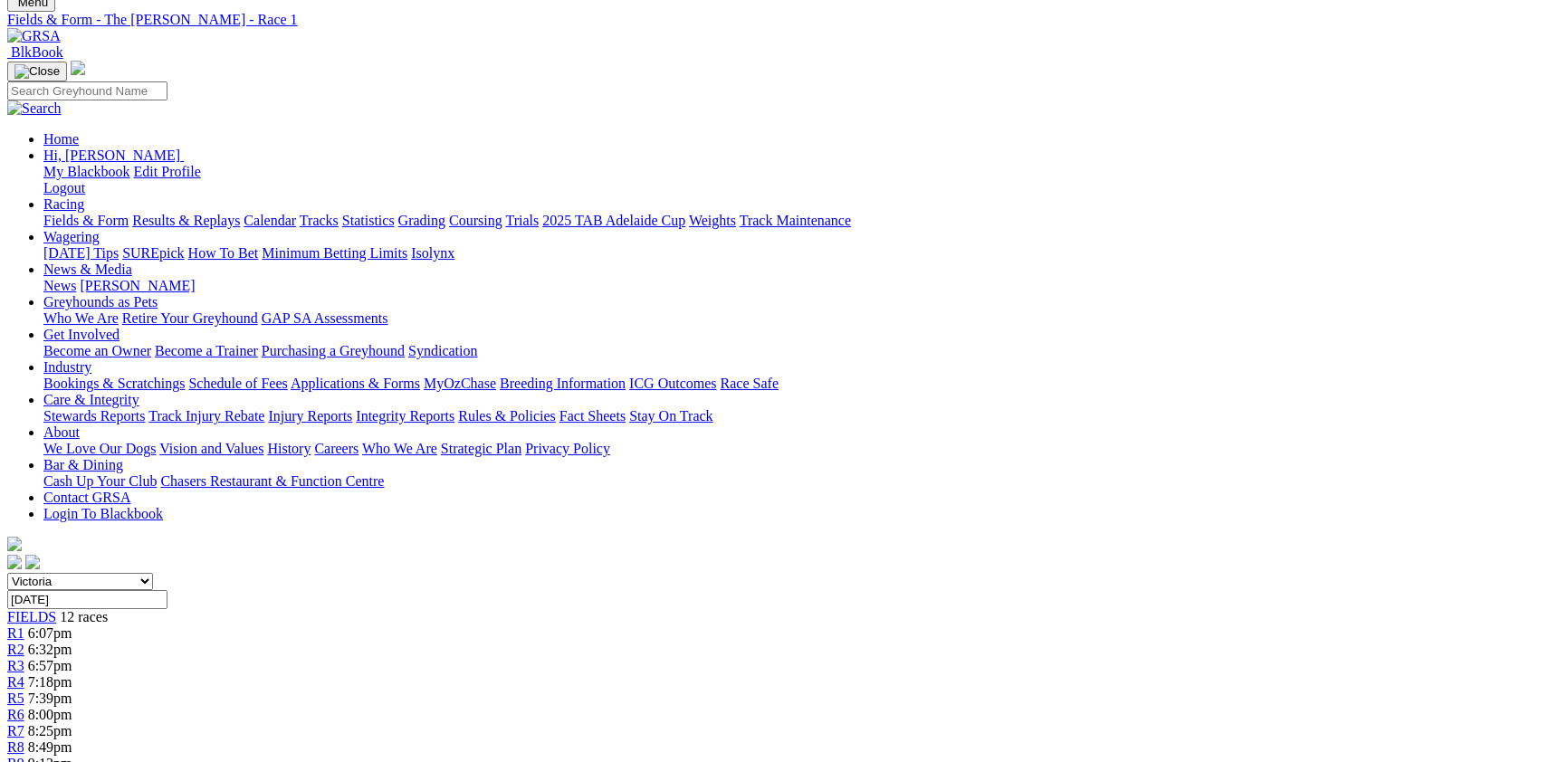
click at [108, 608] on span "12 races" at bounding box center [83, 616] width 48 height 15
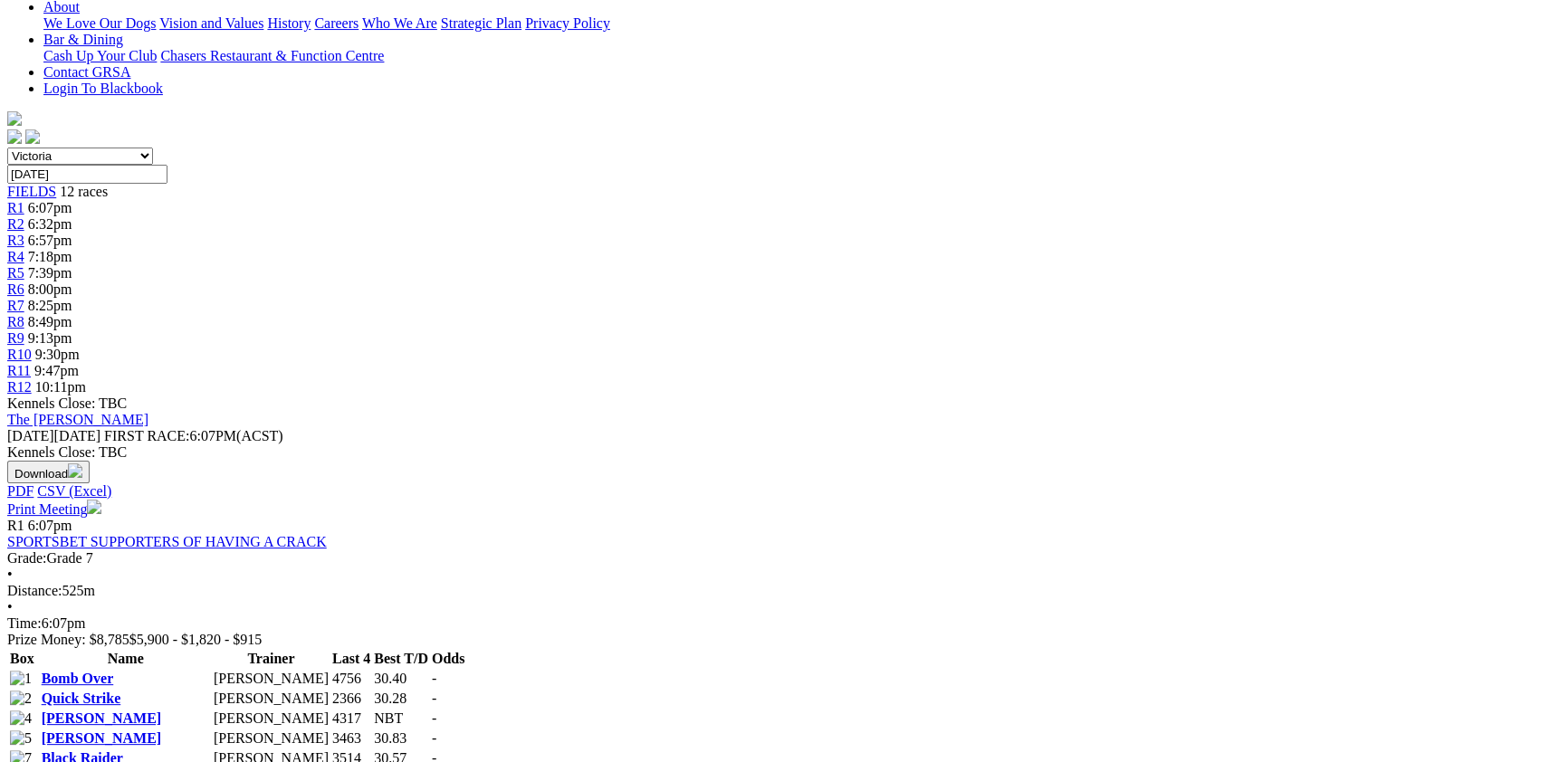
scroll to position [592, 0]
